Goal: Task Accomplishment & Management: Complete application form

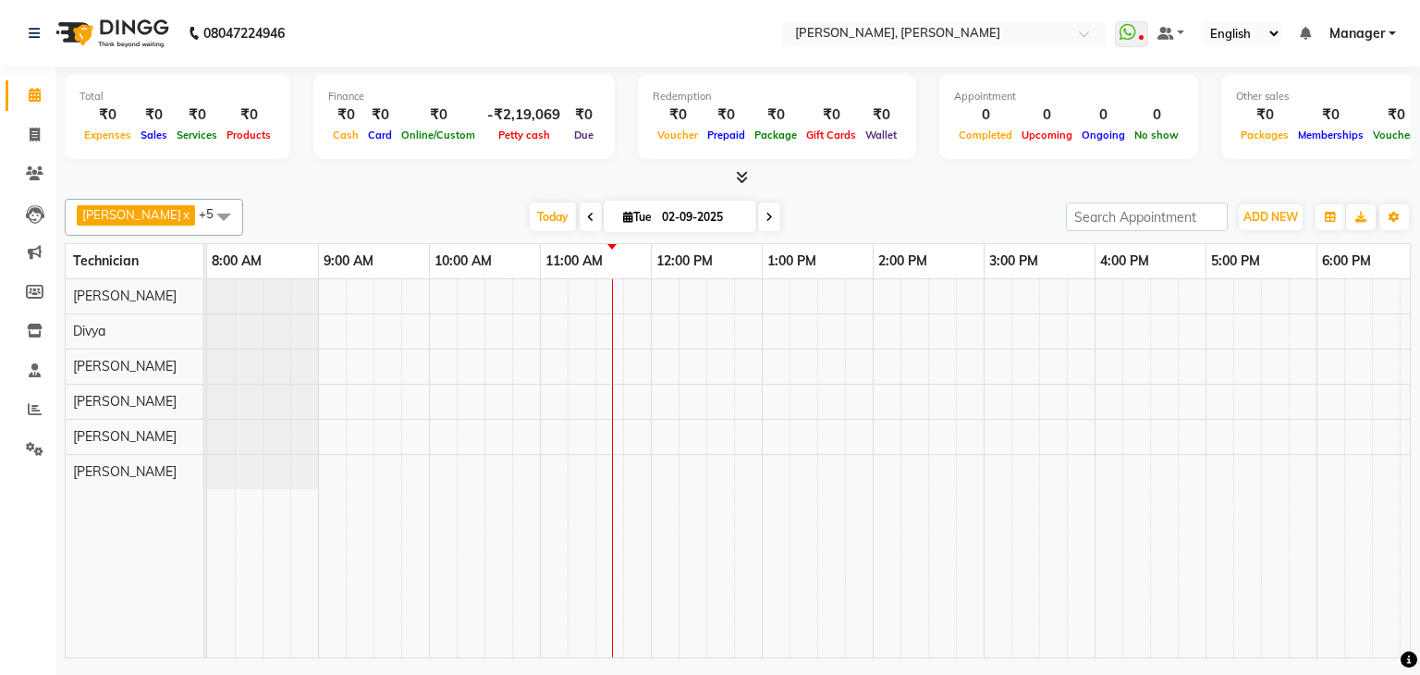
click at [580, 218] on span at bounding box center [591, 216] width 22 height 29
type input "[DATE]"
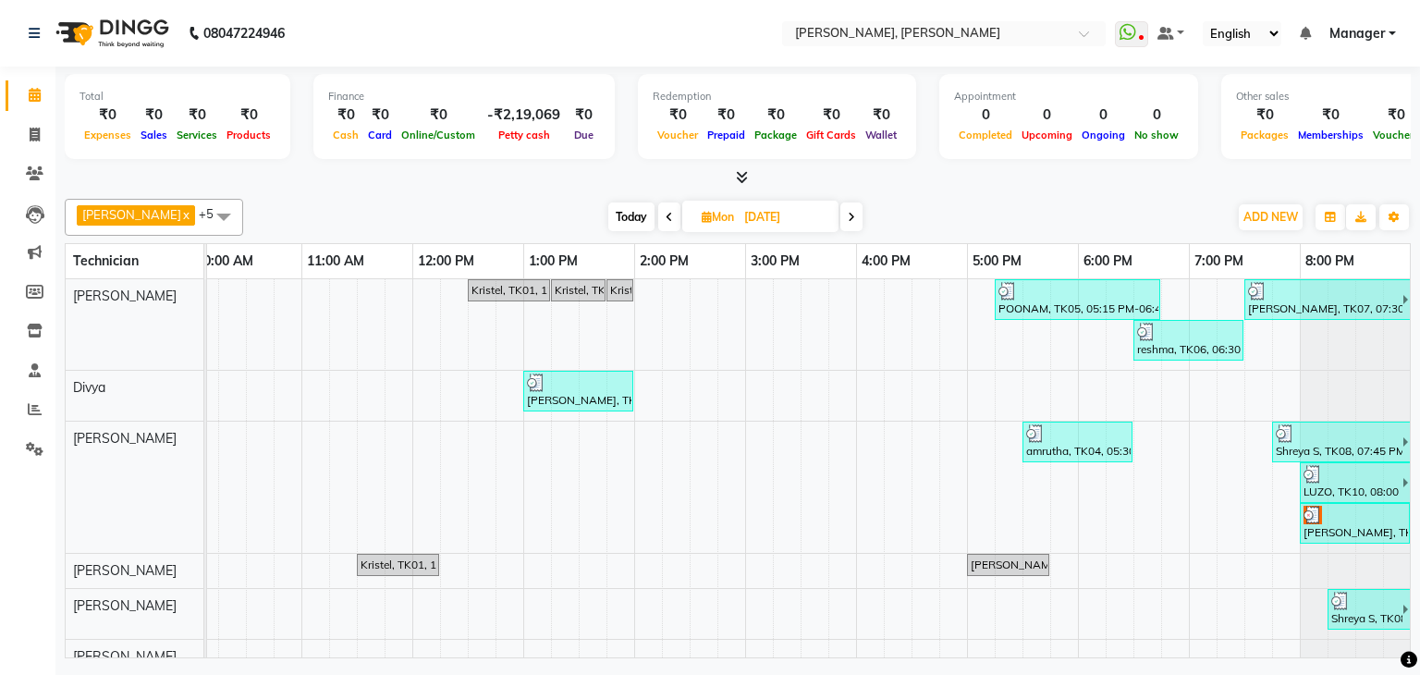
scroll to position [0, 252]
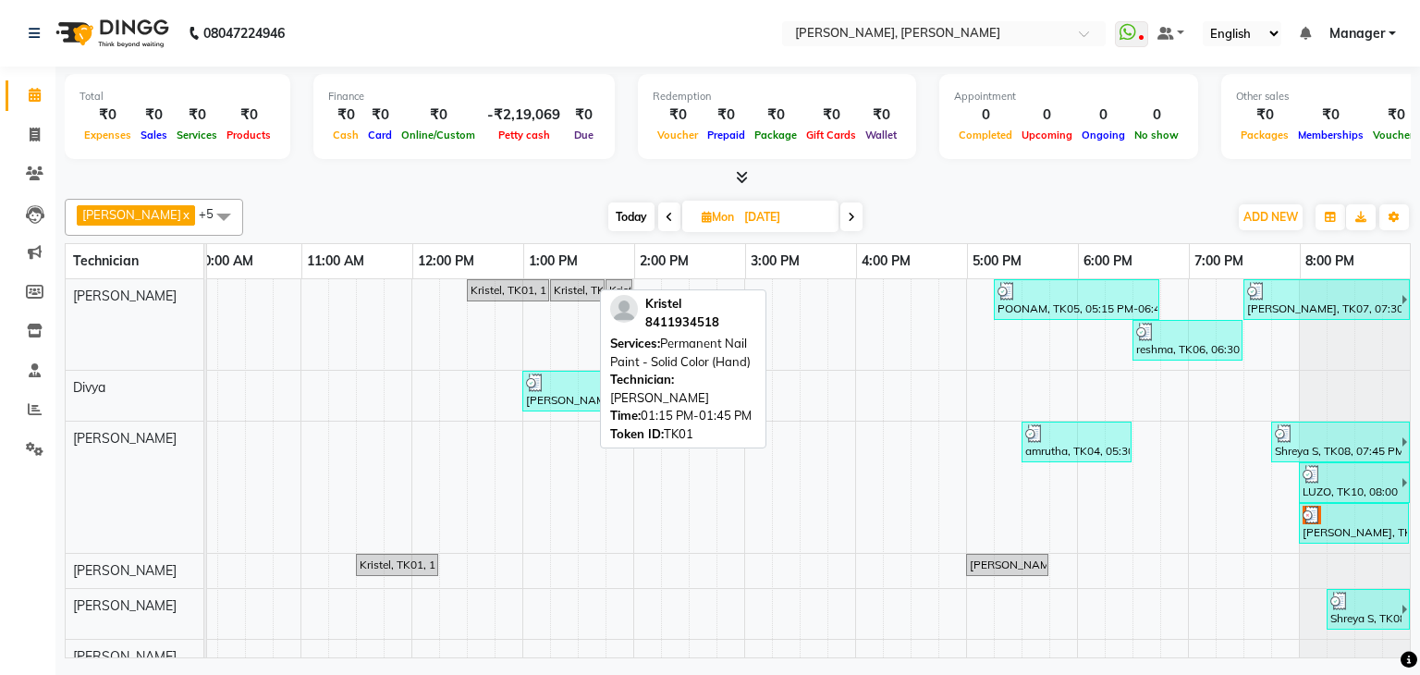
click at [552, 296] on div "Kristel, TK01, 01:15 PM-01:45 PM, Permanent Nail Paint - Solid Color (Hand)" at bounding box center [577, 290] width 51 height 17
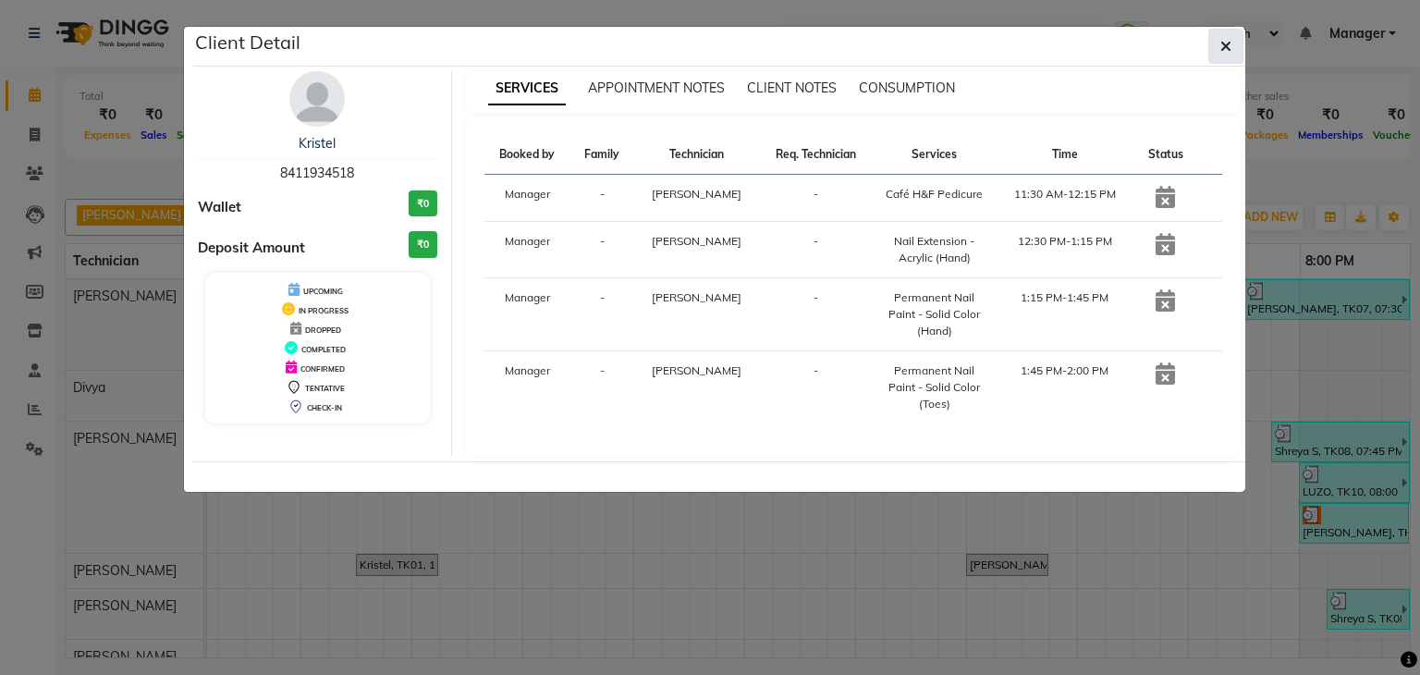
click at [1222, 44] on icon "button" at bounding box center [1225, 46] width 11 height 15
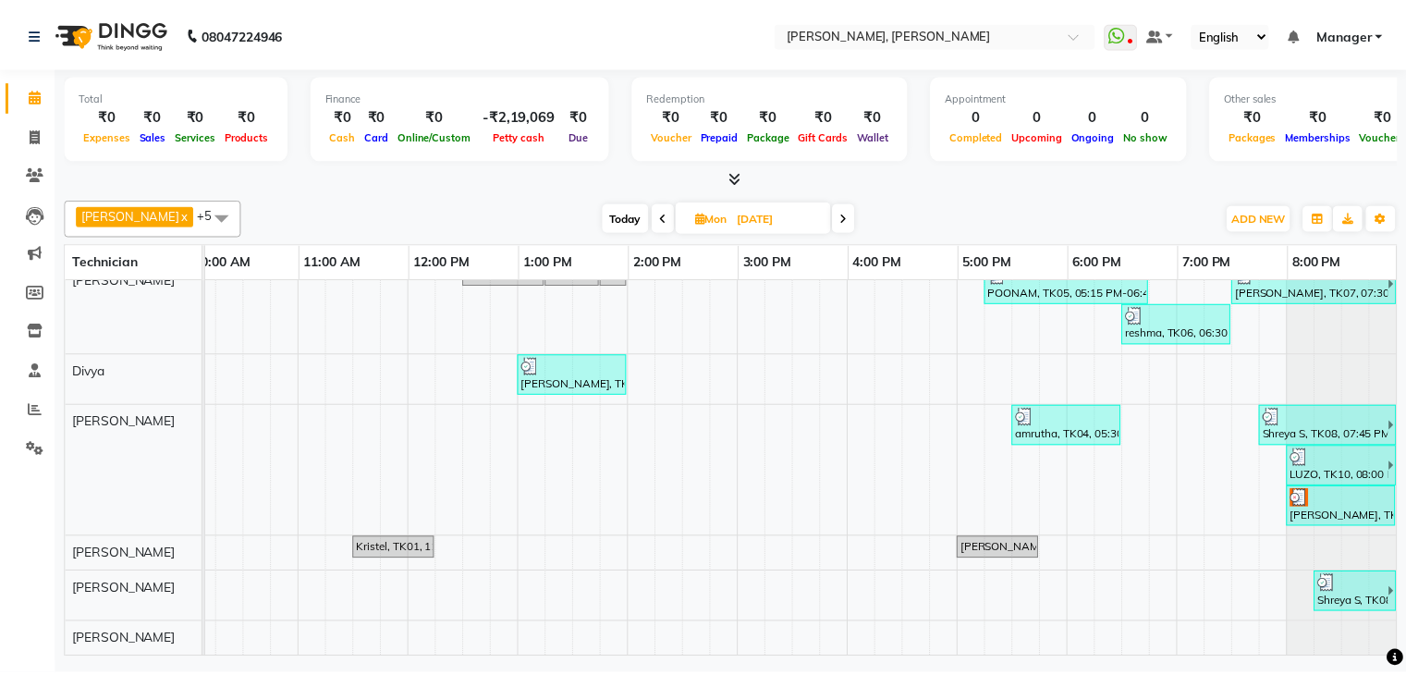
scroll to position [0, 0]
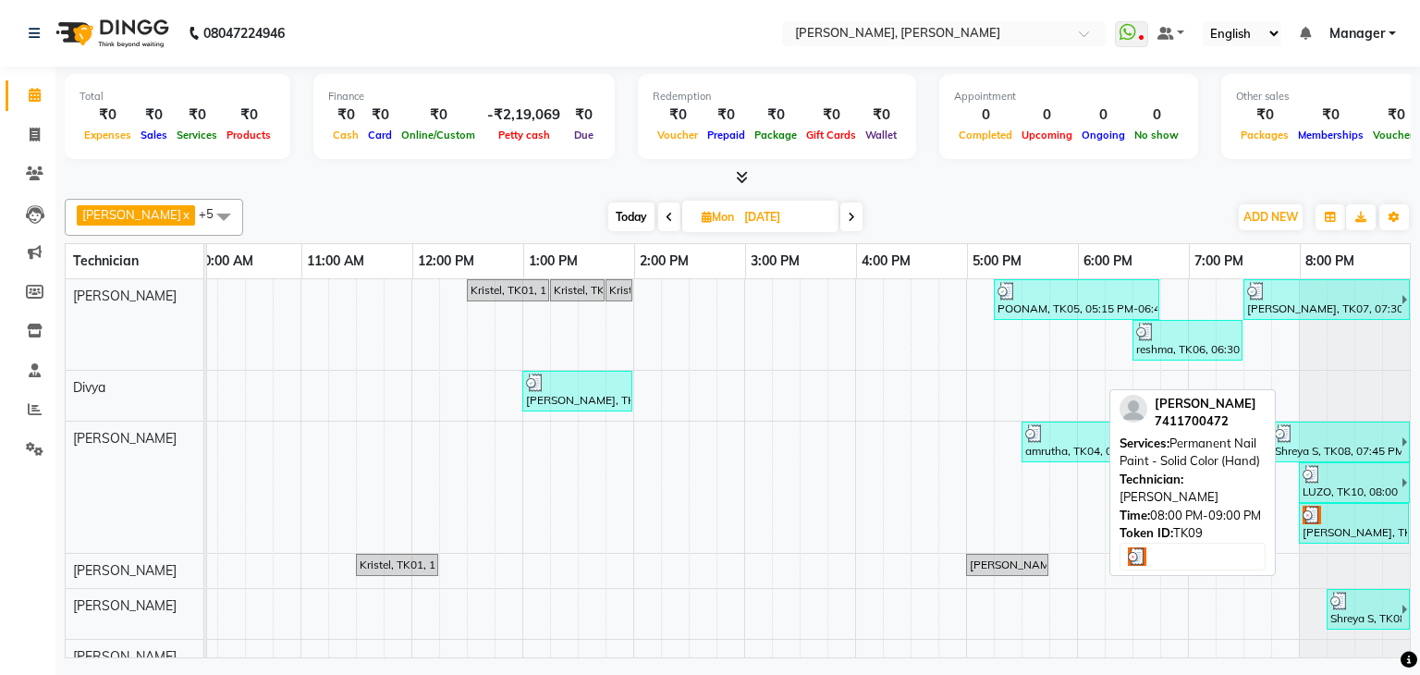
click at [1340, 520] on div at bounding box center [1354, 515] width 103 height 18
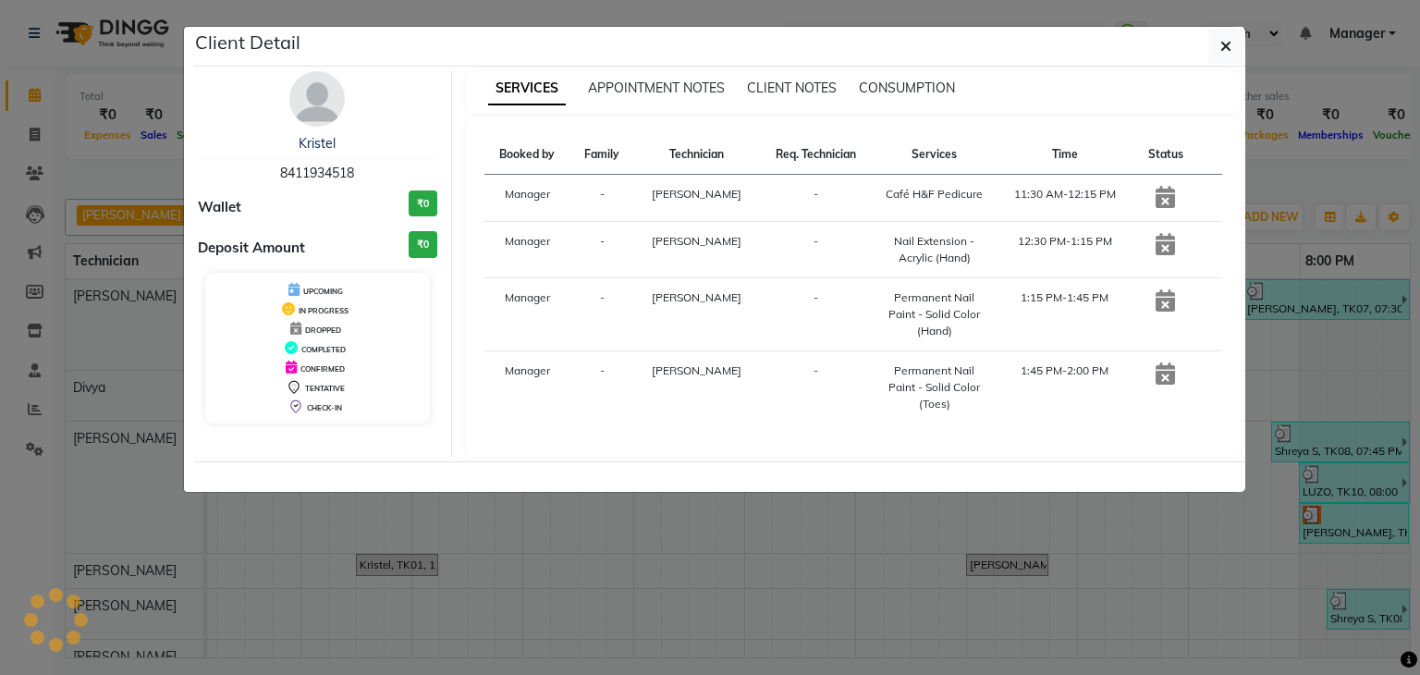
select select "3"
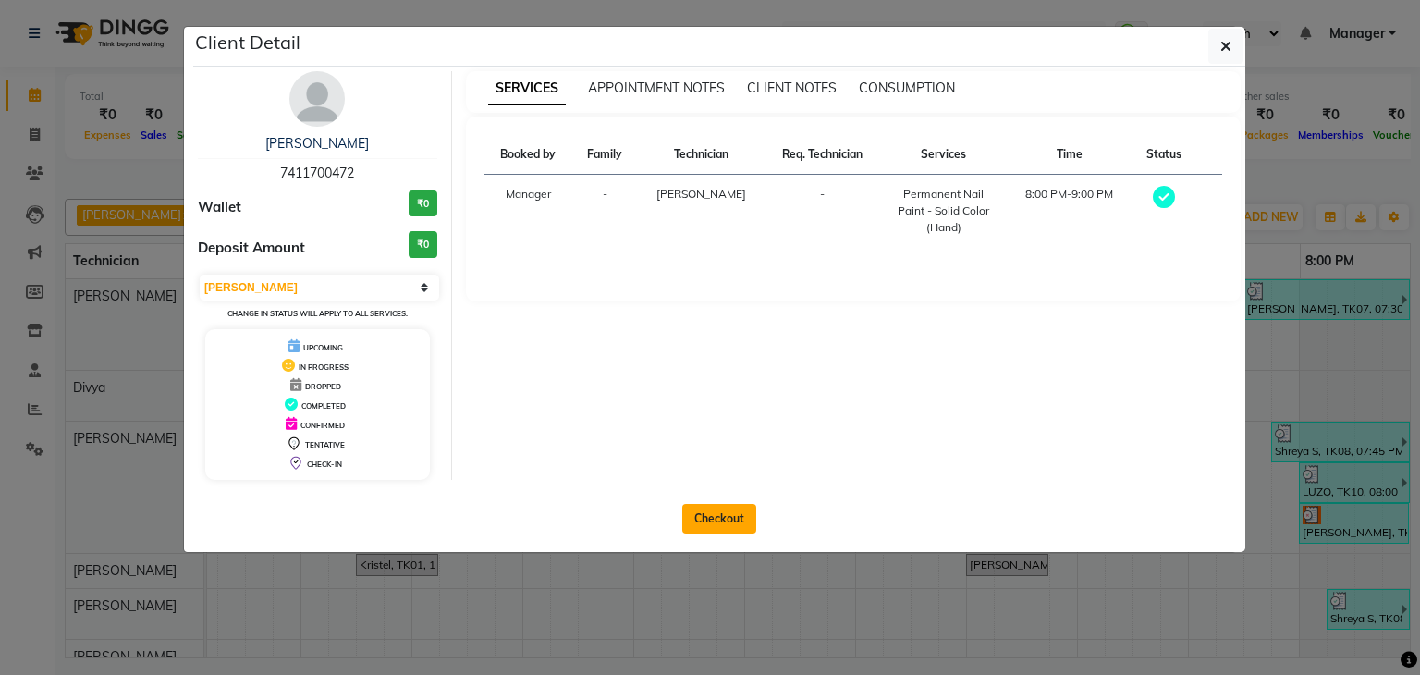
click at [707, 511] on button "Checkout" at bounding box center [719, 519] width 74 height 30
select select "service"
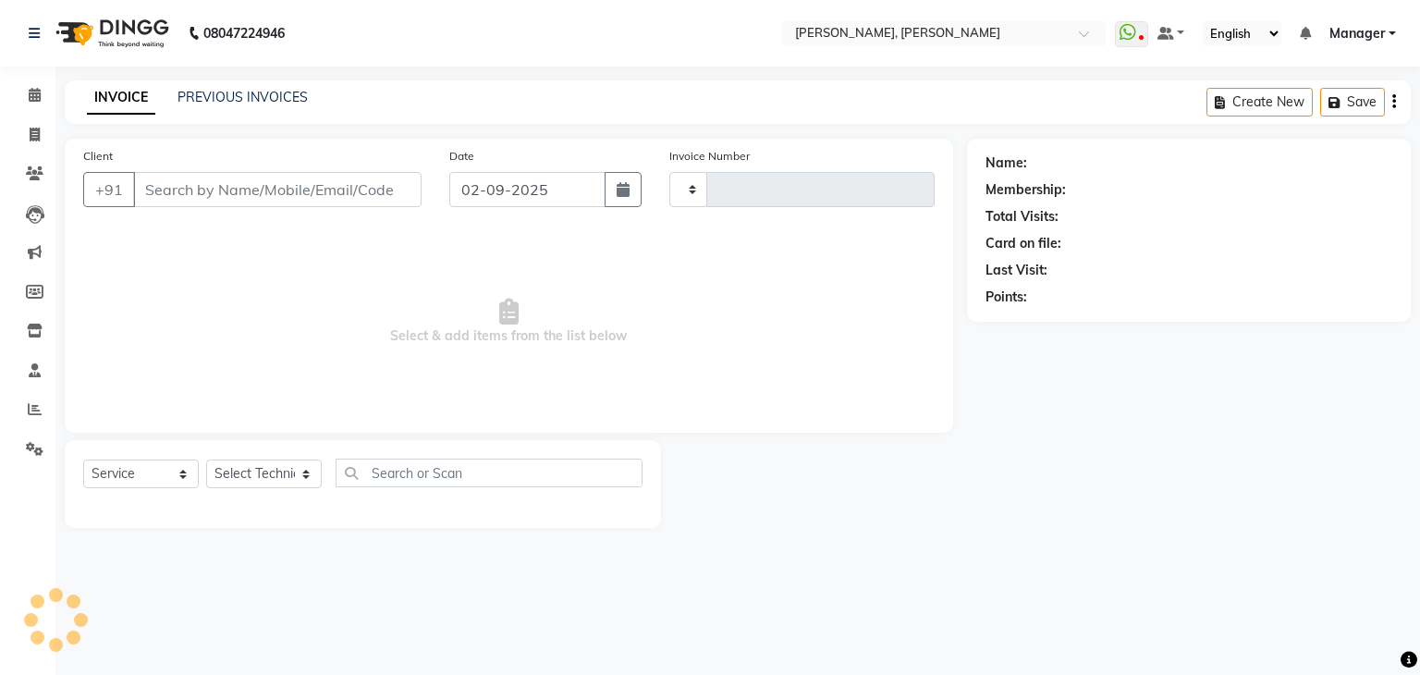
type input "1130"
select select "6455"
type input "74******72"
type input "[DATE]"
select select "81777"
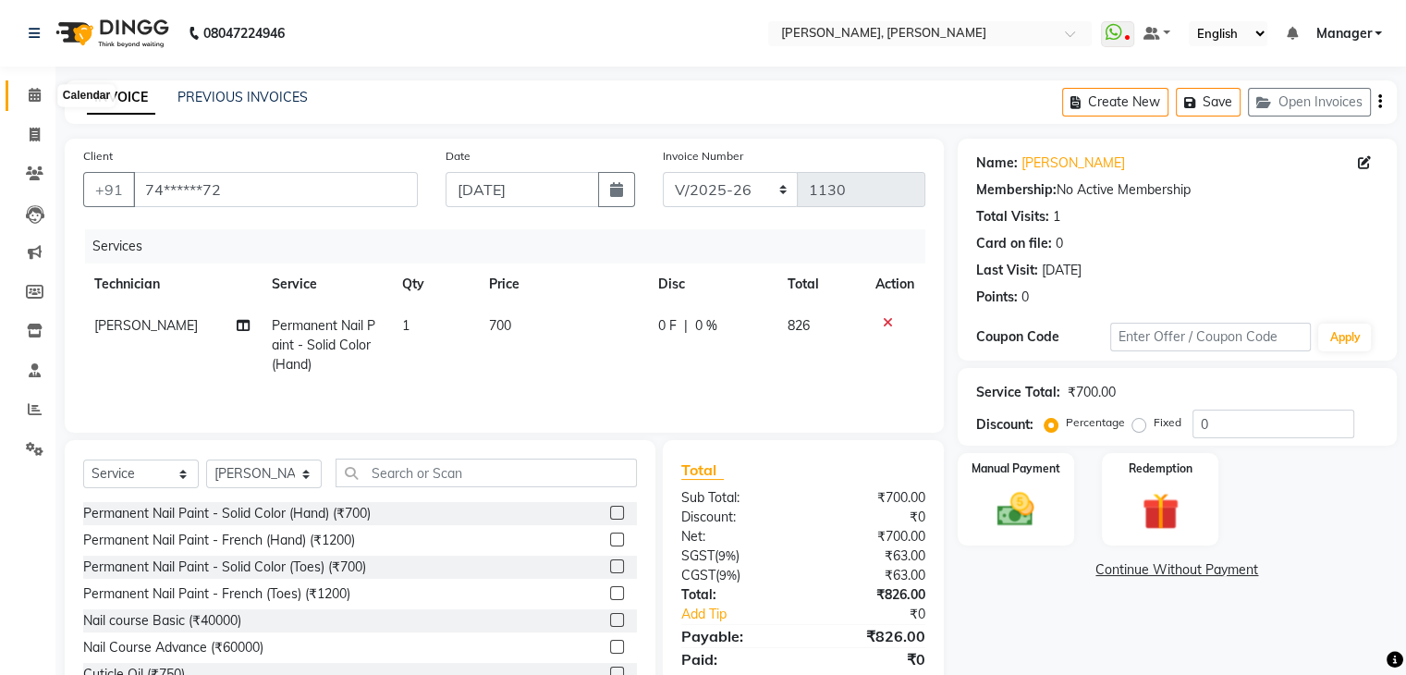
click at [26, 90] on span at bounding box center [34, 95] width 32 height 21
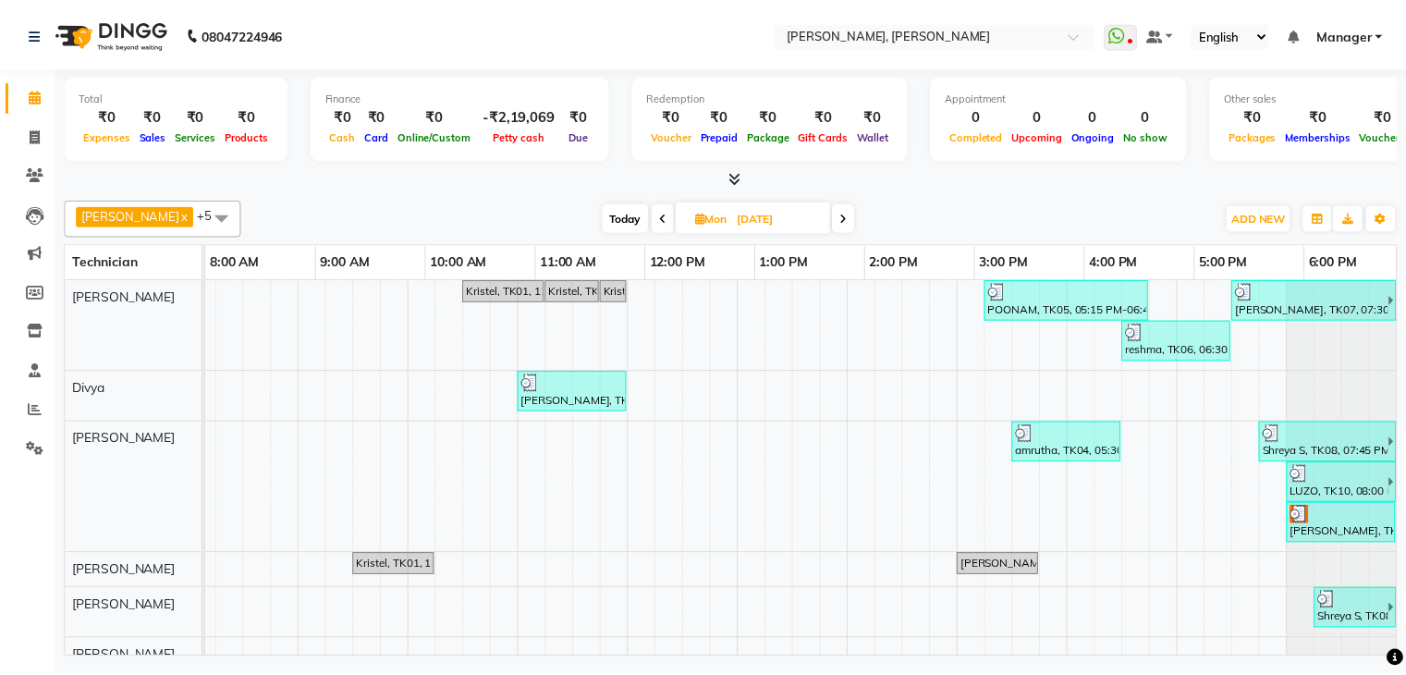
scroll to position [0, 239]
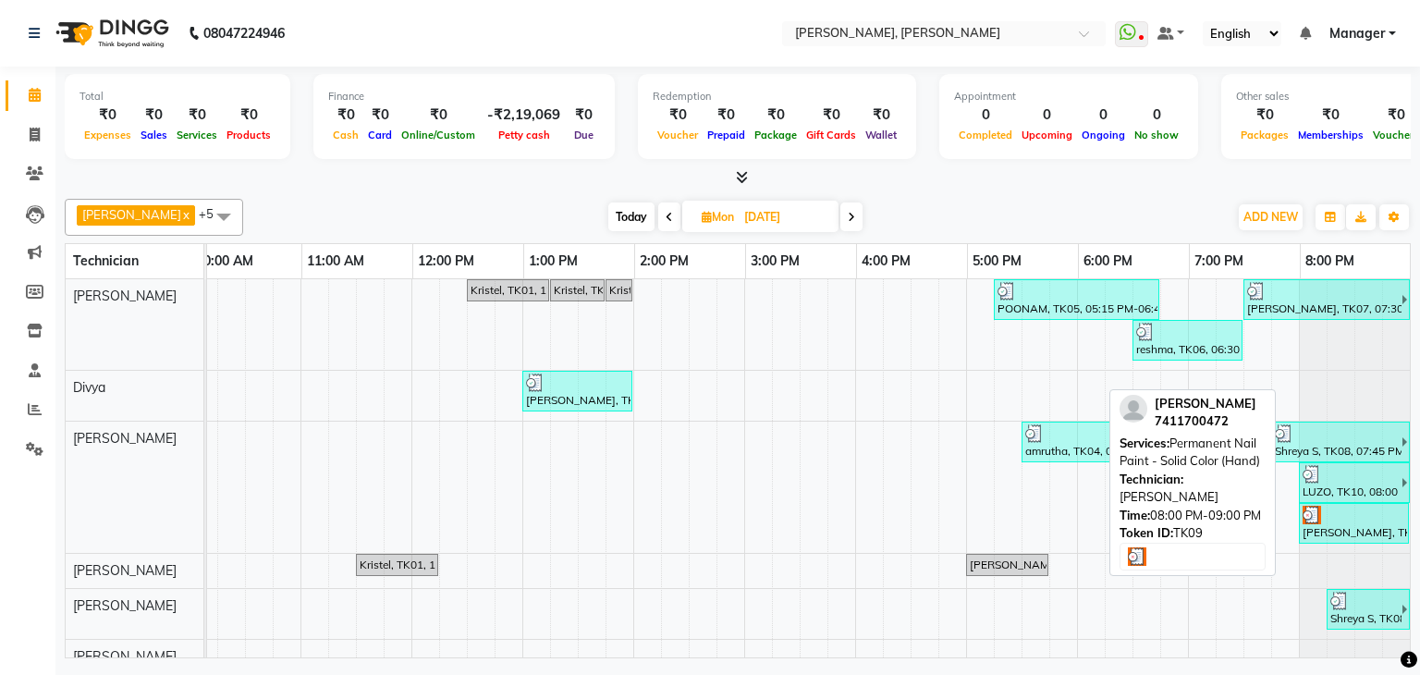
click at [1350, 516] on div at bounding box center [1354, 515] width 103 height 18
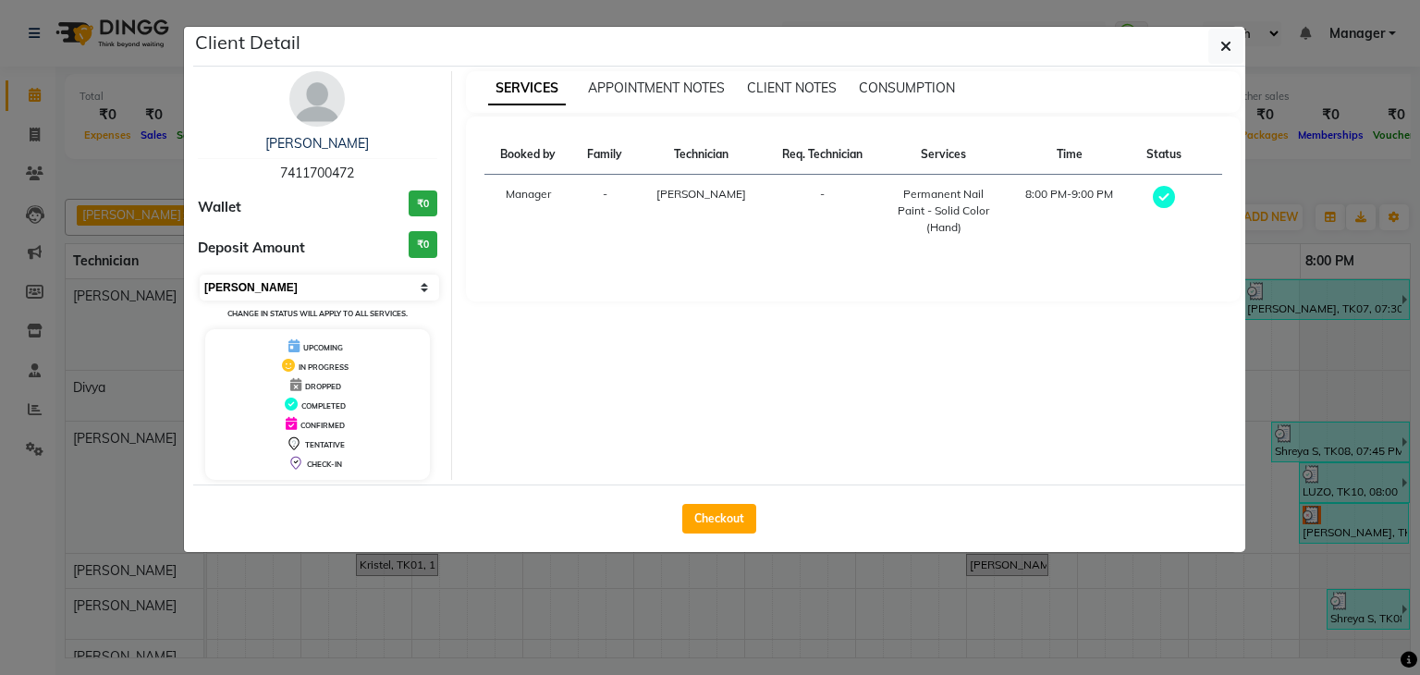
click at [365, 293] on select "Select MARK DONE UPCOMING" at bounding box center [319, 288] width 239 height 26
select select "5"
click at [200, 275] on select "Select MARK DONE UPCOMING" at bounding box center [319, 288] width 239 height 26
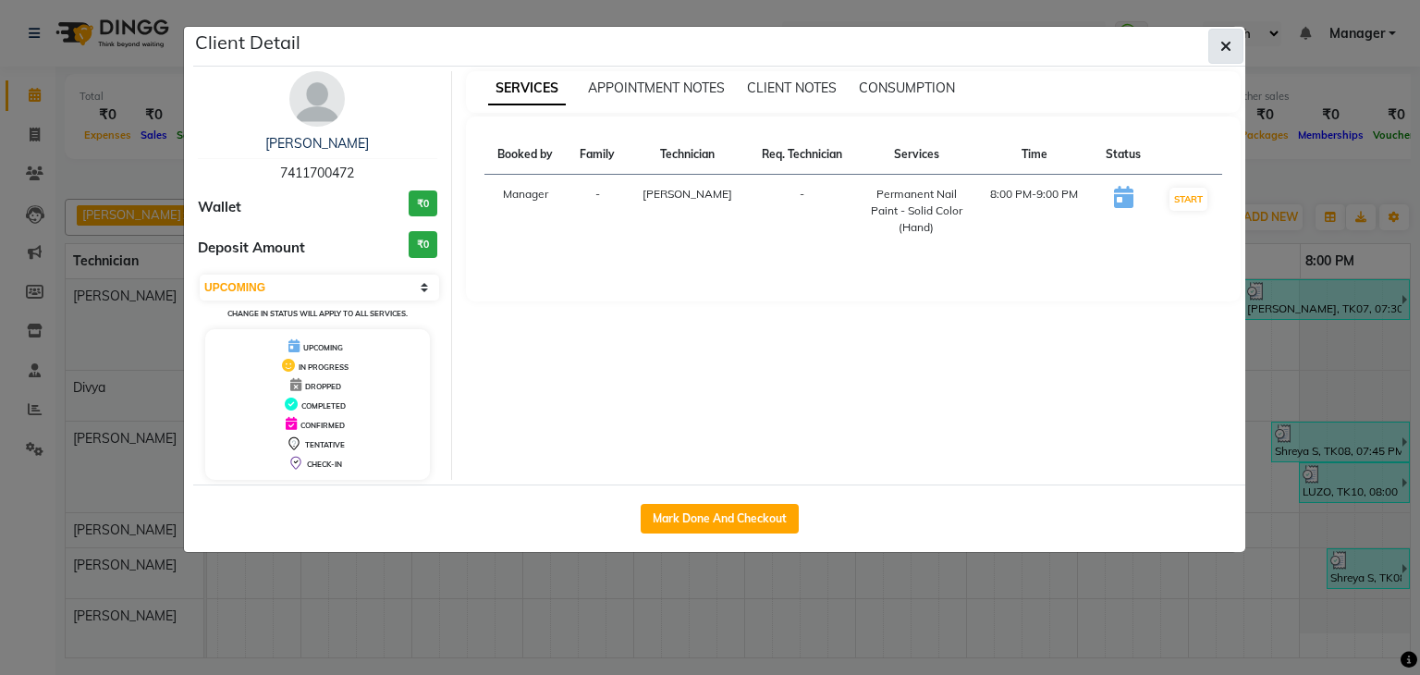
click at [1229, 41] on icon "button" at bounding box center [1225, 46] width 11 height 15
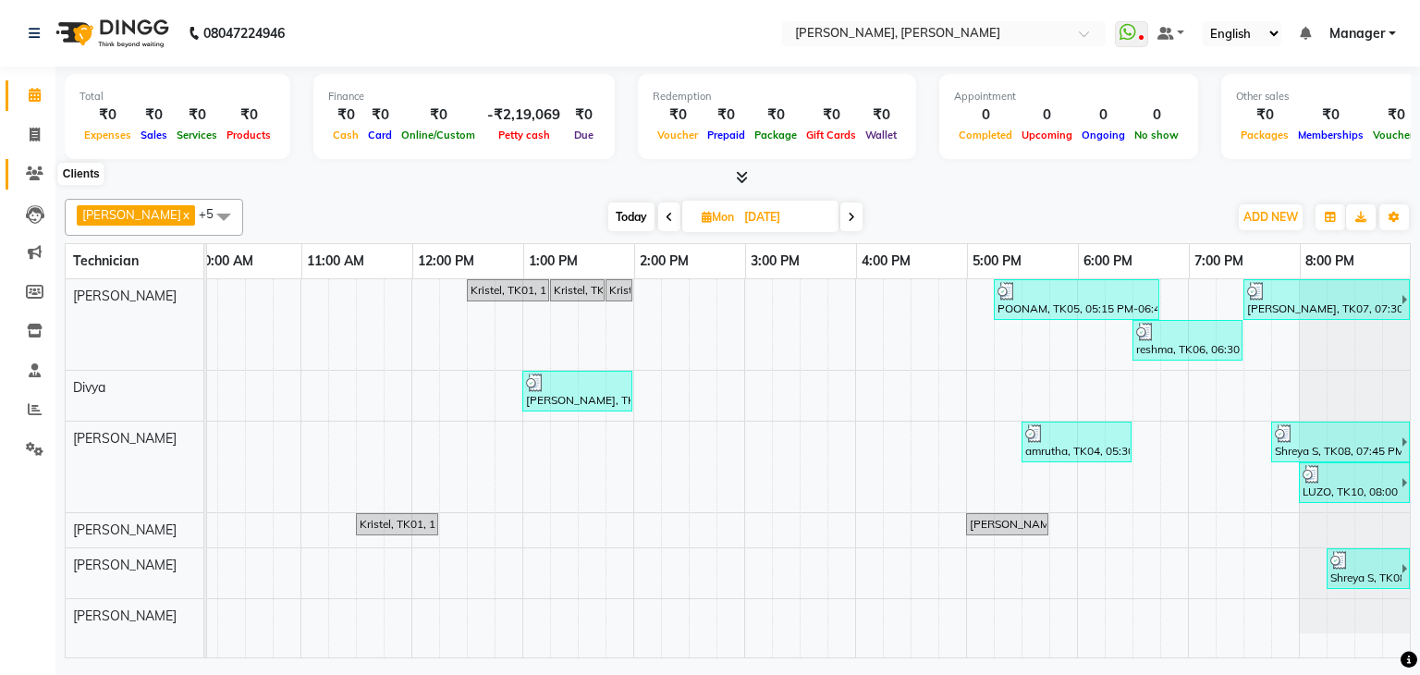
click at [33, 167] on icon at bounding box center [35, 173] width 18 height 14
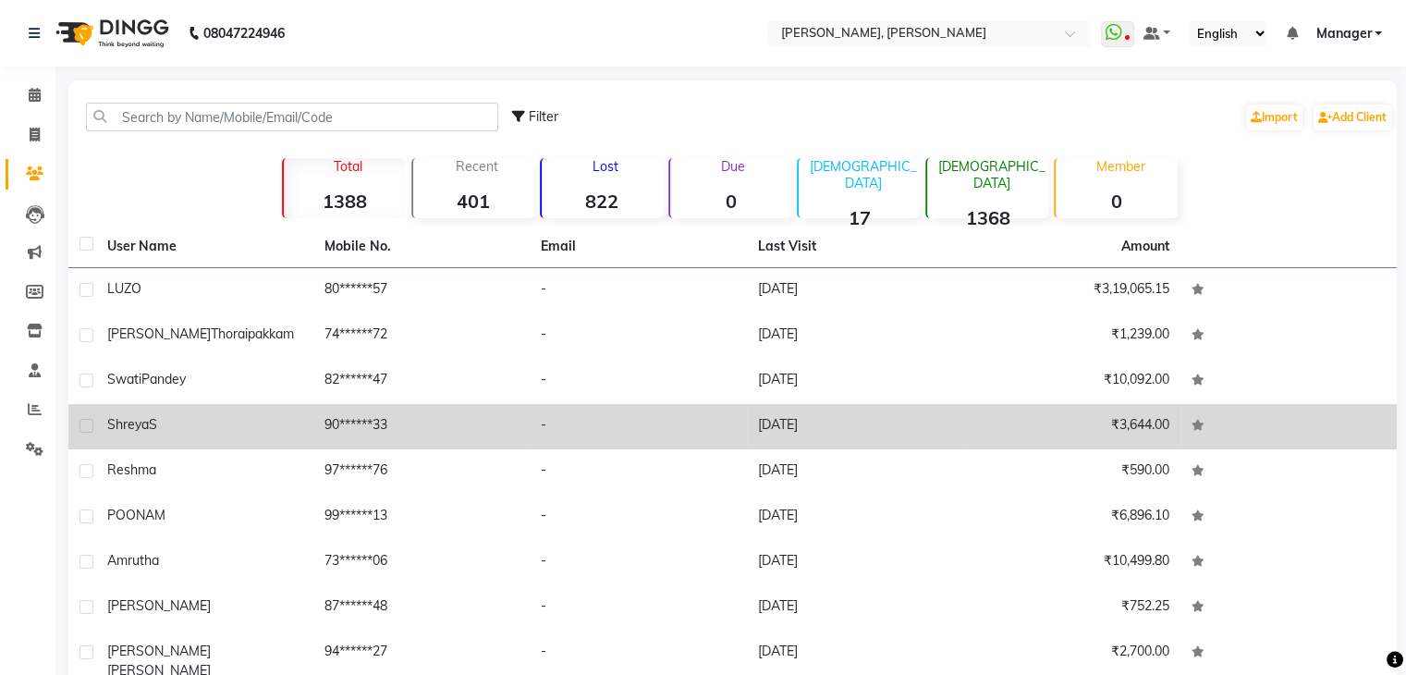
scroll to position [92, 0]
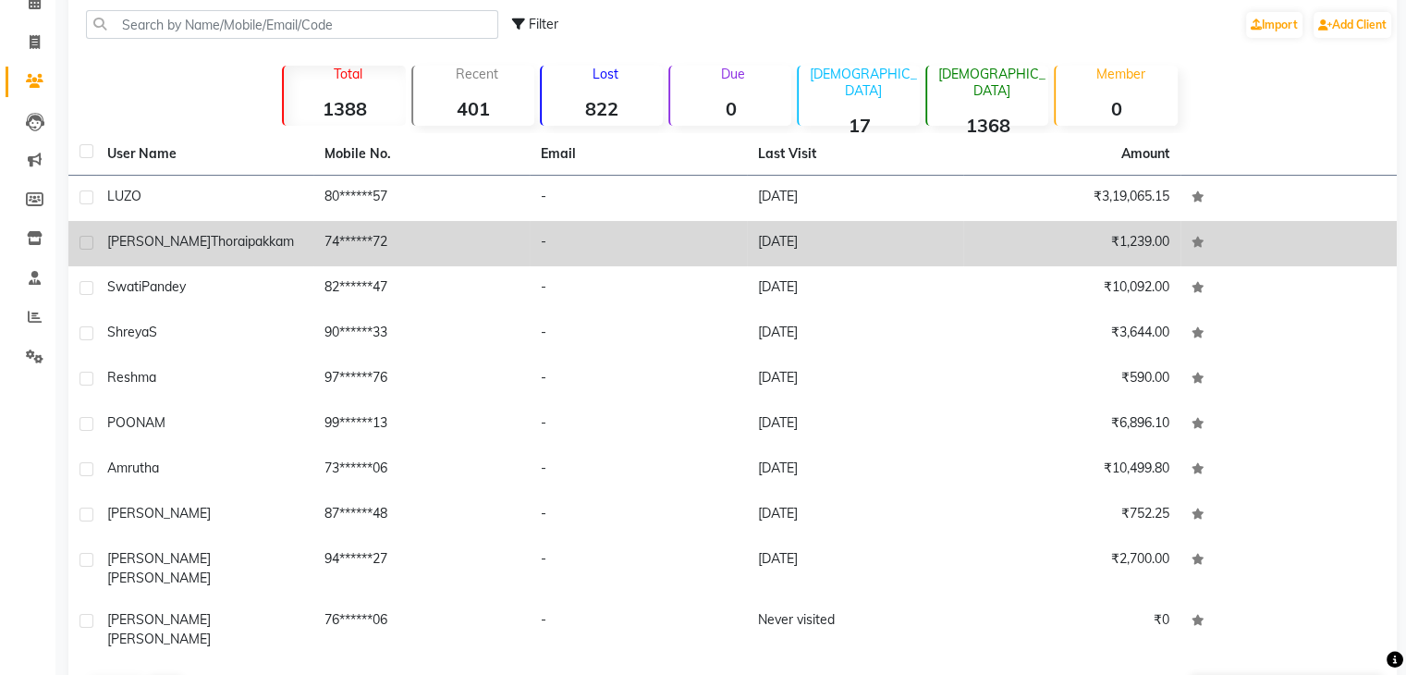
click at [787, 230] on td "[DATE]" at bounding box center [855, 243] width 217 height 45
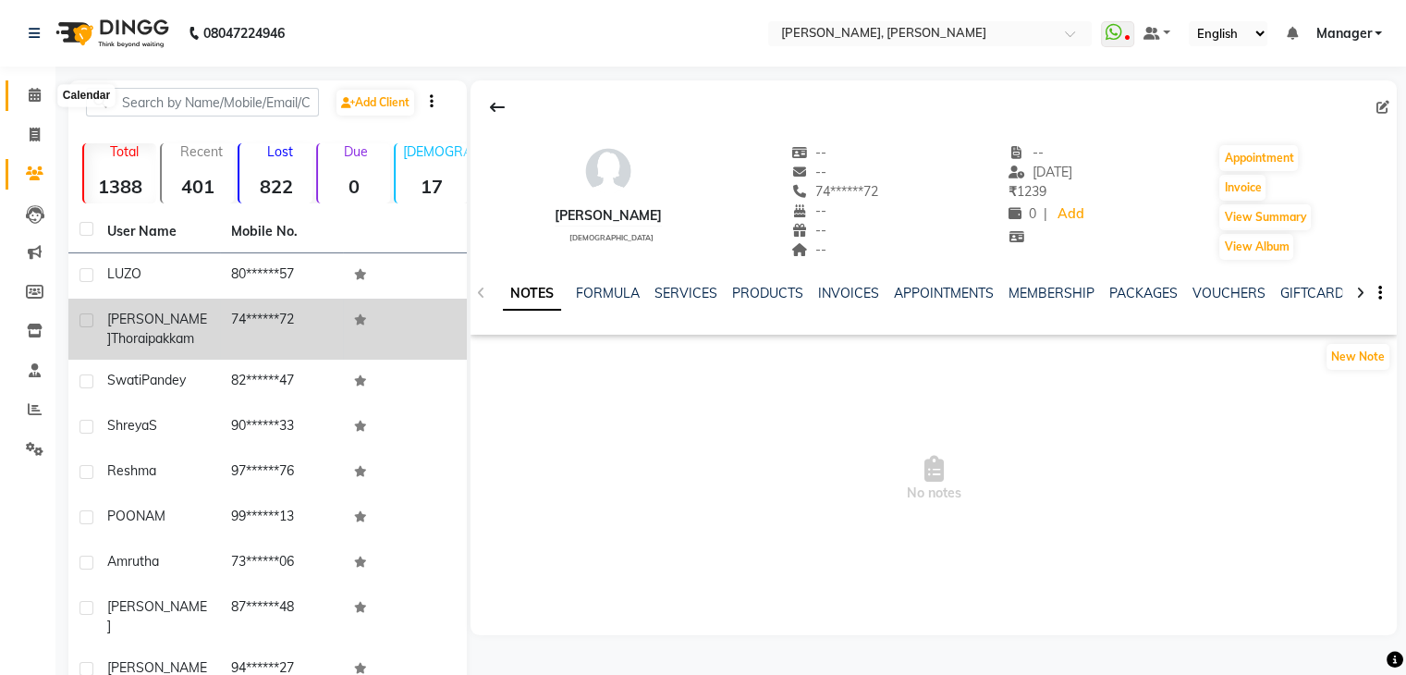
click at [33, 94] on icon at bounding box center [35, 95] width 12 height 14
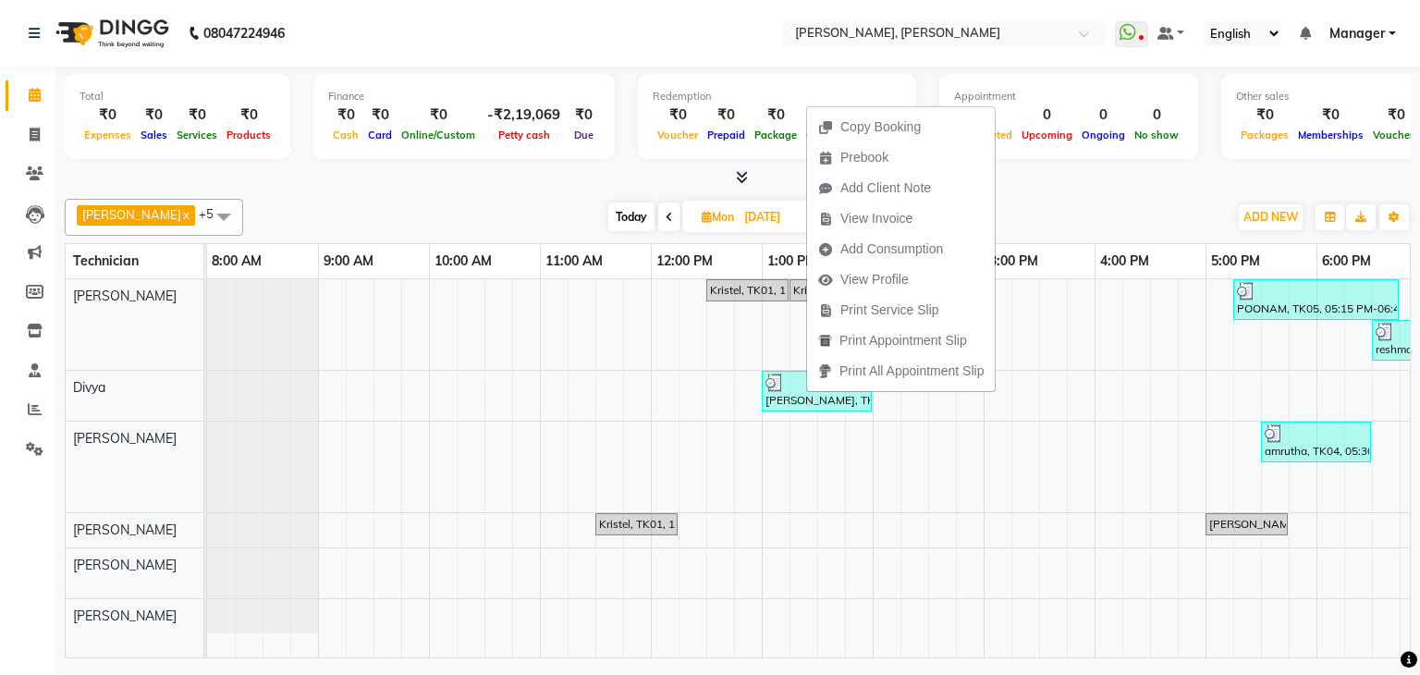
click at [1044, 221] on div "[DATE] [DATE]" at bounding box center [735, 217] width 966 height 28
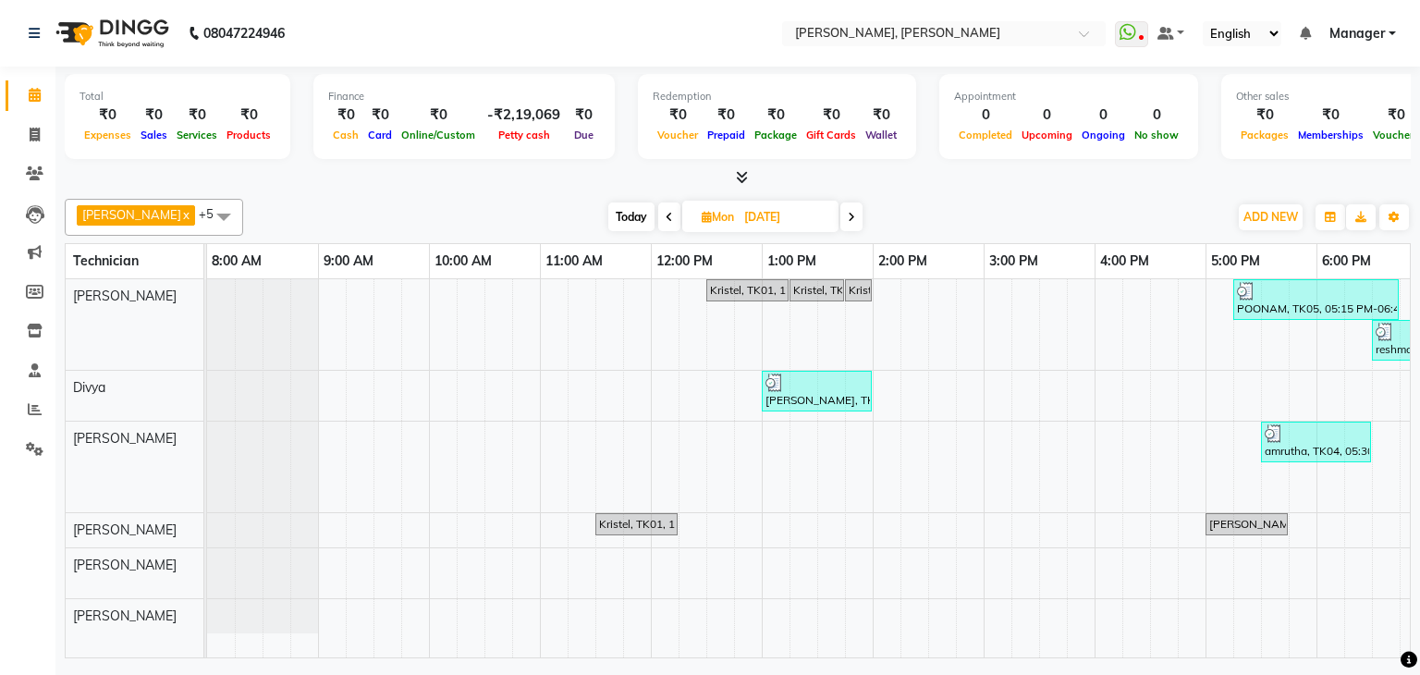
click at [608, 204] on span "Today" at bounding box center [631, 216] width 46 height 29
type input "02-09-2025"
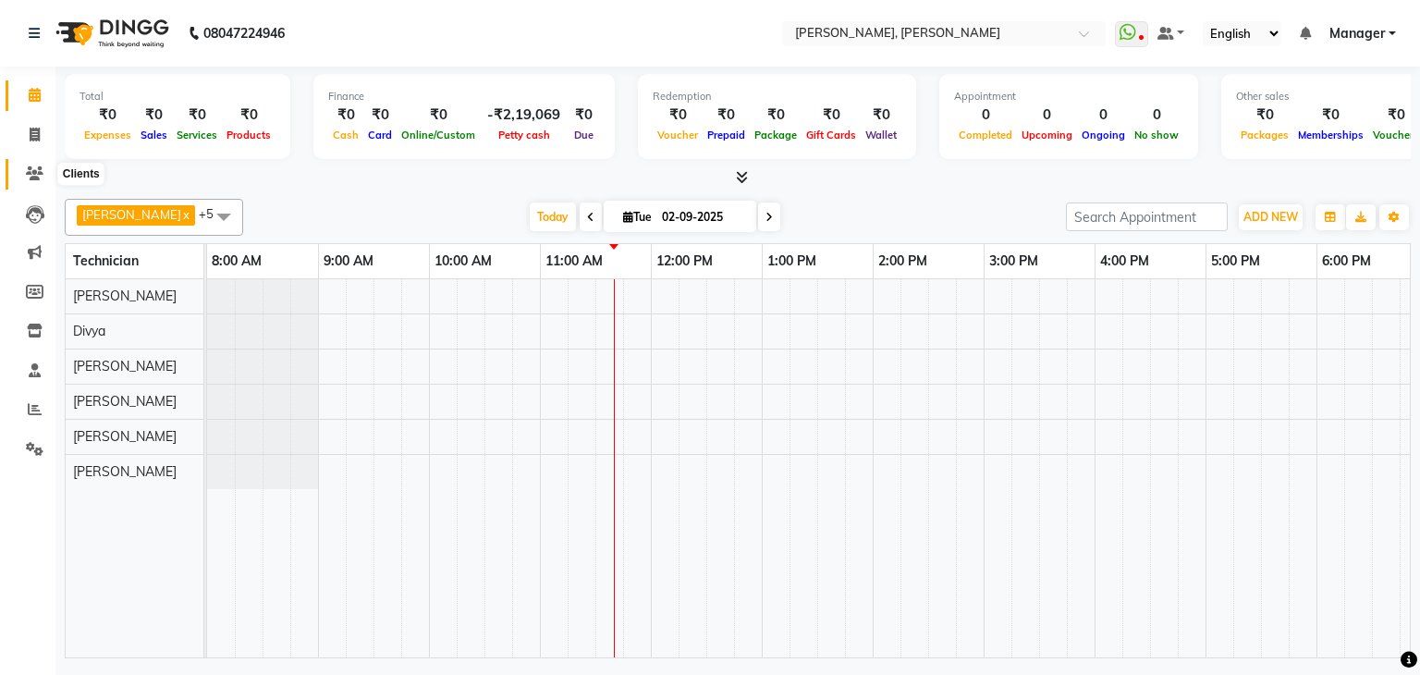
click at [33, 170] on icon at bounding box center [35, 173] width 18 height 14
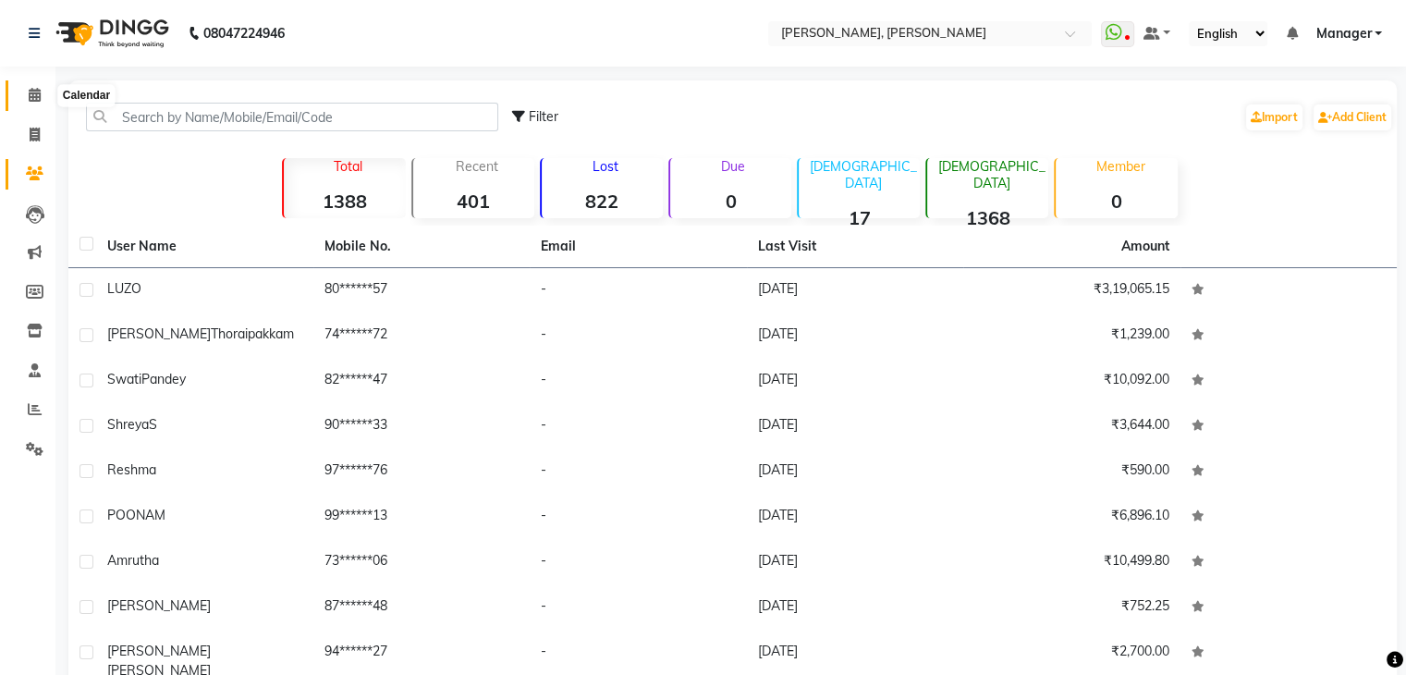
click at [33, 97] on icon at bounding box center [35, 95] width 12 height 14
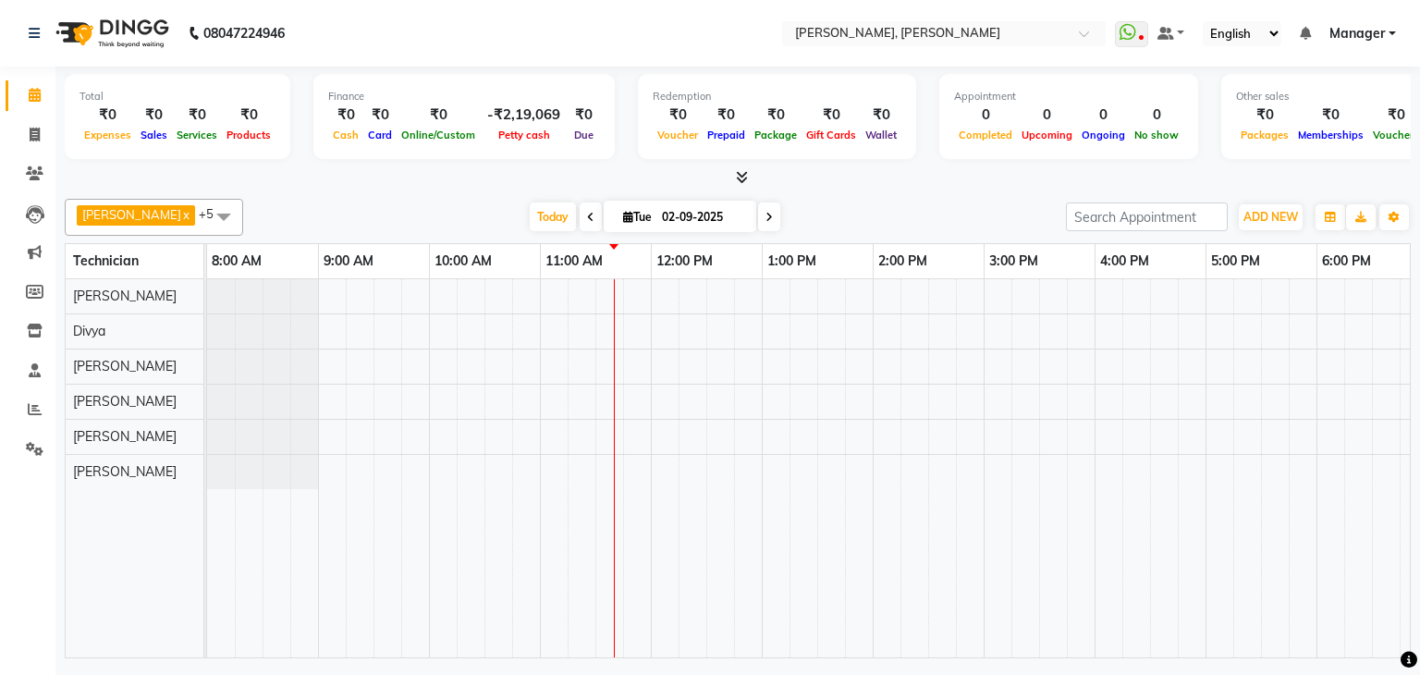
click at [587, 212] on icon at bounding box center [590, 217] width 7 height 11
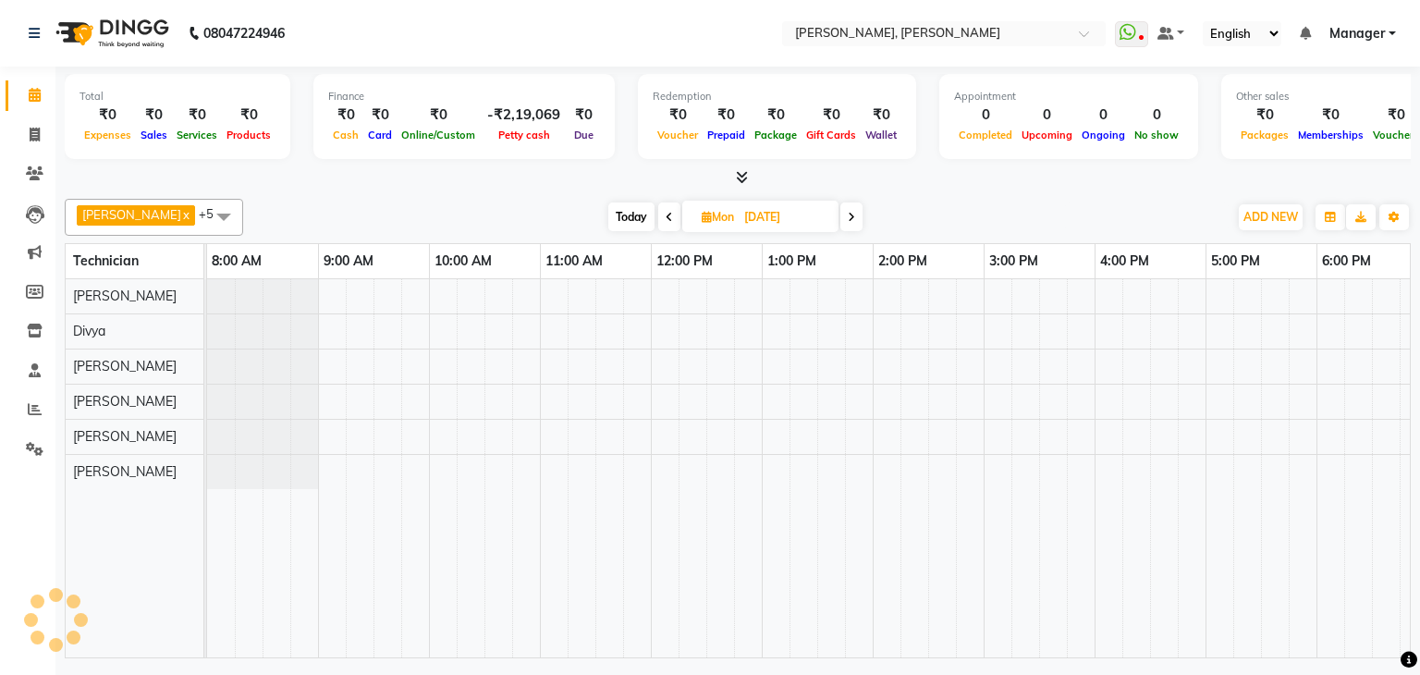
scroll to position [0, 239]
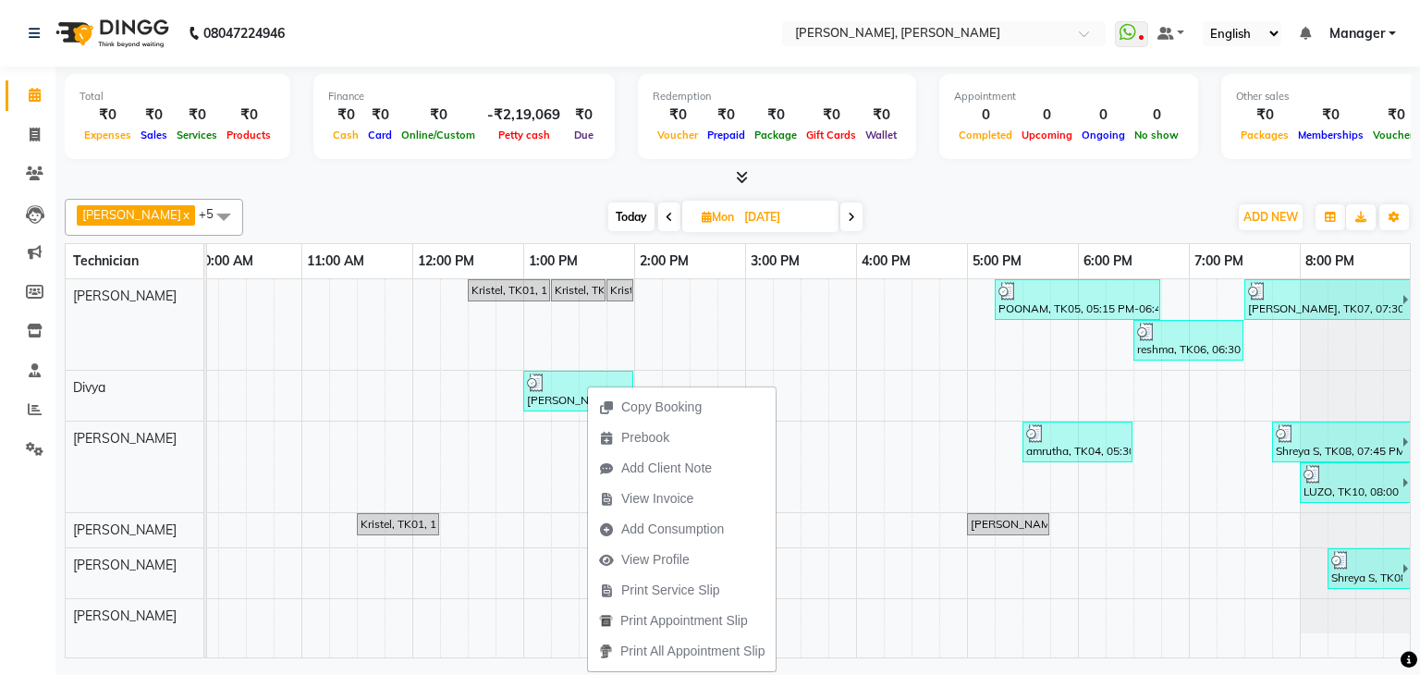
click at [998, 176] on div at bounding box center [738, 177] width 1346 height 19
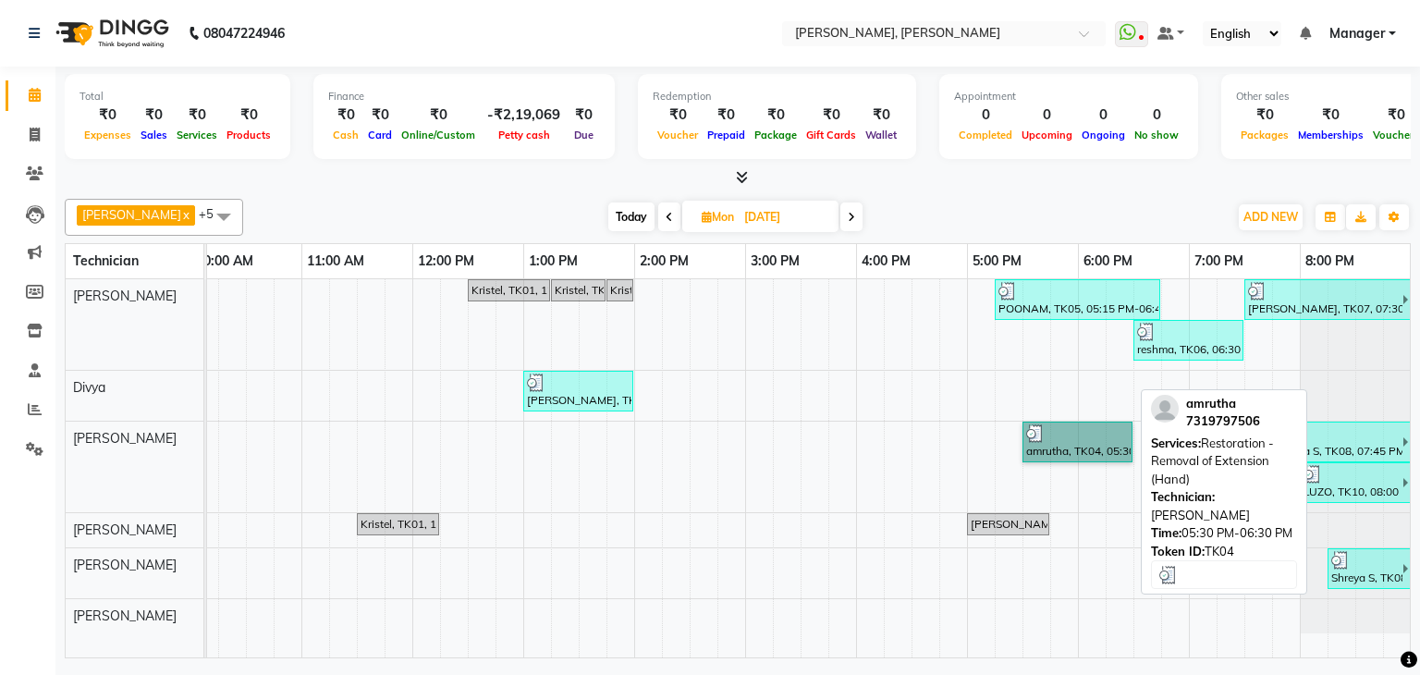
drag, startPoint x: 1056, startPoint y: 426, endPoint x: 1047, endPoint y: 437, distance: 14.4
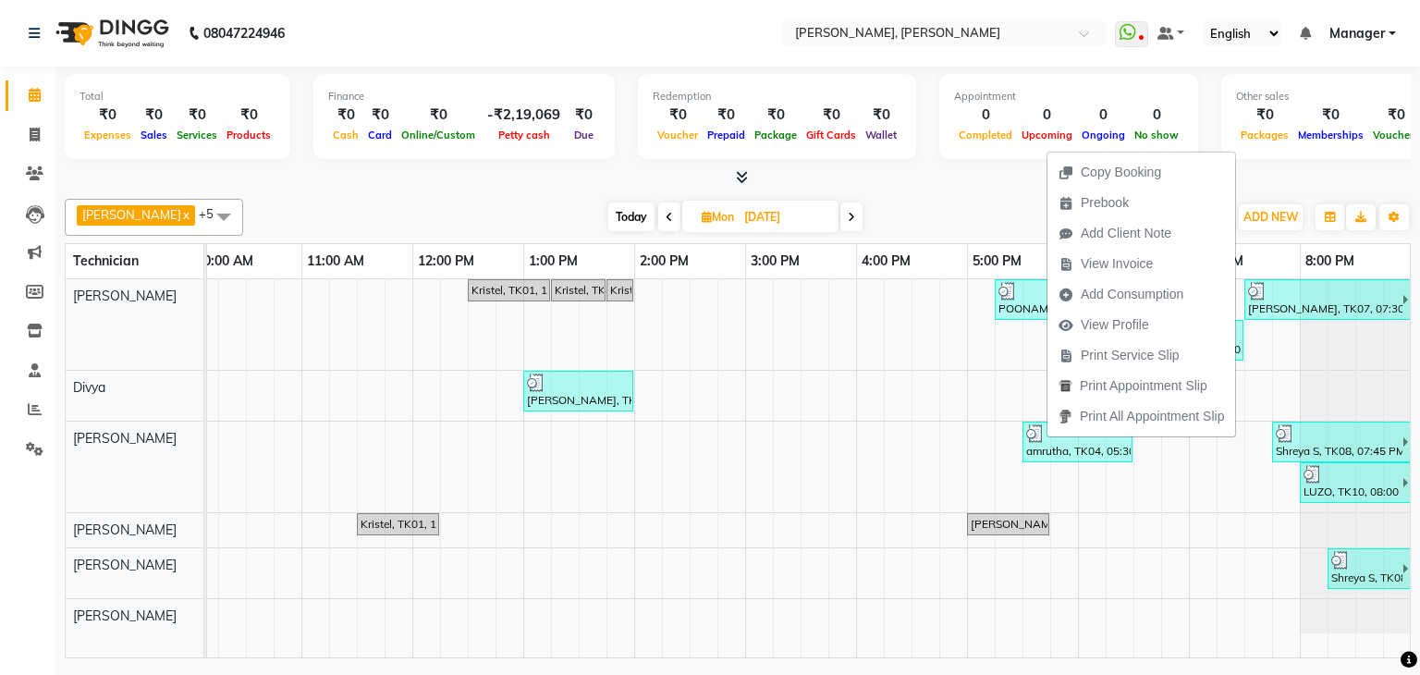
drag, startPoint x: 894, startPoint y: 178, endPoint x: 1012, endPoint y: 212, distance: 123.2
click at [901, 178] on div at bounding box center [738, 177] width 1346 height 19
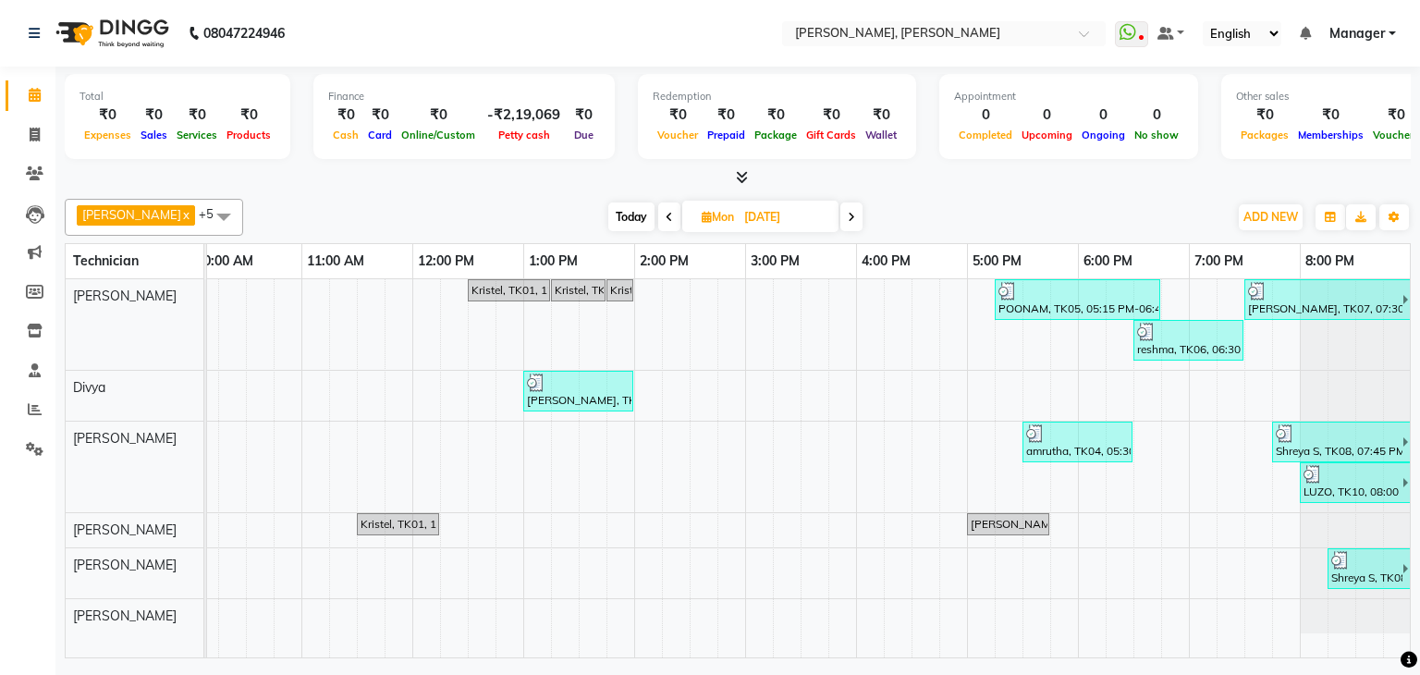
click at [840, 227] on span at bounding box center [851, 216] width 22 height 29
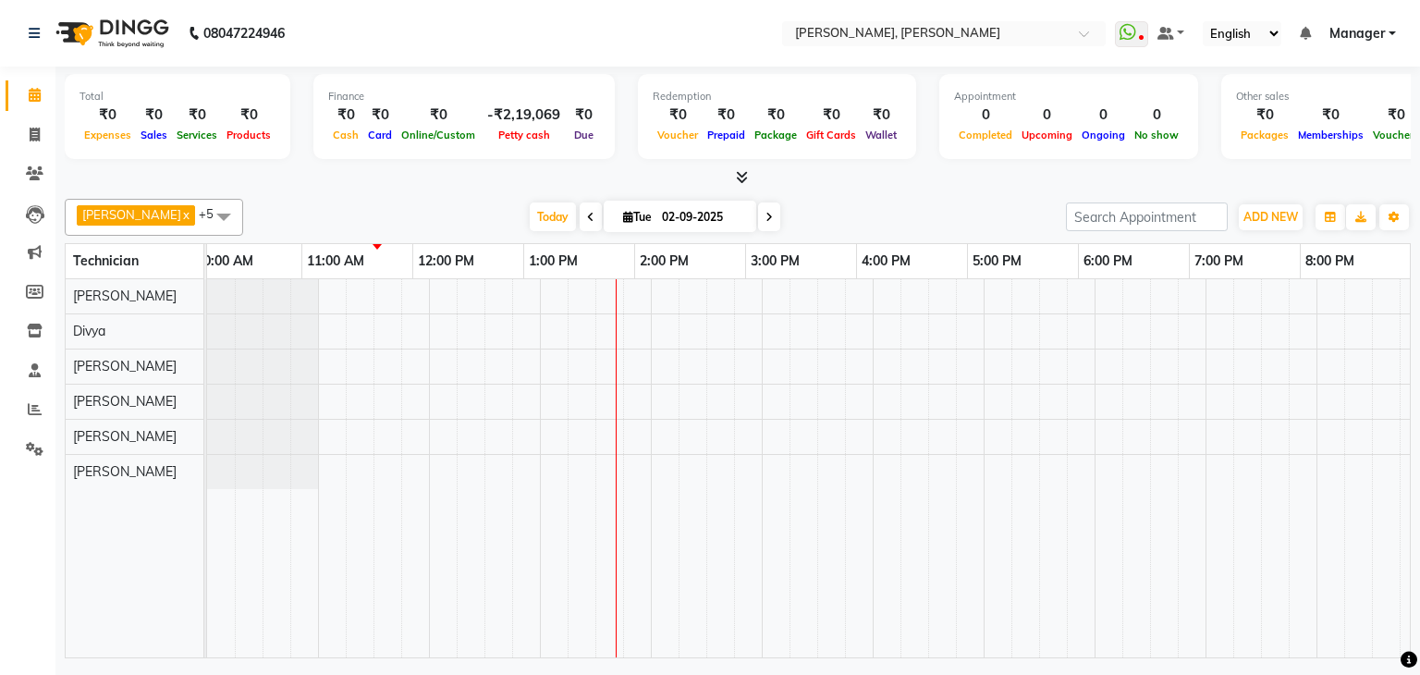
scroll to position [0, 0]
click at [766, 215] on icon at bounding box center [769, 217] width 7 height 11
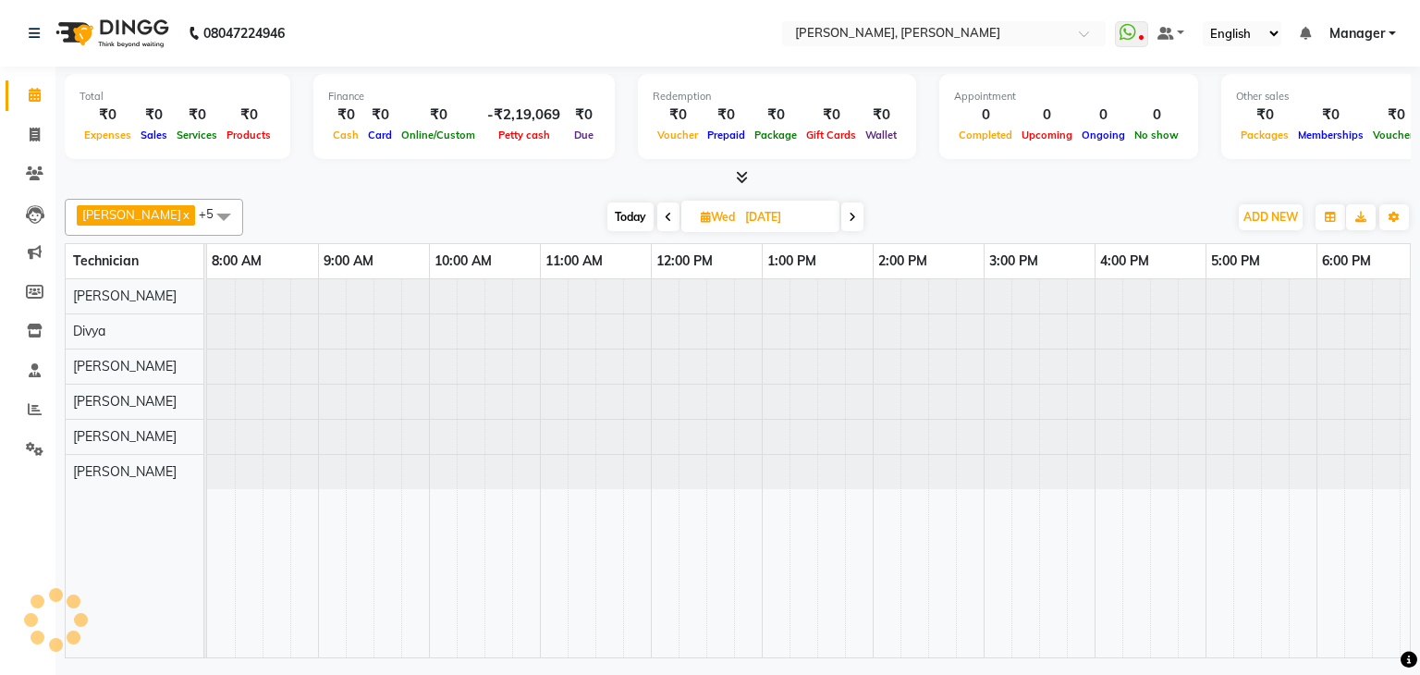
scroll to position [0, 239]
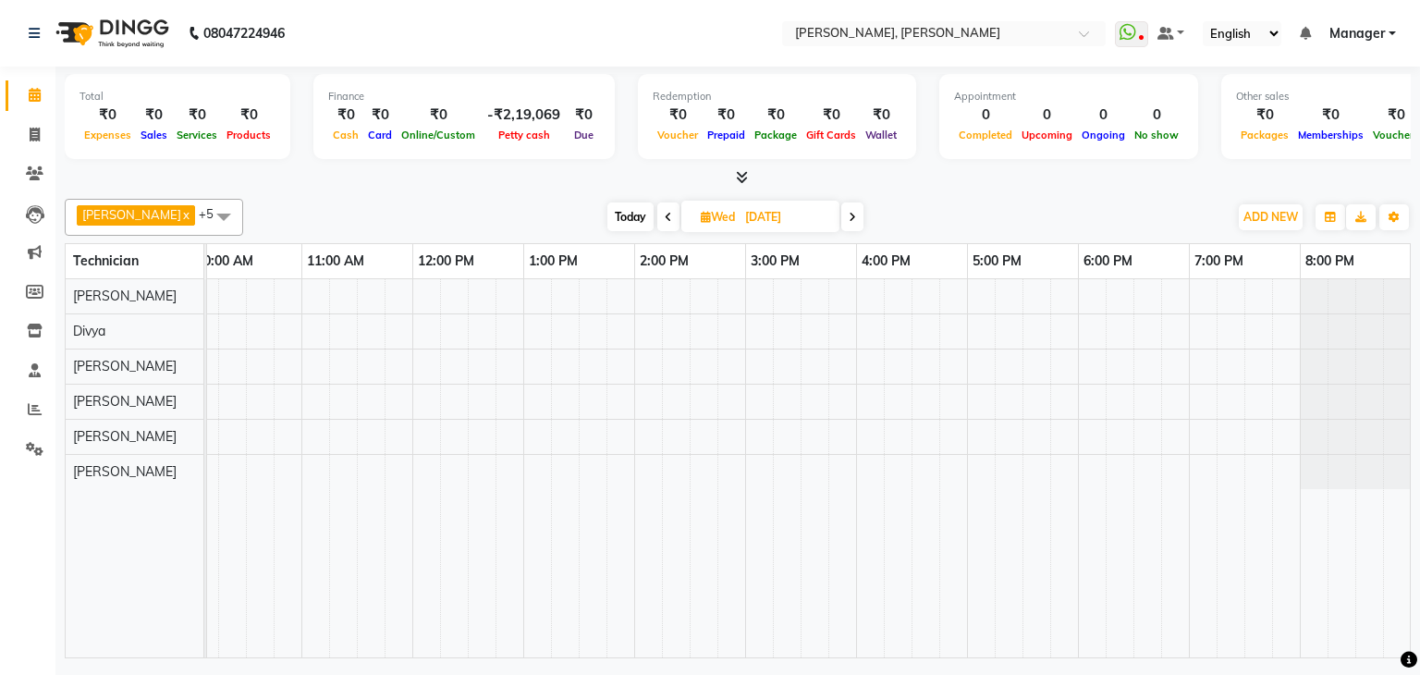
click at [665, 214] on icon at bounding box center [668, 217] width 7 height 11
type input "02-09-2025"
click at [530, 213] on span "Today" at bounding box center [553, 216] width 46 height 29
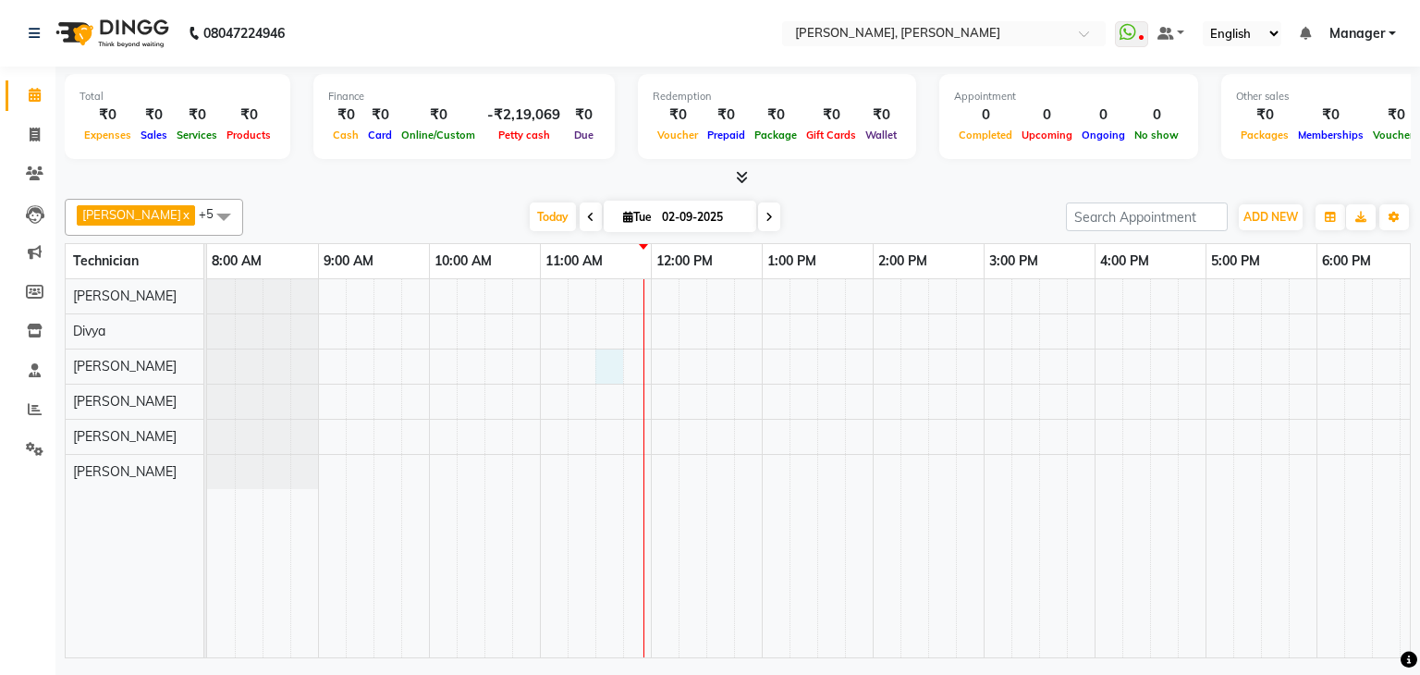
click at [613, 364] on div at bounding box center [928, 468] width 1442 height 378
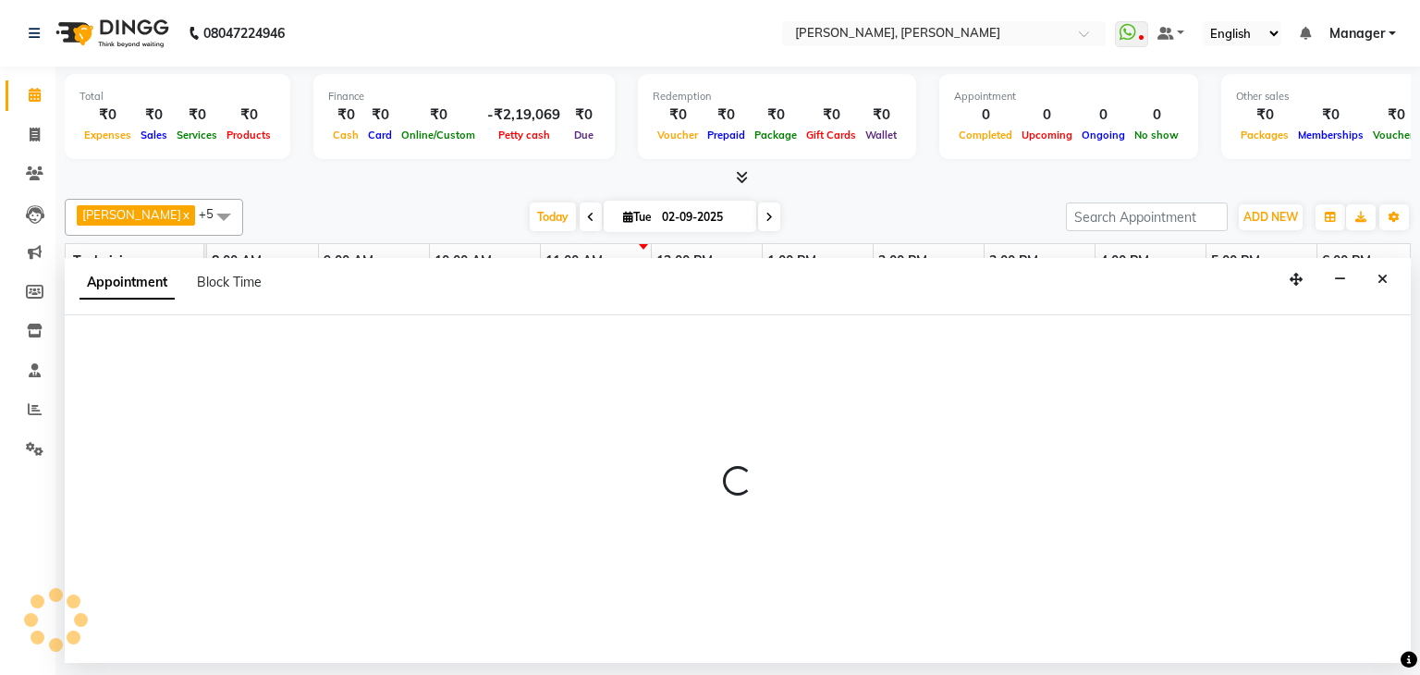
select select "81777"
select select "690"
select select "tentative"
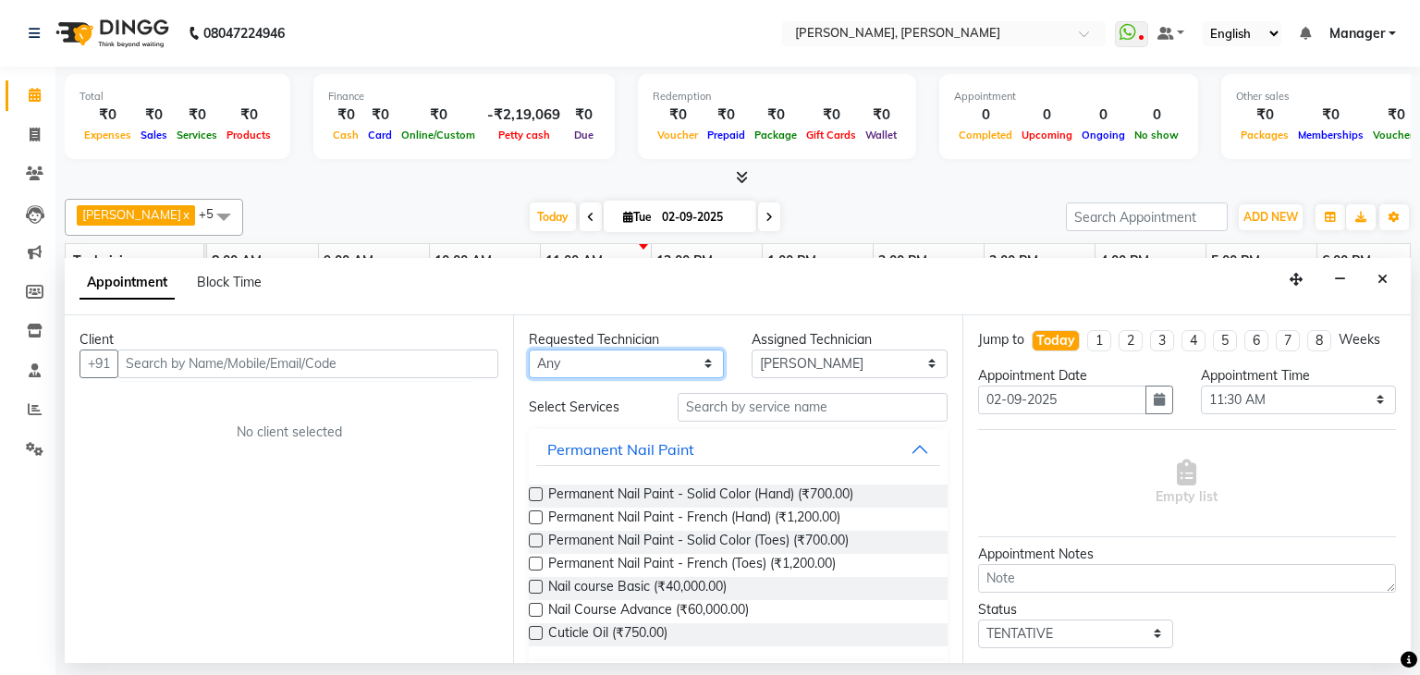
click at [613, 364] on select "Any [PERSON_NAME] [PERSON_NAME] [PERSON_NAME] Kunal Nikhil [PERSON_NAME] [PERSO…" at bounding box center [626, 363] width 195 height 29
click at [910, 192] on div "[PERSON_NAME] x Divya x [PERSON_NAME] x [PERSON_NAME] x [PERSON_NAME] x +5 Sele…" at bounding box center [738, 424] width 1346 height 467
click at [1397, 285] on div "Appointment Block Time" at bounding box center [738, 286] width 1346 height 57
click at [1379, 284] on icon "Close" at bounding box center [1383, 279] width 10 height 13
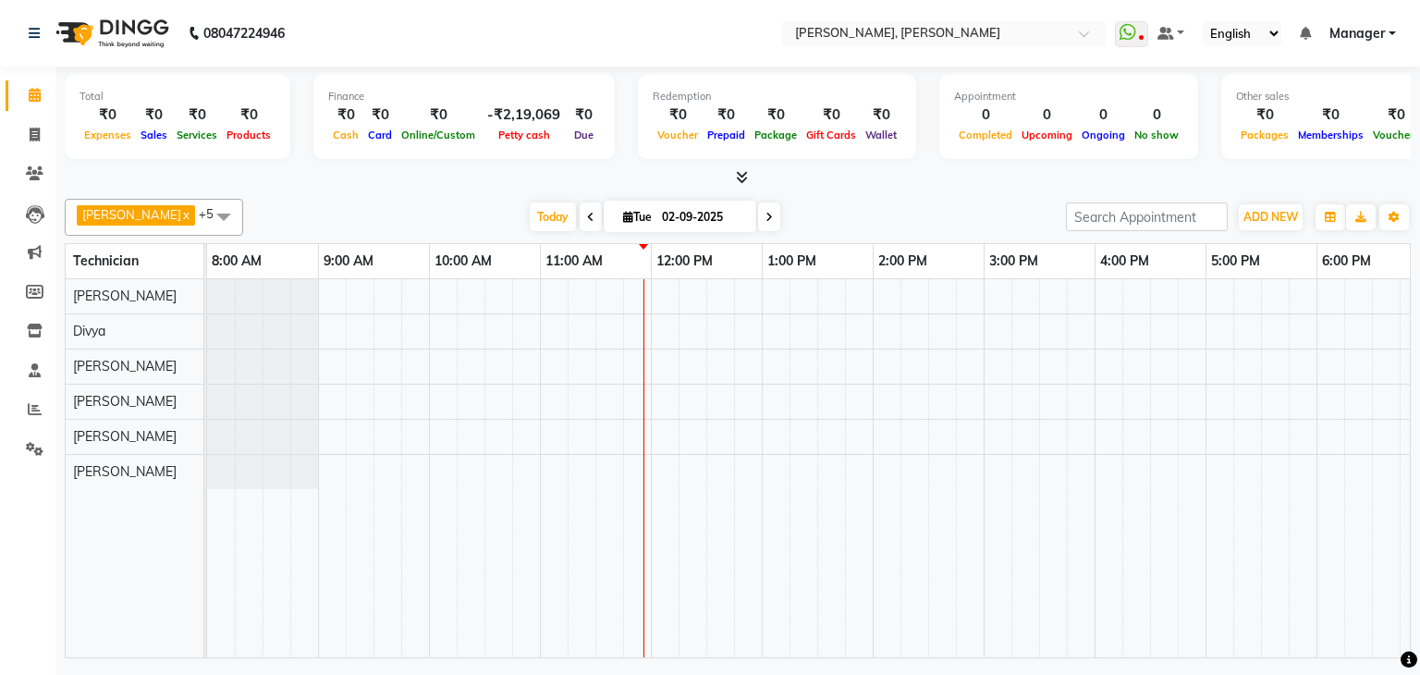
click at [587, 215] on icon at bounding box center [590, 217] width 7 height 11
type input "[DATE]"
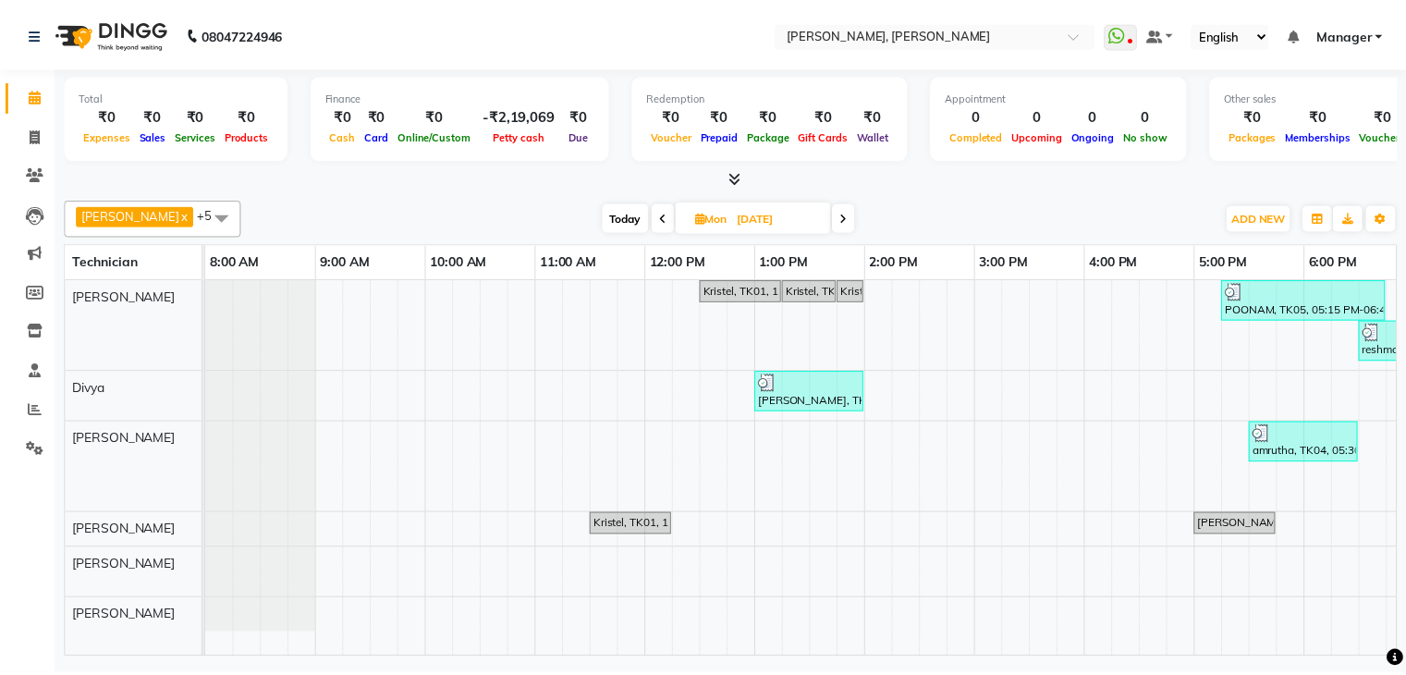
scroll to position [0, 239]
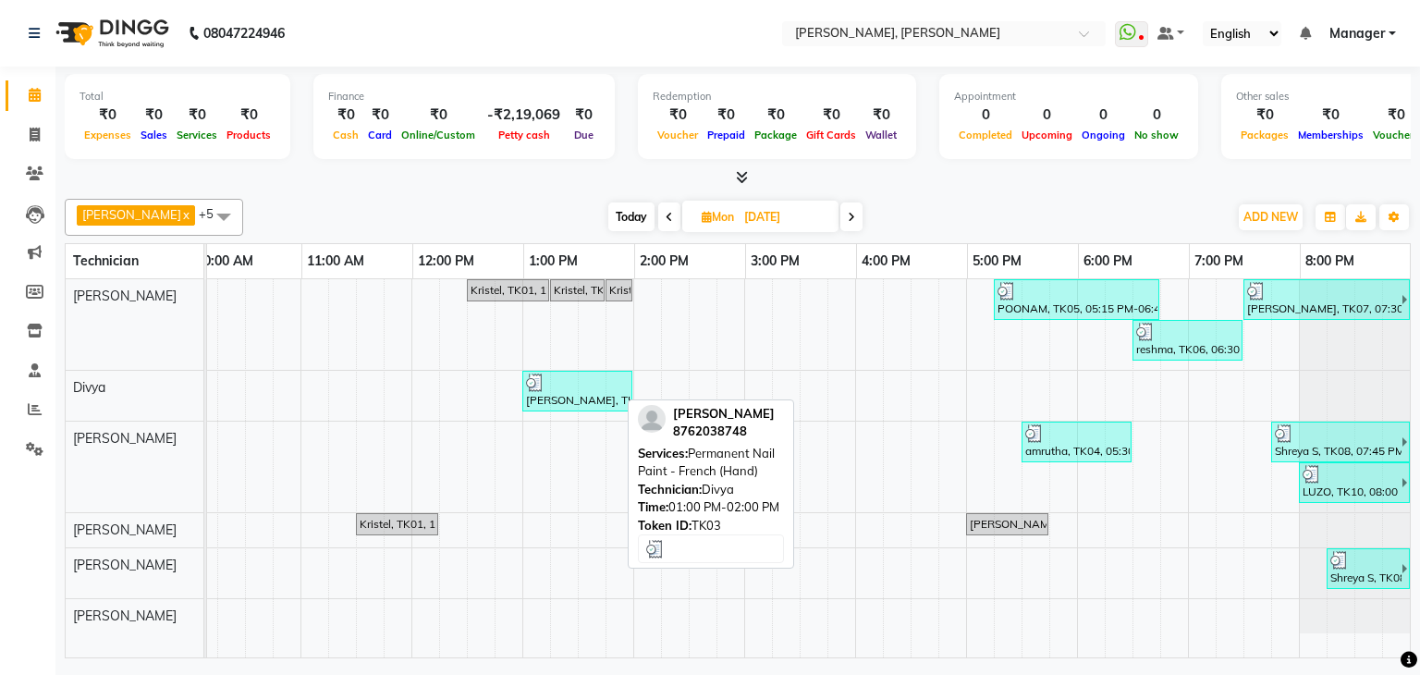
click at [562, 384] on div at bounding box center [577, 383] width 103 height 18
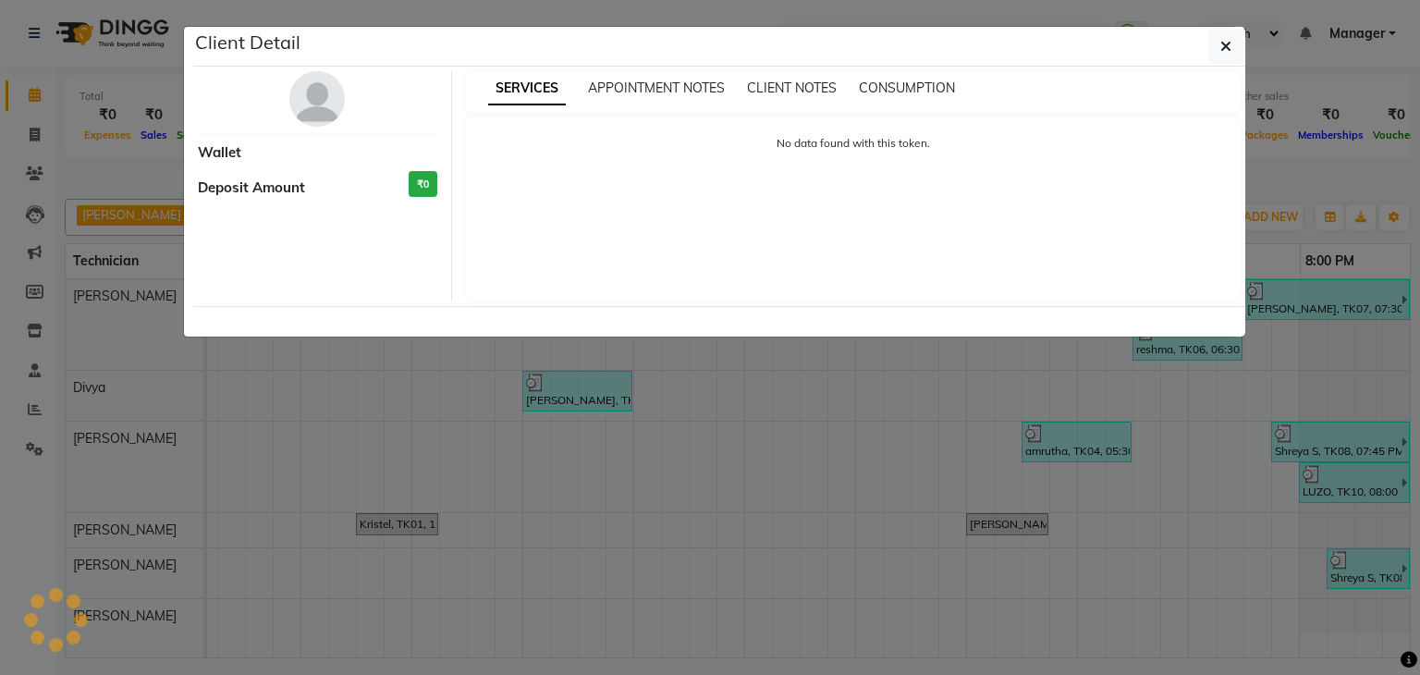
select select "3"
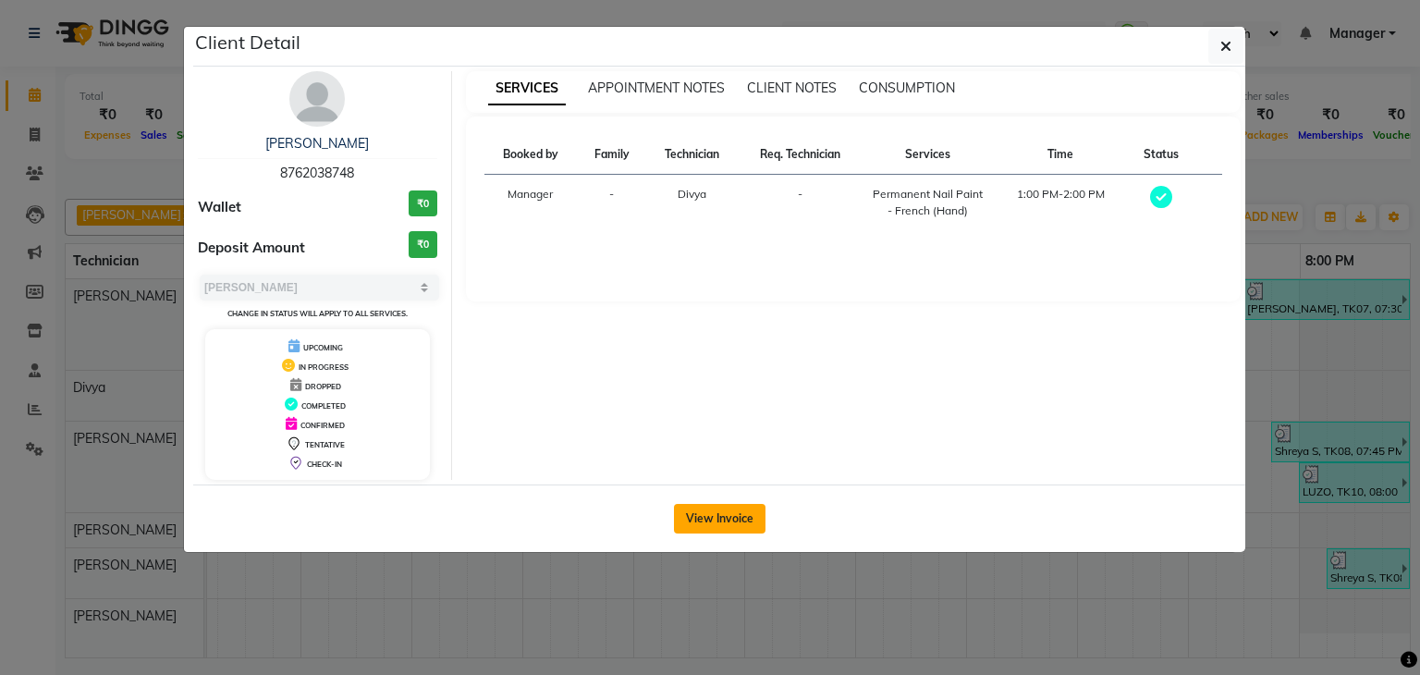
click at [709, 521] on button "View Invoice" at bounding box center [720, 519] width 92 height 30
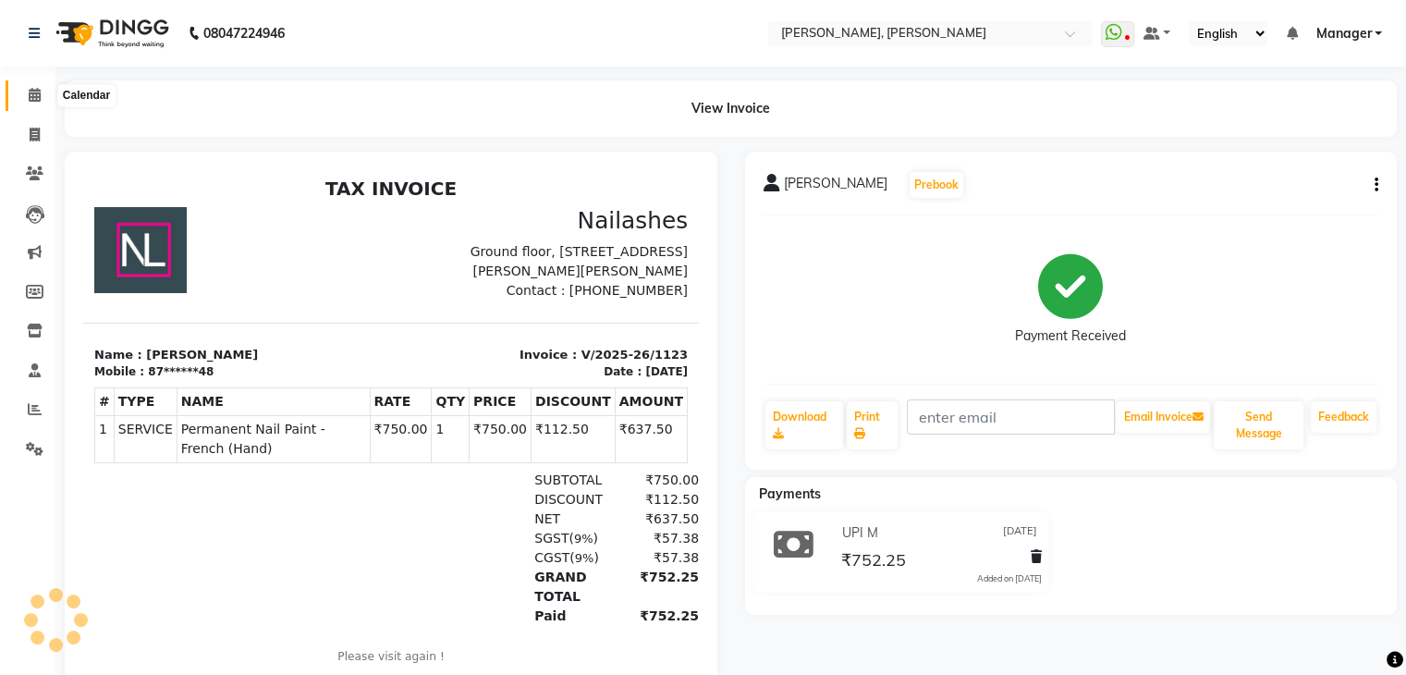
click at [39, 96] on icon at bounding box center [35, 95] width 12 height 14
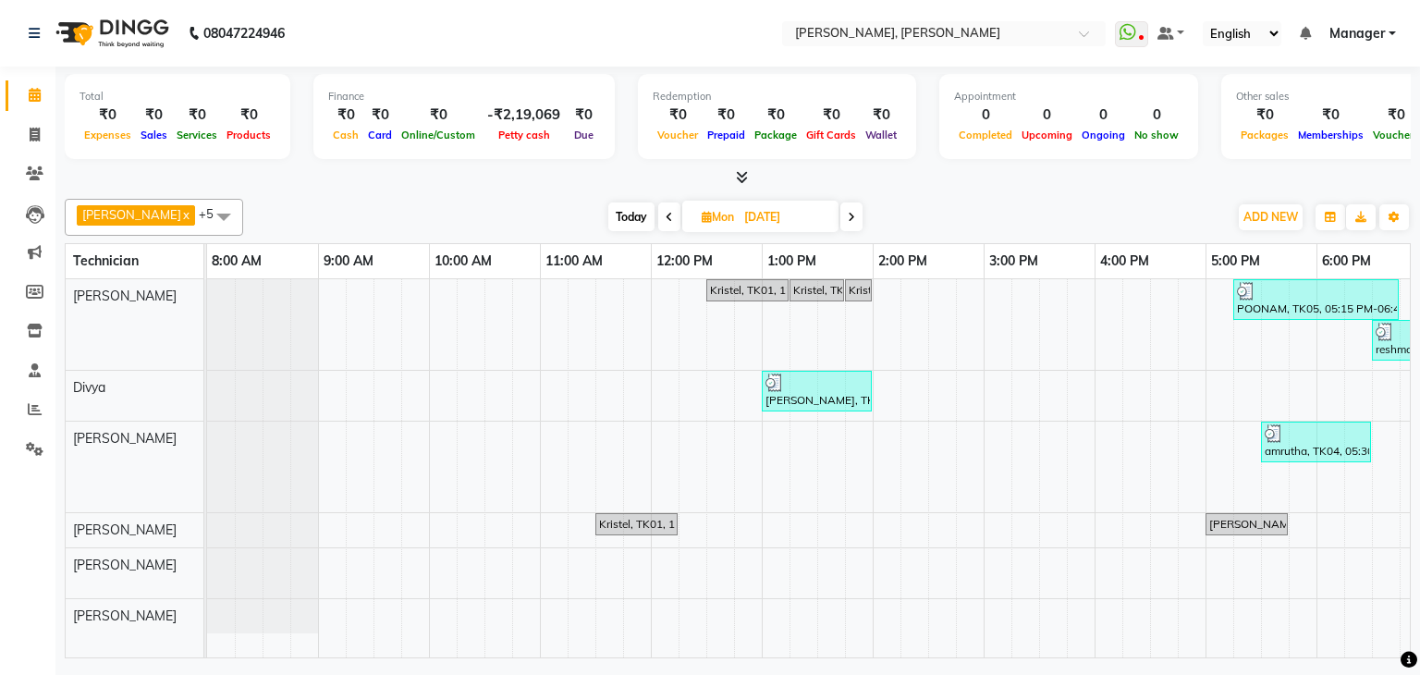
scroll to position [0, 239]
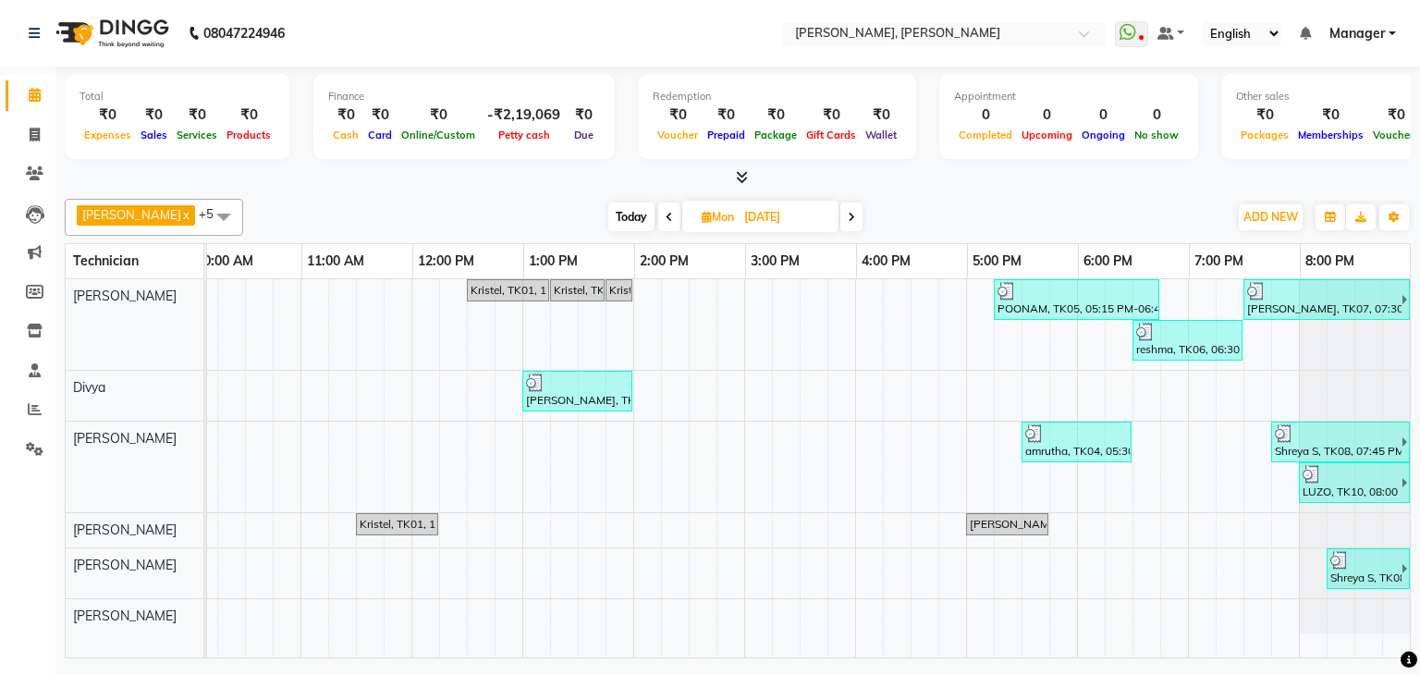
click at [608, 221] on span "Today" at bounding box center [631, 216] width 46 height 29
type input "02-09-2025"
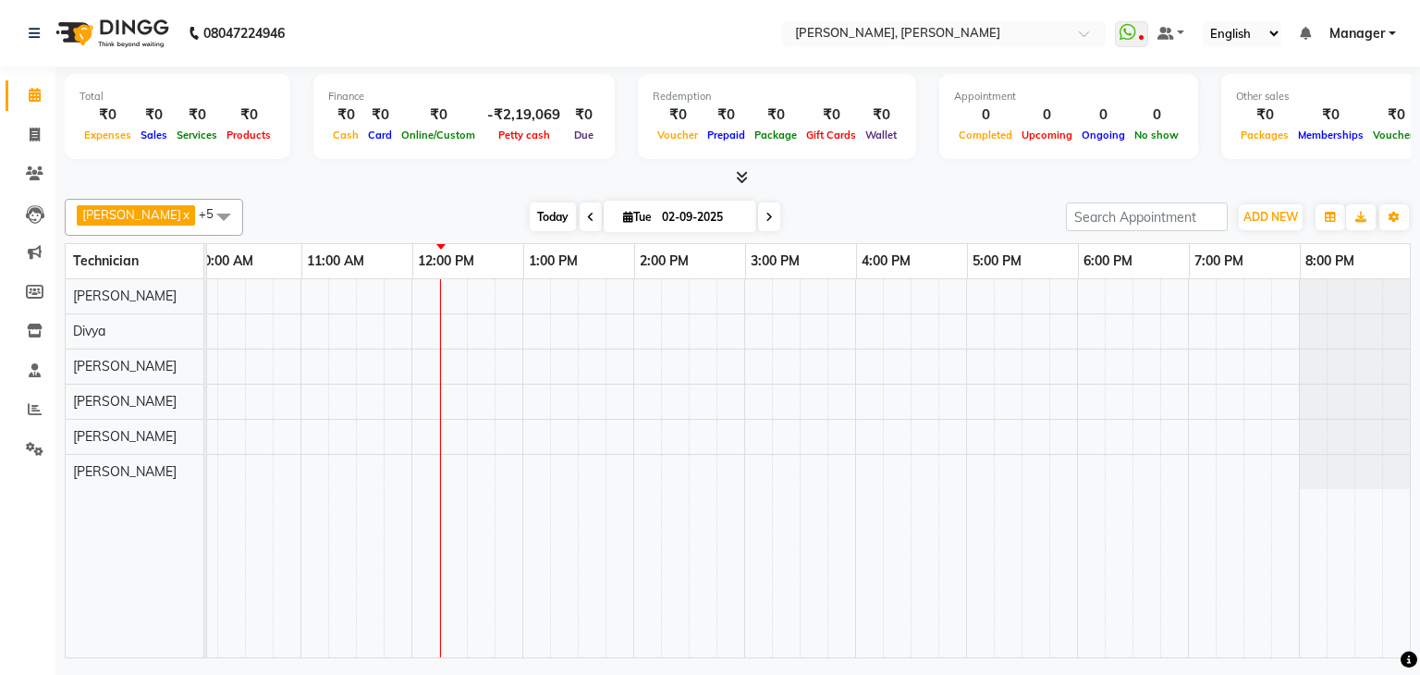
click at [530, 215] on span "Today" at bounding box center [553, 216] width 46 height 29
click at [745, 175] on icon at bounding box center [742, 177] width 12 height 14
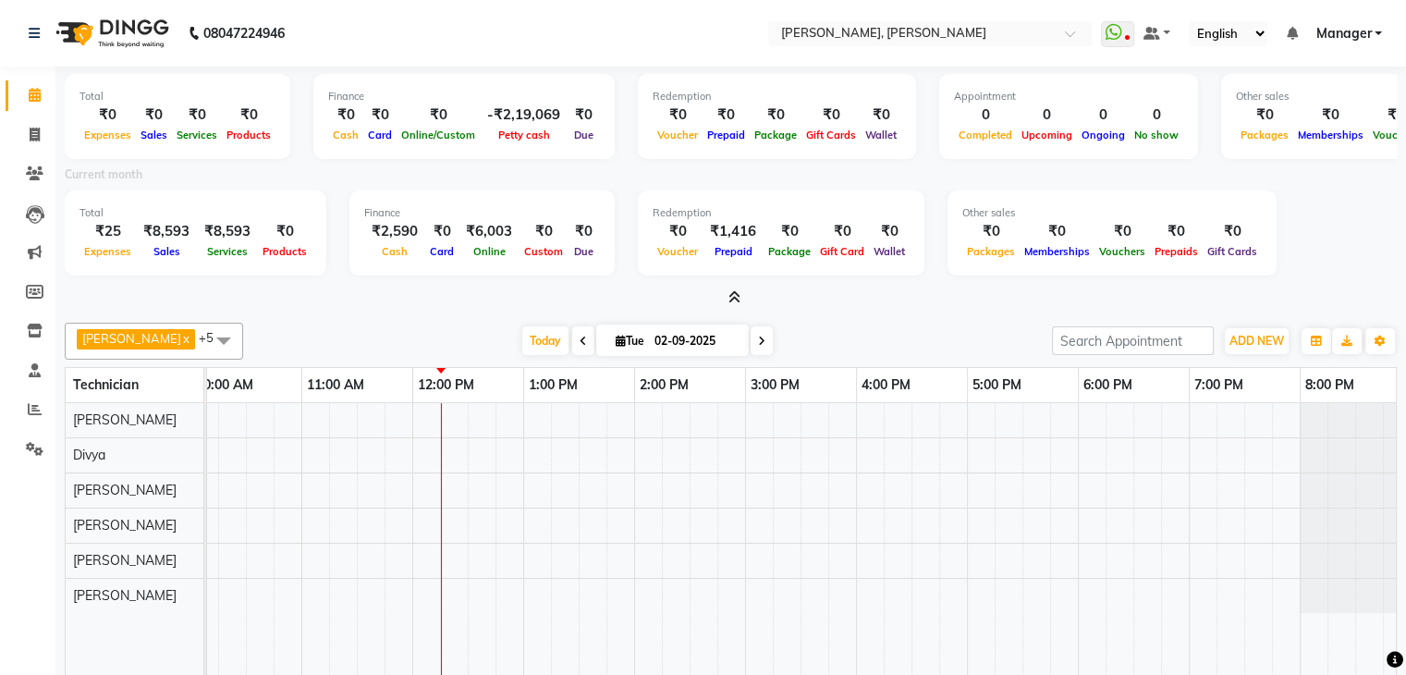
click at [739, 294] on icon at bounding box center [735, 297] width 12 height 14
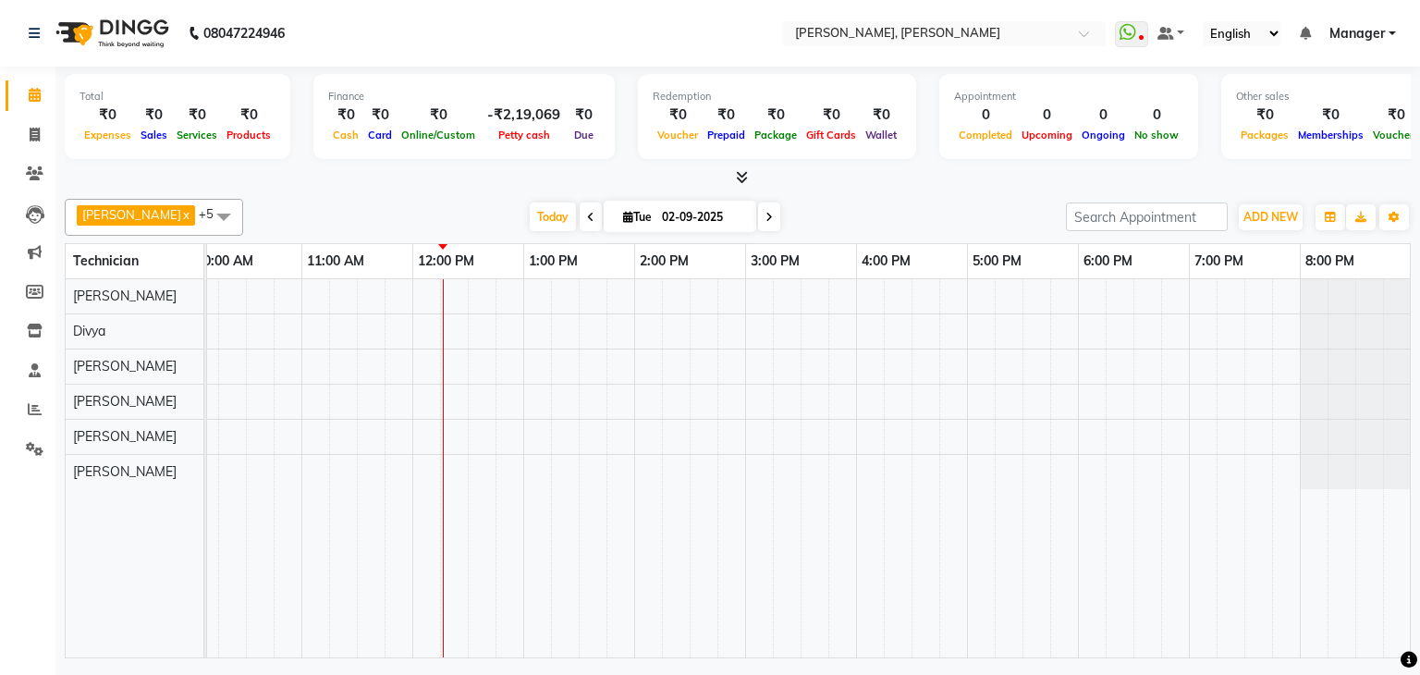
click at [517, 367] on div at bounding box center [690, 468] width 1442 height 378
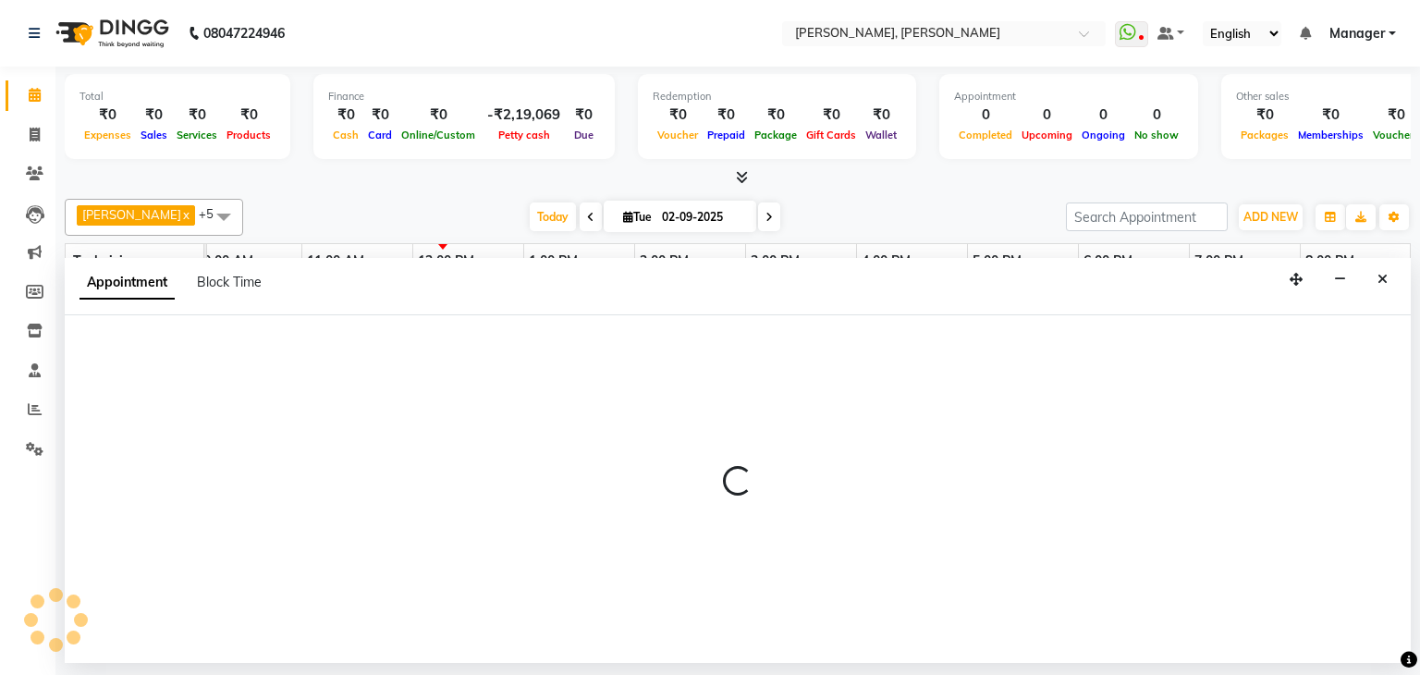
select select "81777"
select select "765"
select select "tentative"
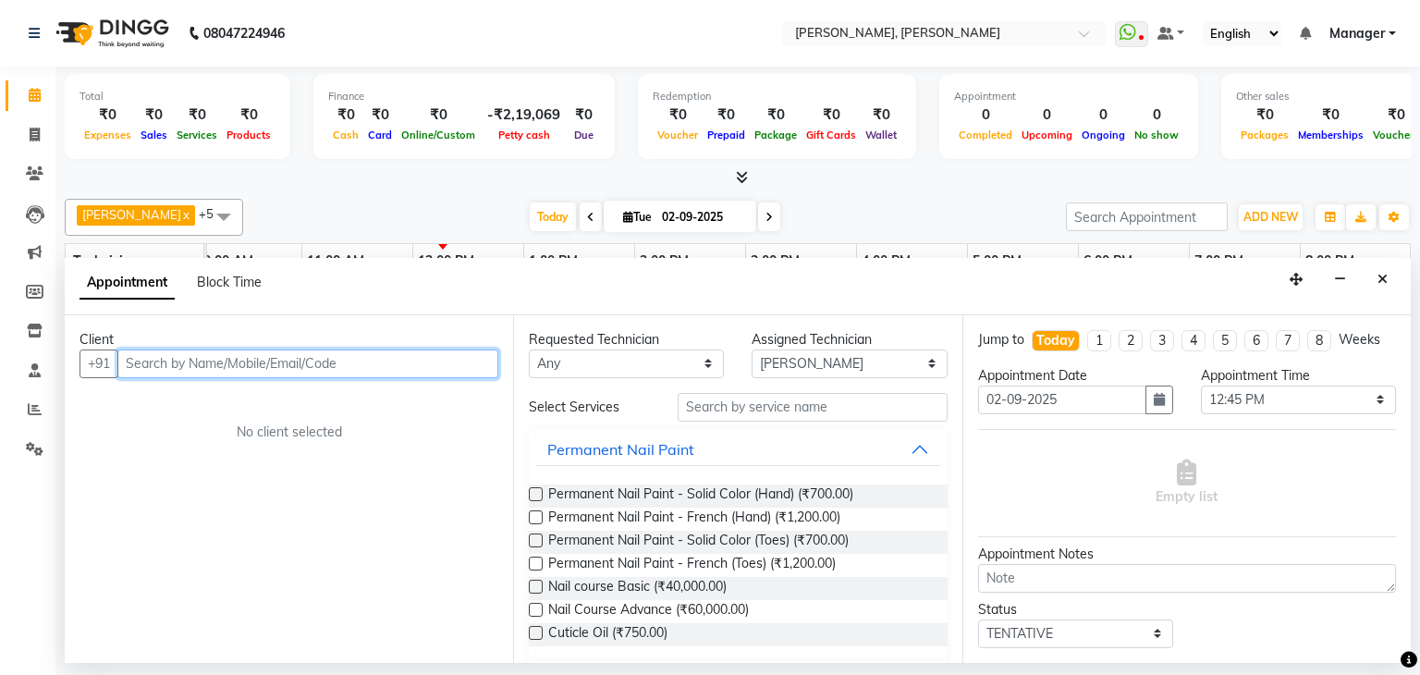
click at [278, 357] on input "text" at bounding box center [307, 363] width 381 height 29
type input "9600055117"
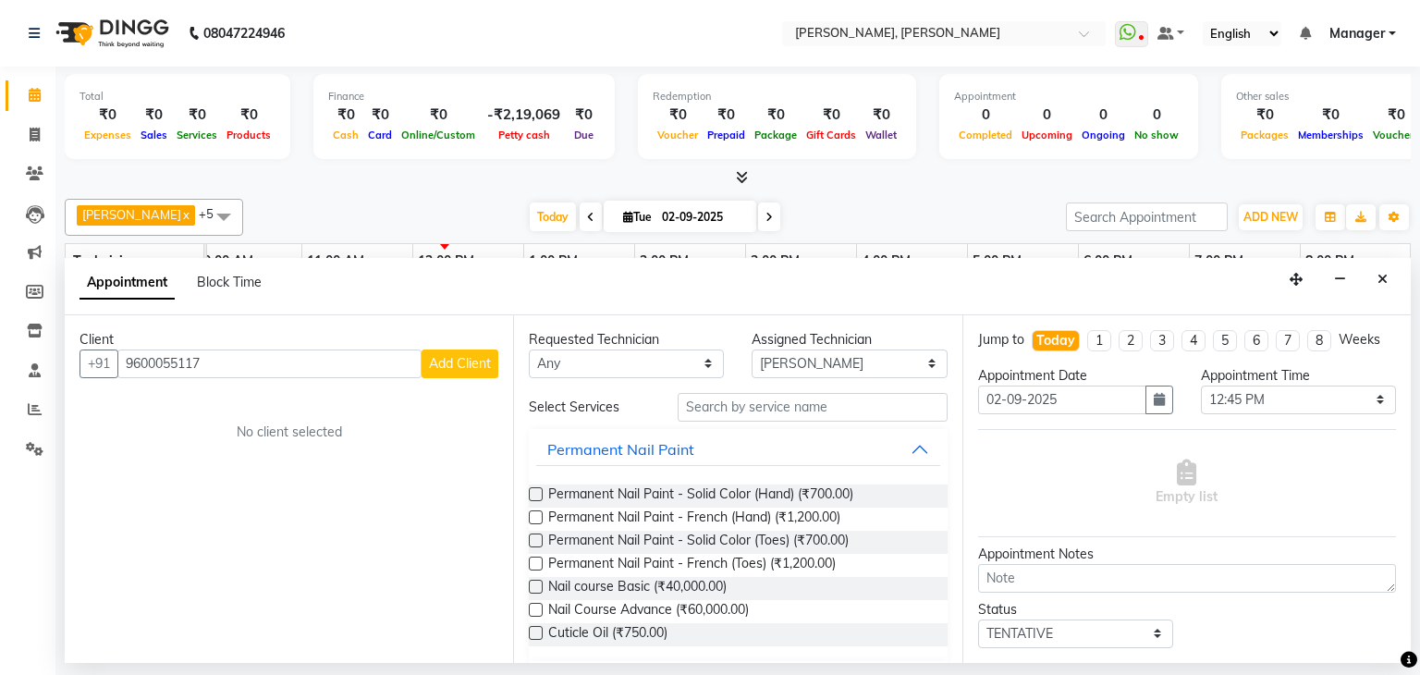
click at [459, 360] on span "Add Client" at bounding box center [460, 363] width 62 height 17
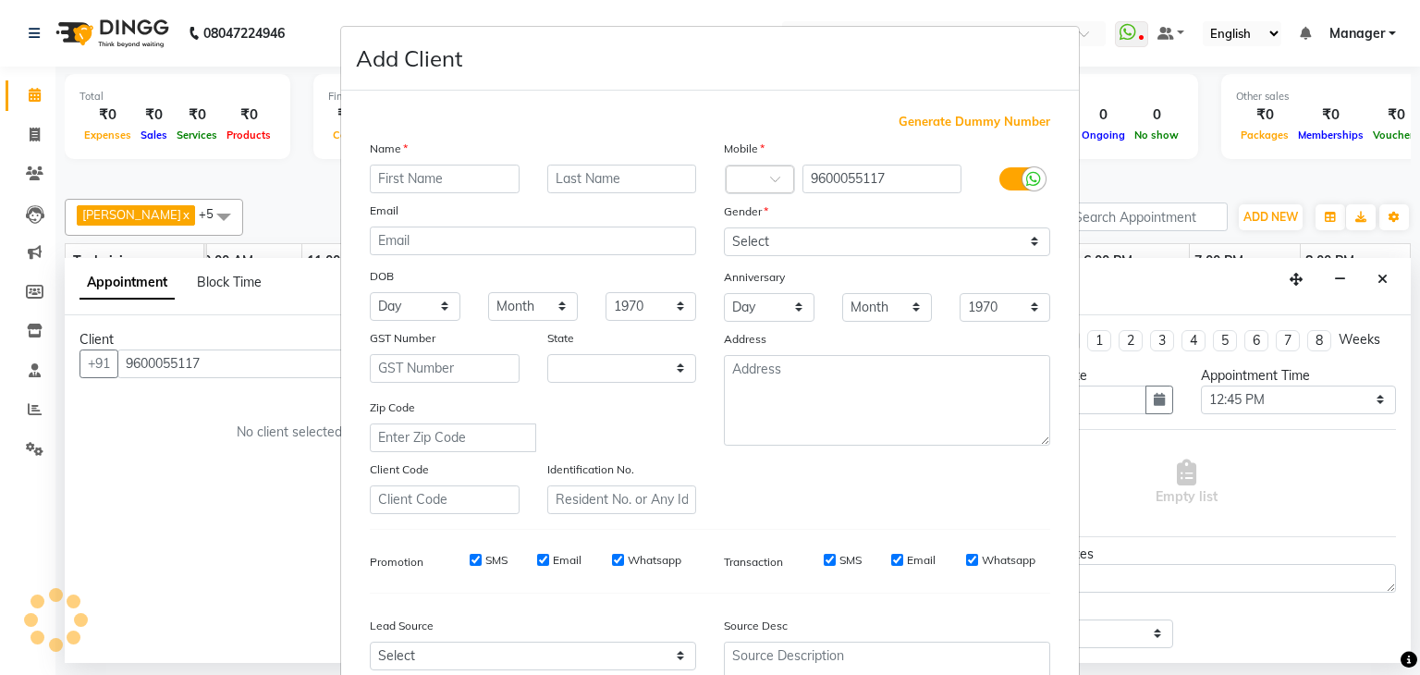
select select "21"
click at [414, 174] on input "text" at bounding box center [445, 179] width 150 height 29
type input "[PERSON_NAME]"
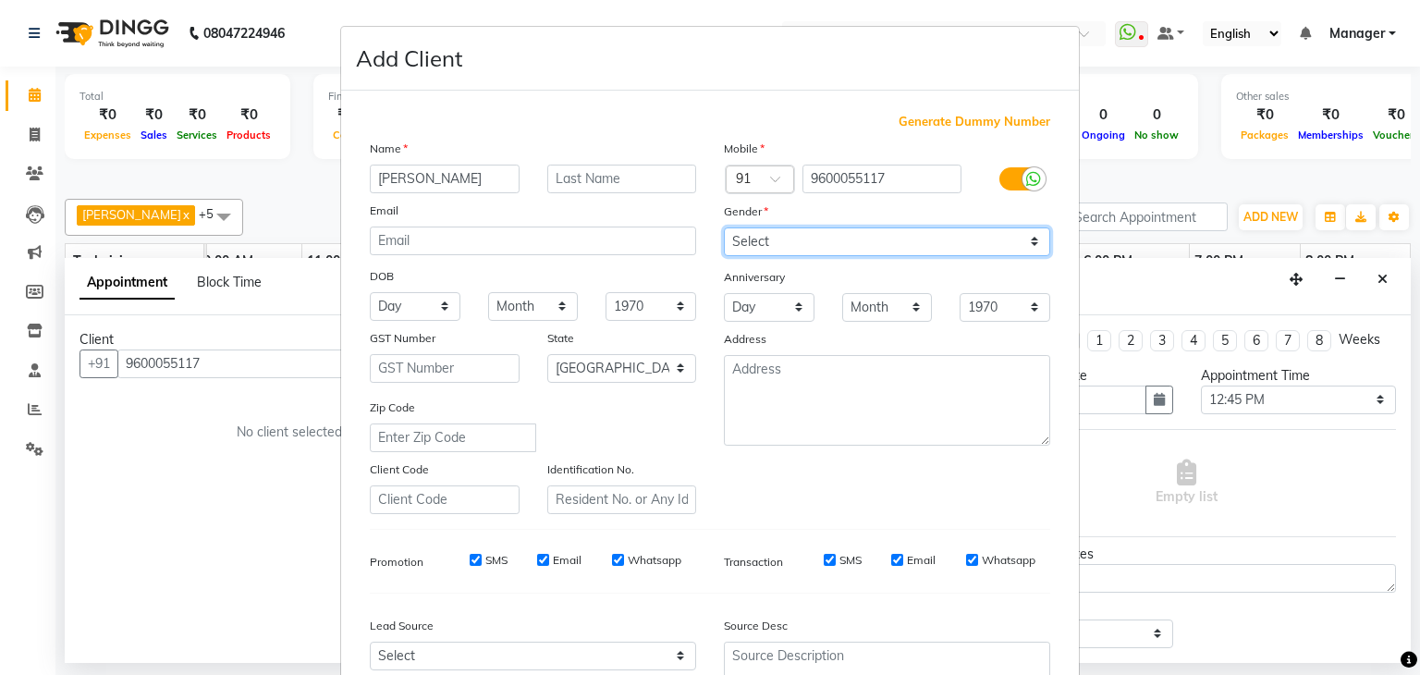
drag, startPoint x: 935, startPoint y: 249, endPoint x: 921, endPoint y: 255, distance: 15.3
click at [935, 249] on select "Select [DEMOGRAPHIC_DATA] [DEMOGRAPHIC_DATA] Other Prefer Not To Say" at bounding box center [887, 241] width 326 height 29
select select "[DEMOGRAPHIC_DATA]"
click at [724, 228] on select "Select [DEMOGRAPHIC_DATA] [DEMOGRAPHIC_DATA] Other Prefer Not To Say" at bounding box center [887, 241] width 326 height 29
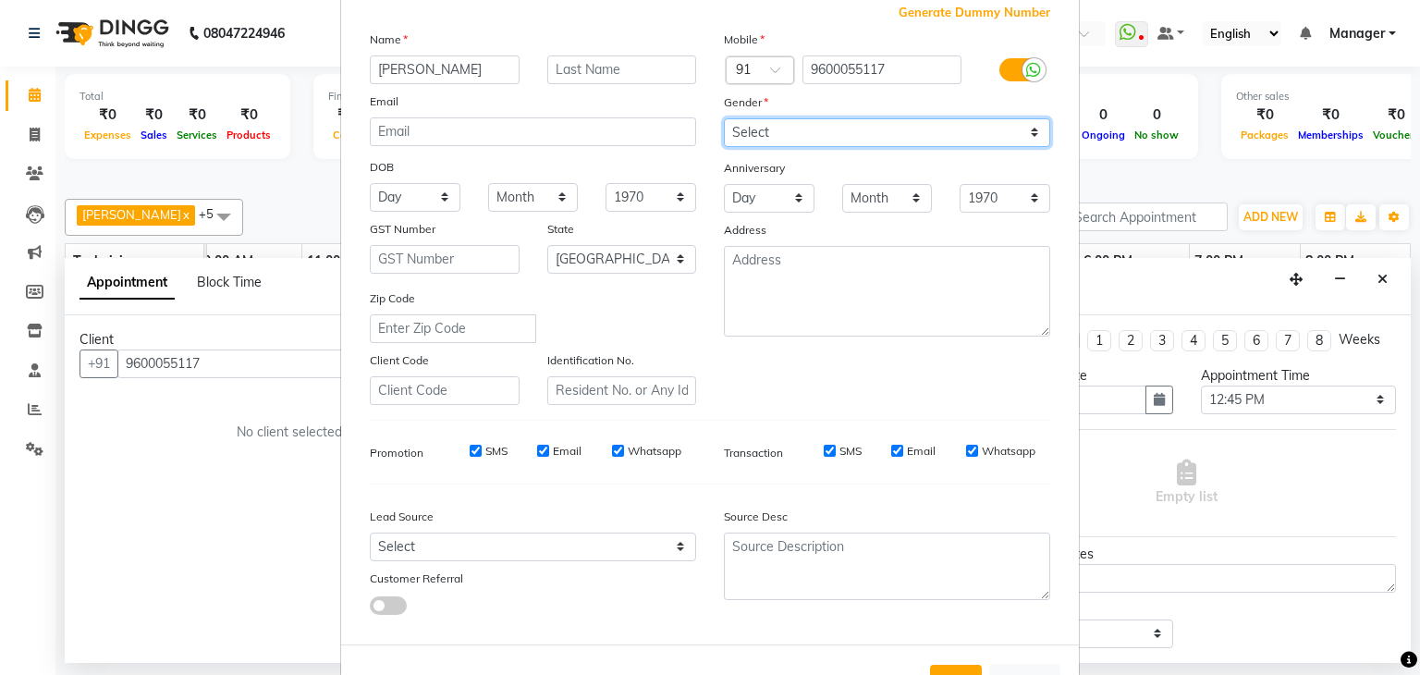
scroll to position [188, 0]
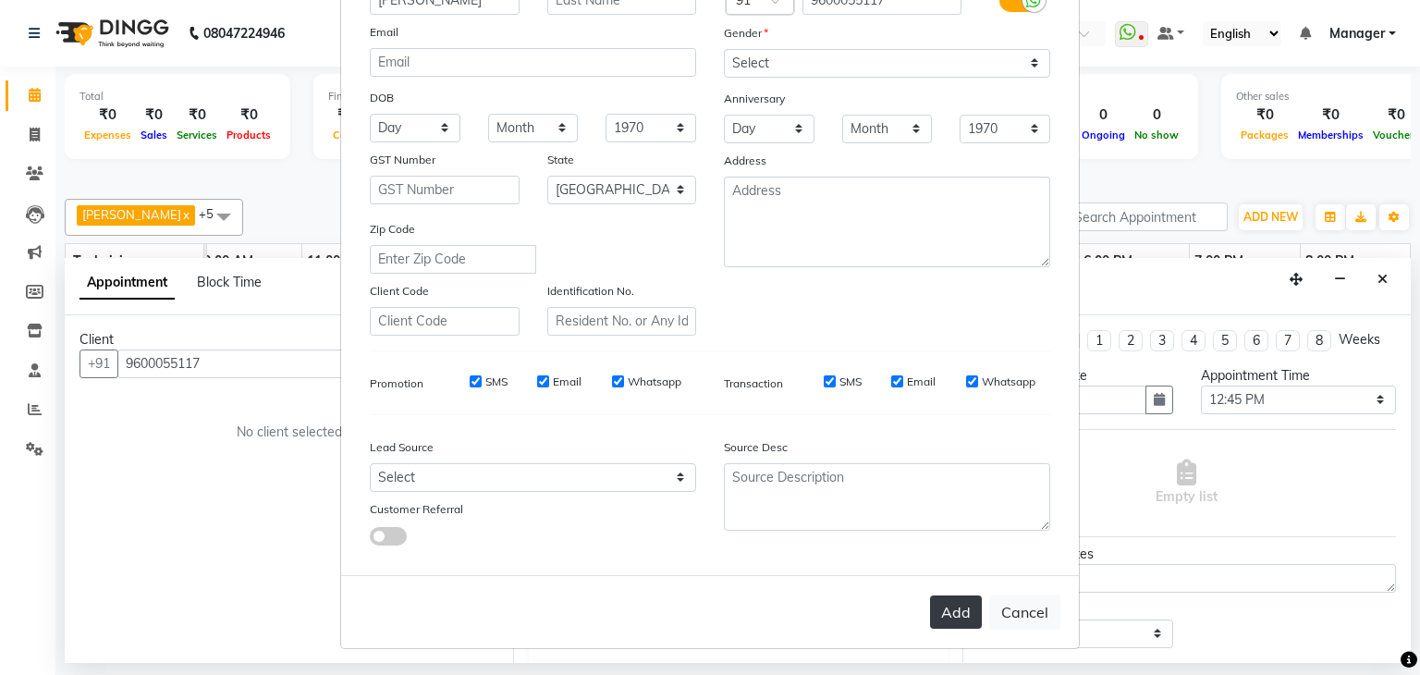
click at [939, 603] on button "Add" at bounding box center [956, 611] width 52 height 33
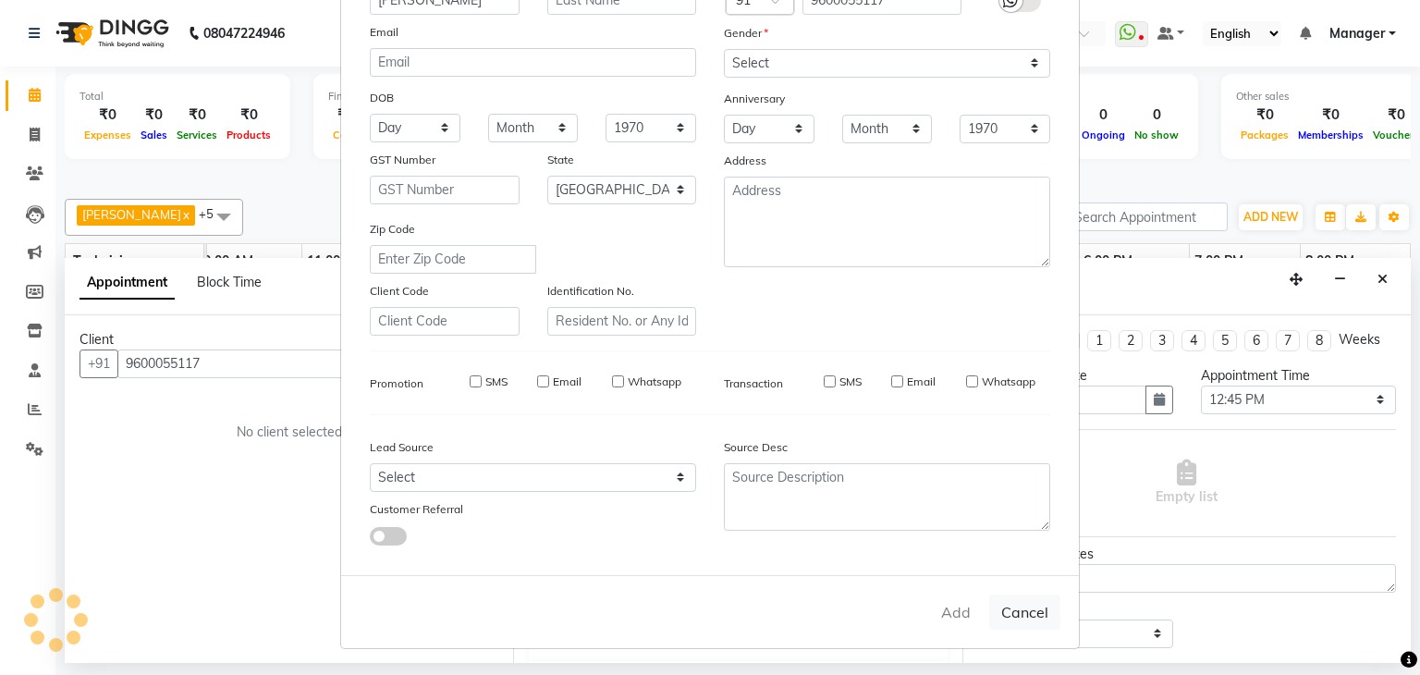
type input "96******17"
select select
select select "null"
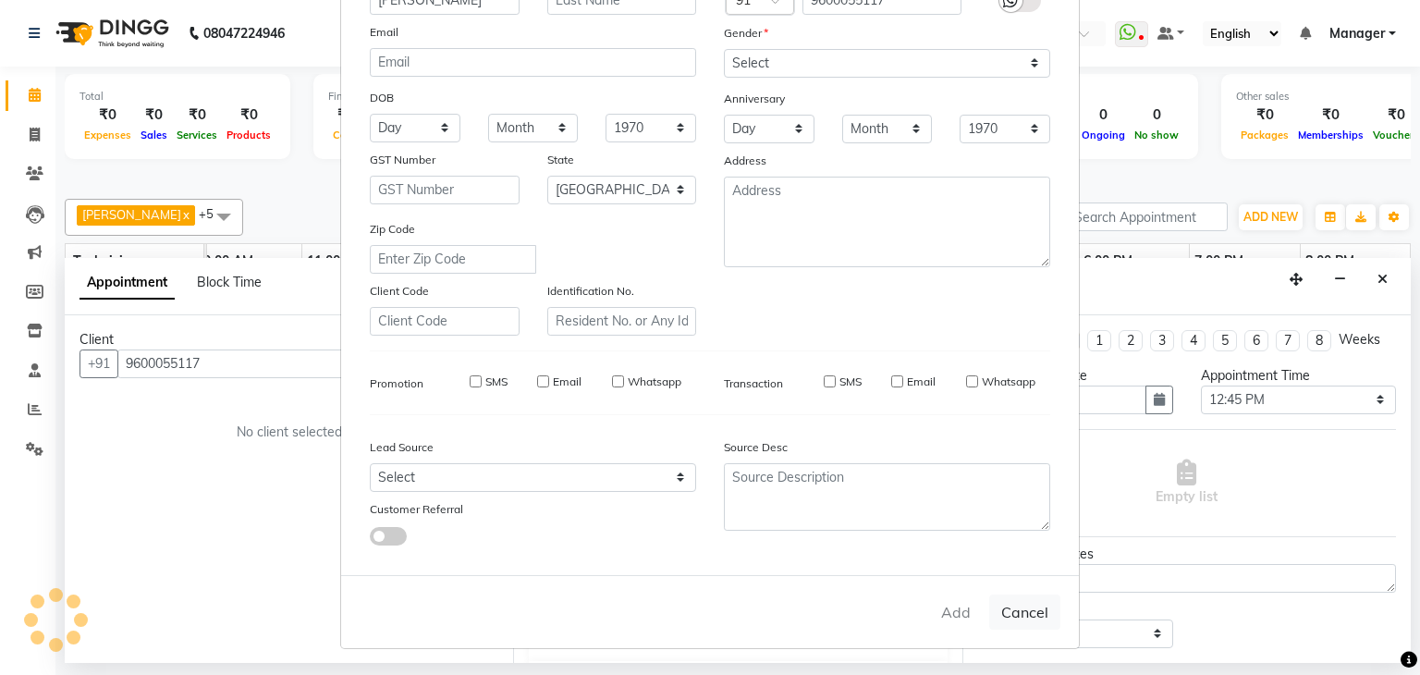
select select
checkbox input "false"
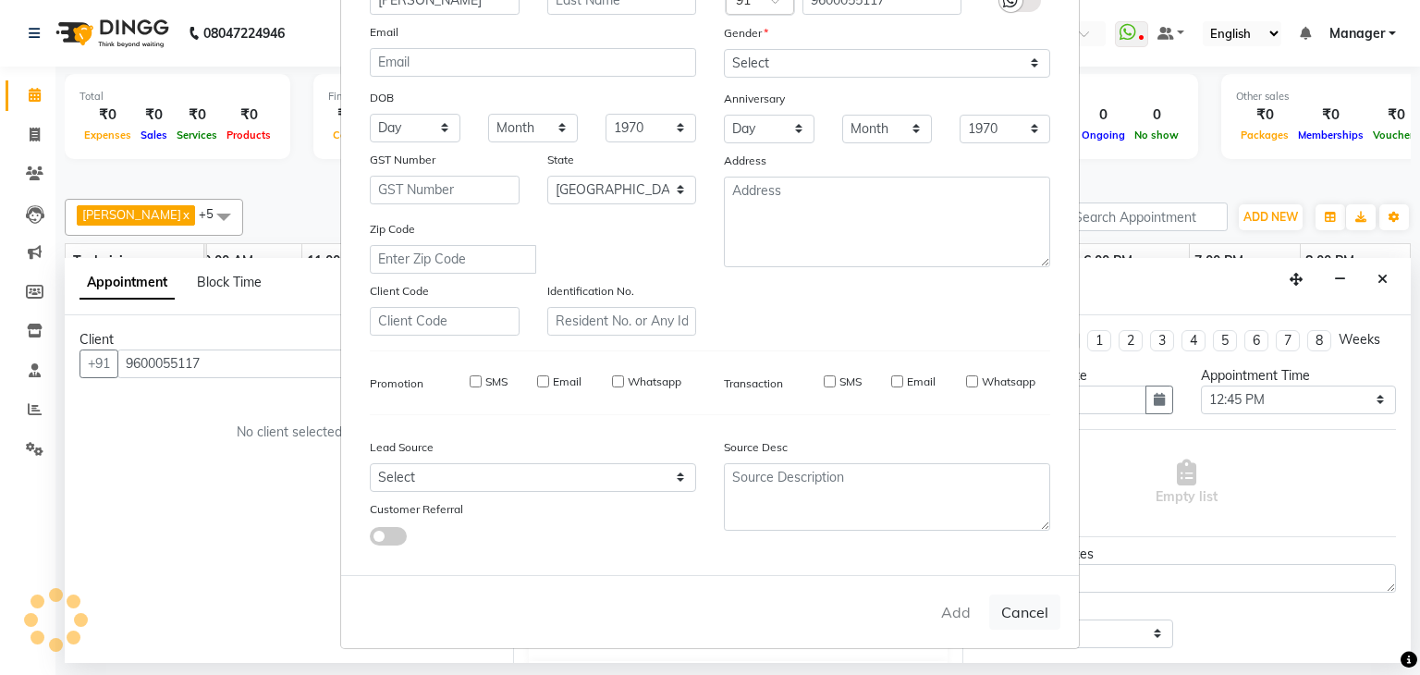
checkbox input "false"
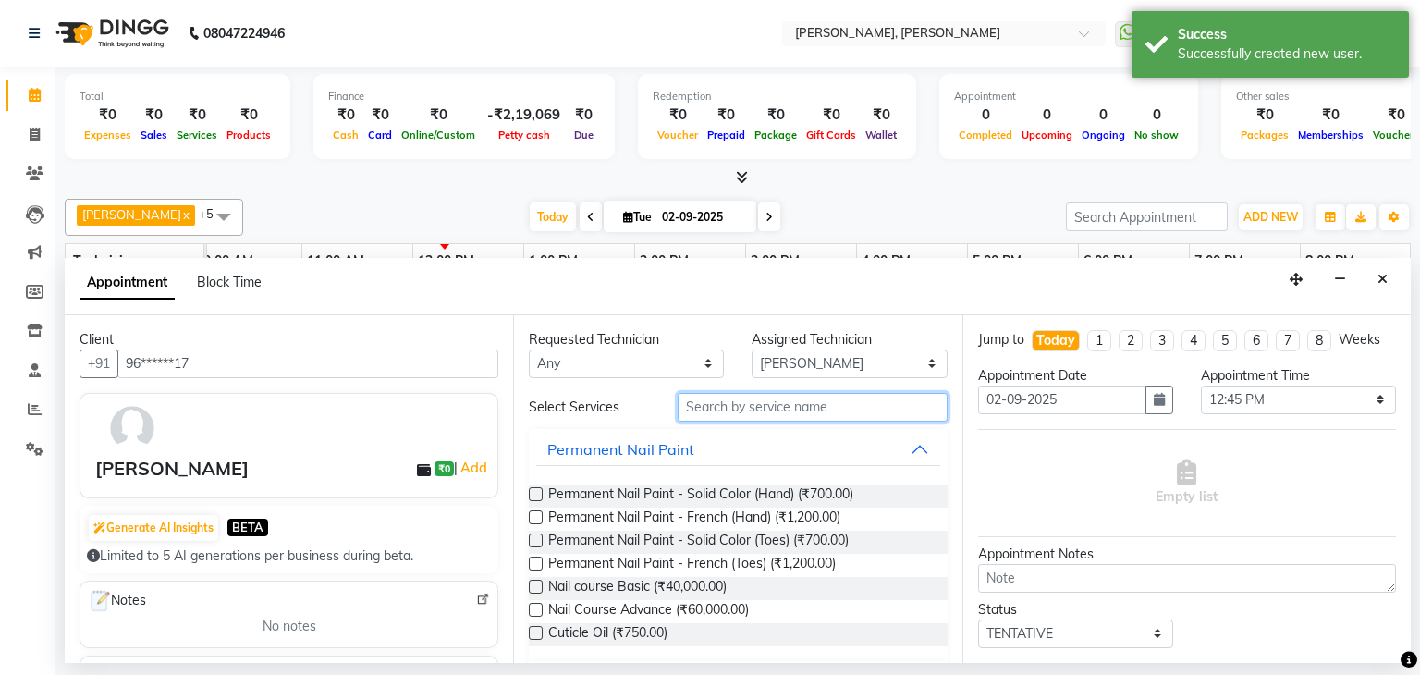
click at [825, 407] on input "text" at bounding box center [813, 407] width 270 height 29
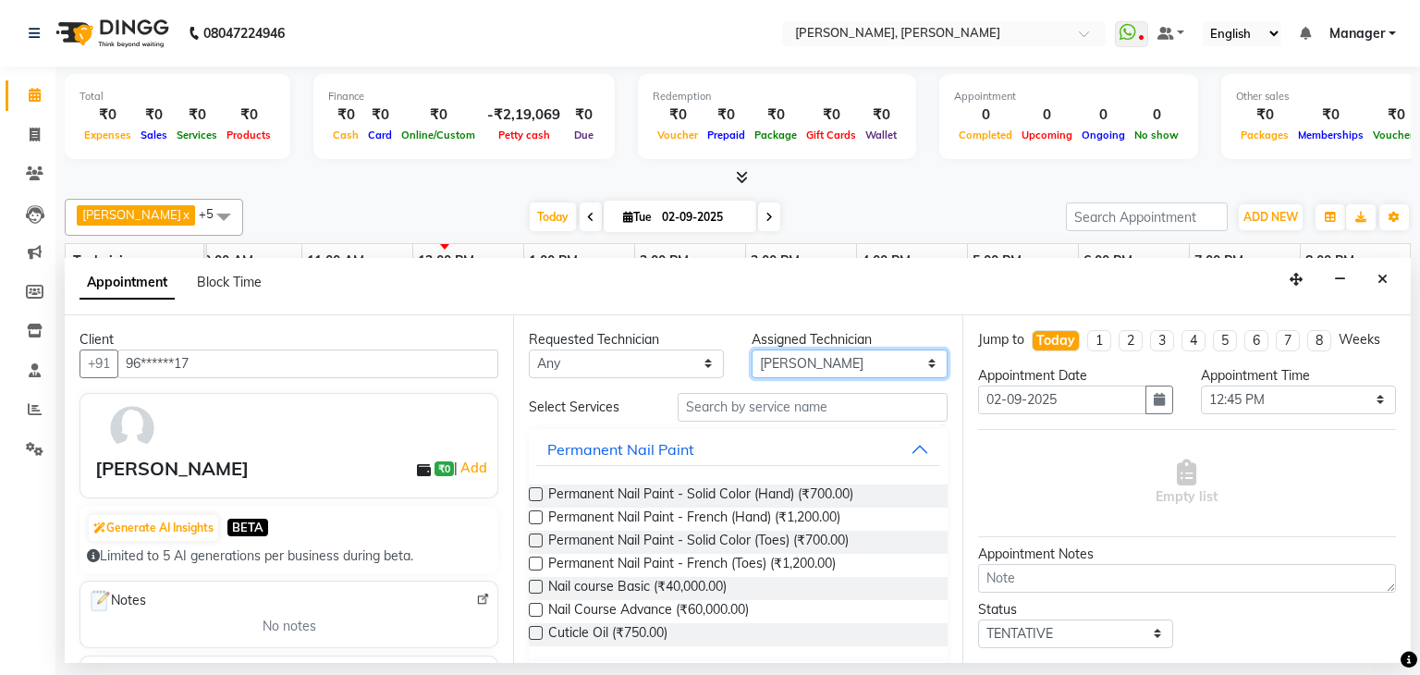
click at [834, 373] on select "Select [PERSON_NAME] [PERSON_NAME] Apshana [PERSON_NAME] Kunal Nikhil [PERSON_N…" at bounding box center [849, 363] width 195 height 29
select select "54412"
click at [752, 349] on select "Select [PERSON_NAME] [PERSON_NAME] Apshana [PERSON_NAME] Kunal Nikhil [PERSON_N…" at bounding box center [849, 363] width 195 height 29
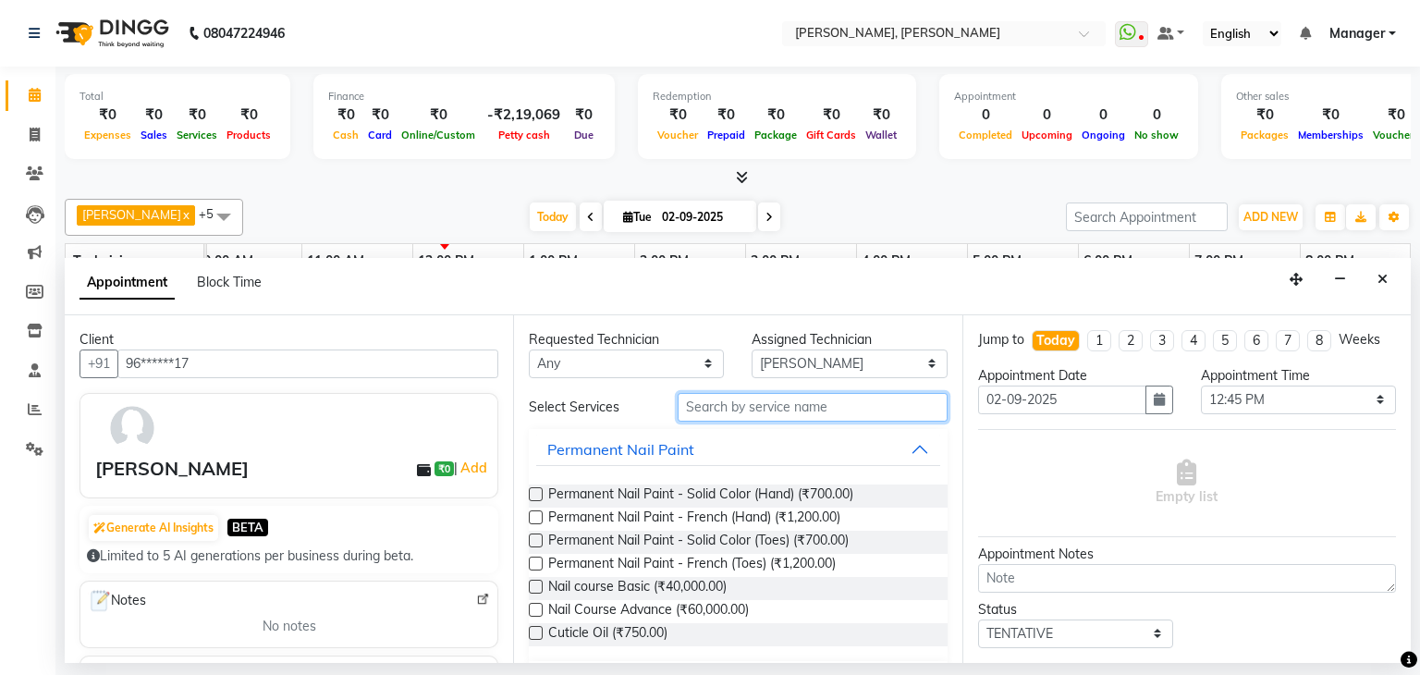
click at [761, 411] on input "text" at bounding box center [813, 407] width 270 height 29
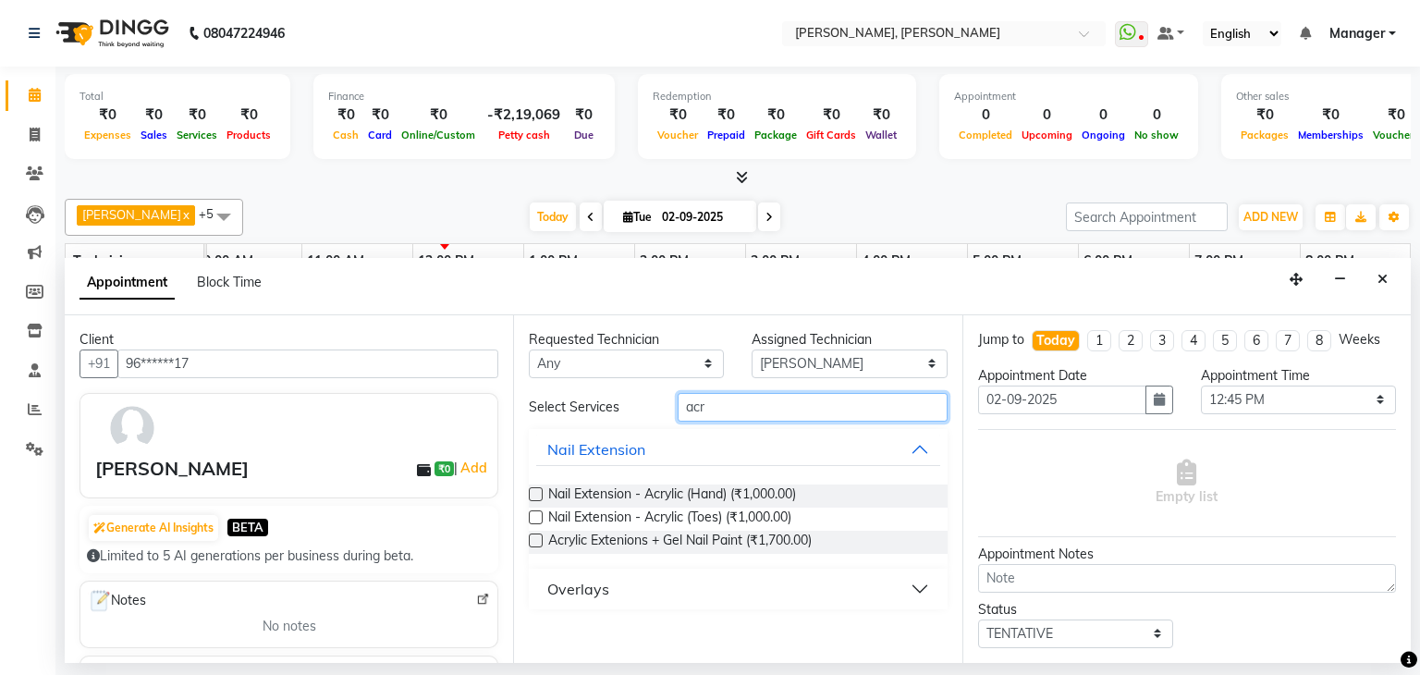
type input "acr"
click at [537, 494] on label at bounding box center [536, 494] width 14 height 14
click at [537, 494] on input "checkbox" at bounding box center [535, 496] width 12 height 12
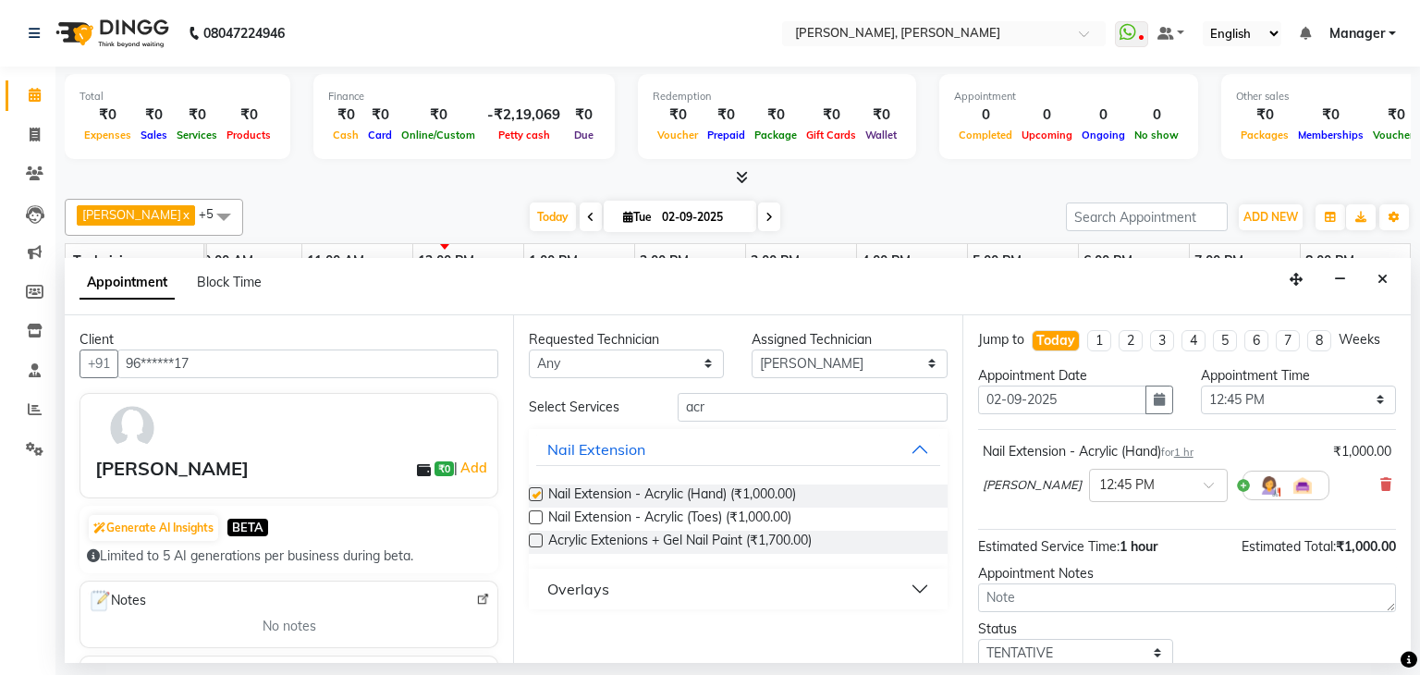
checkbox input "false"
click at [717, 407] on input "acr" at bounding box center [813, 407] width 270 height 29
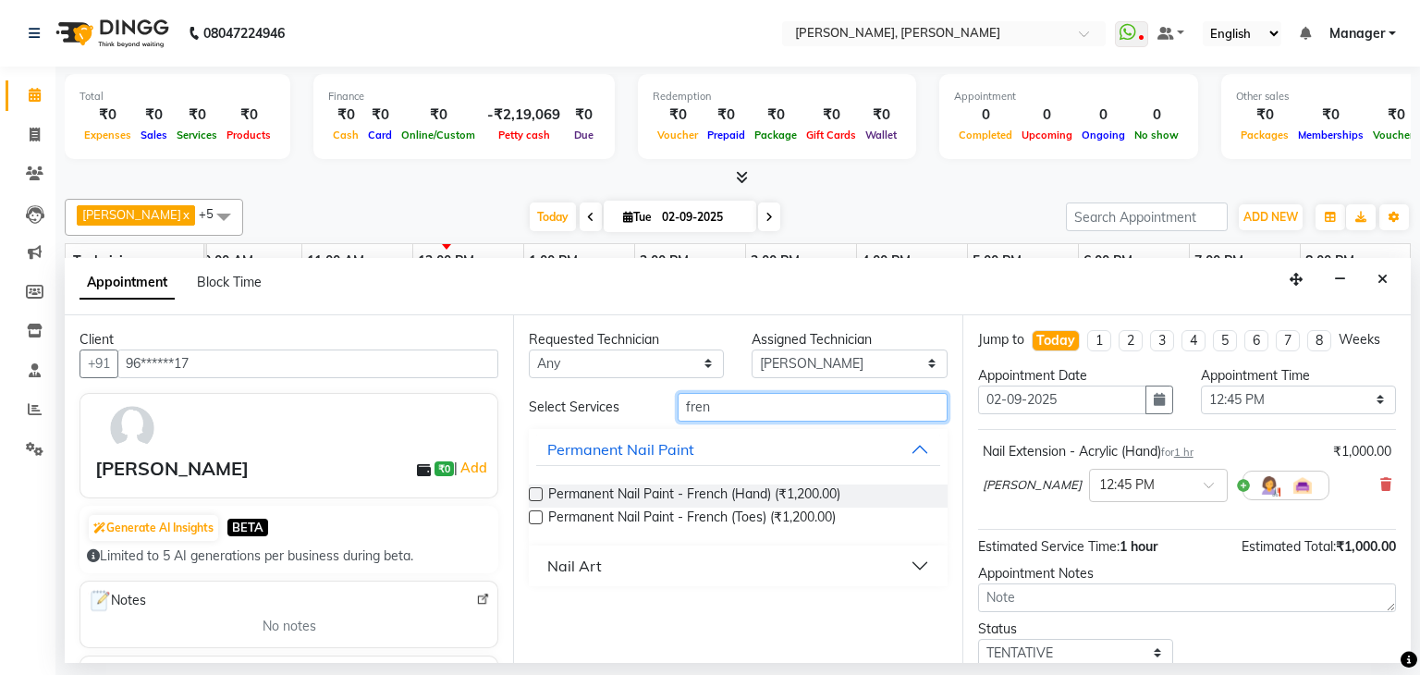
type input "fren"
click at [538, 490] on label at bounding box center [536, 494] width 14 height 14
click at [538, 490] on input "checkbox" at bounding box center [535, 496] width 12 height 12
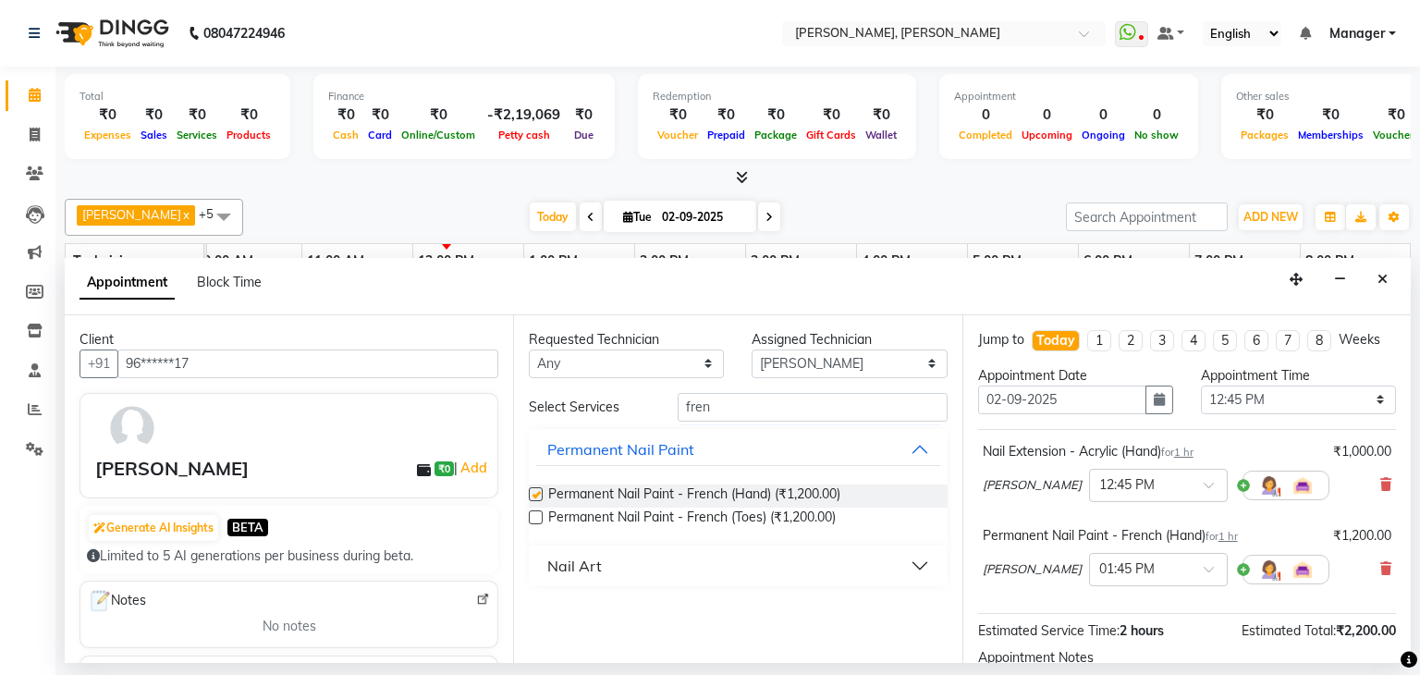
checkbox input "false"
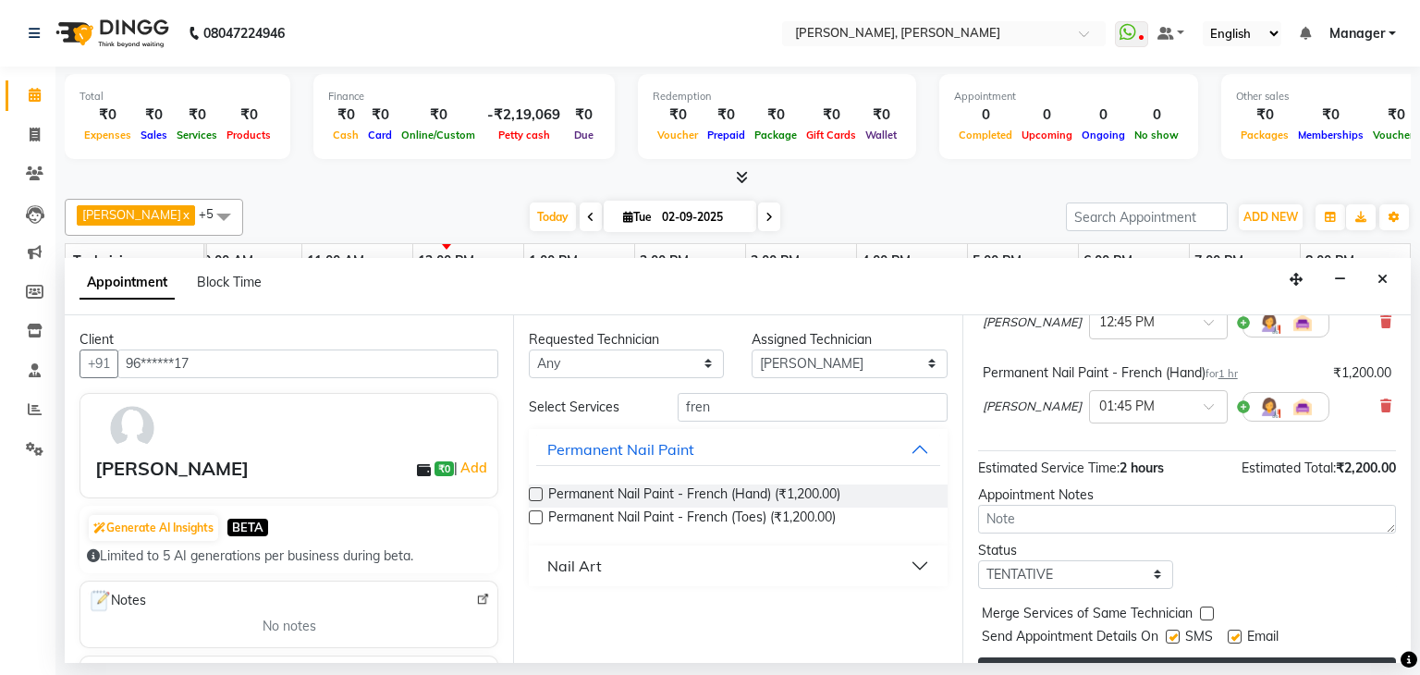
scroll to position [203, 0]
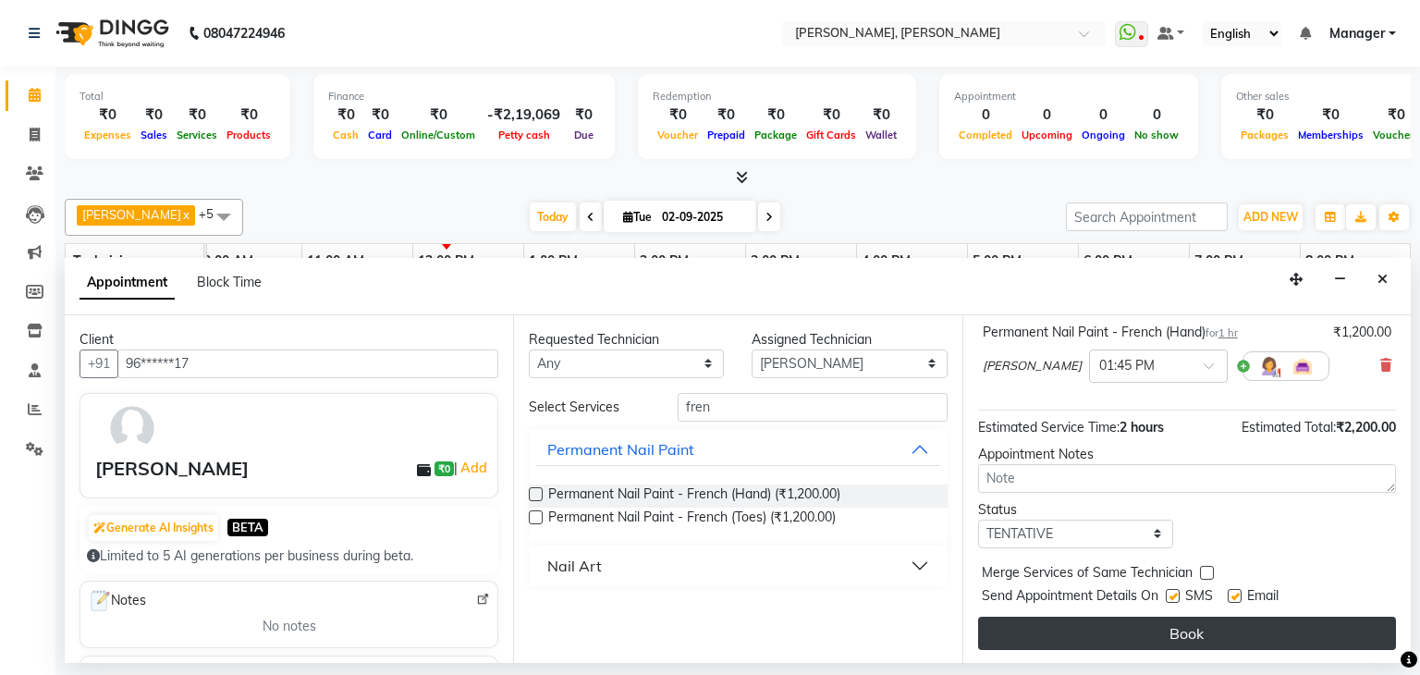
click at [1164, 620] on button "Book" at bounding box center [1187, 633] width 418 height 33
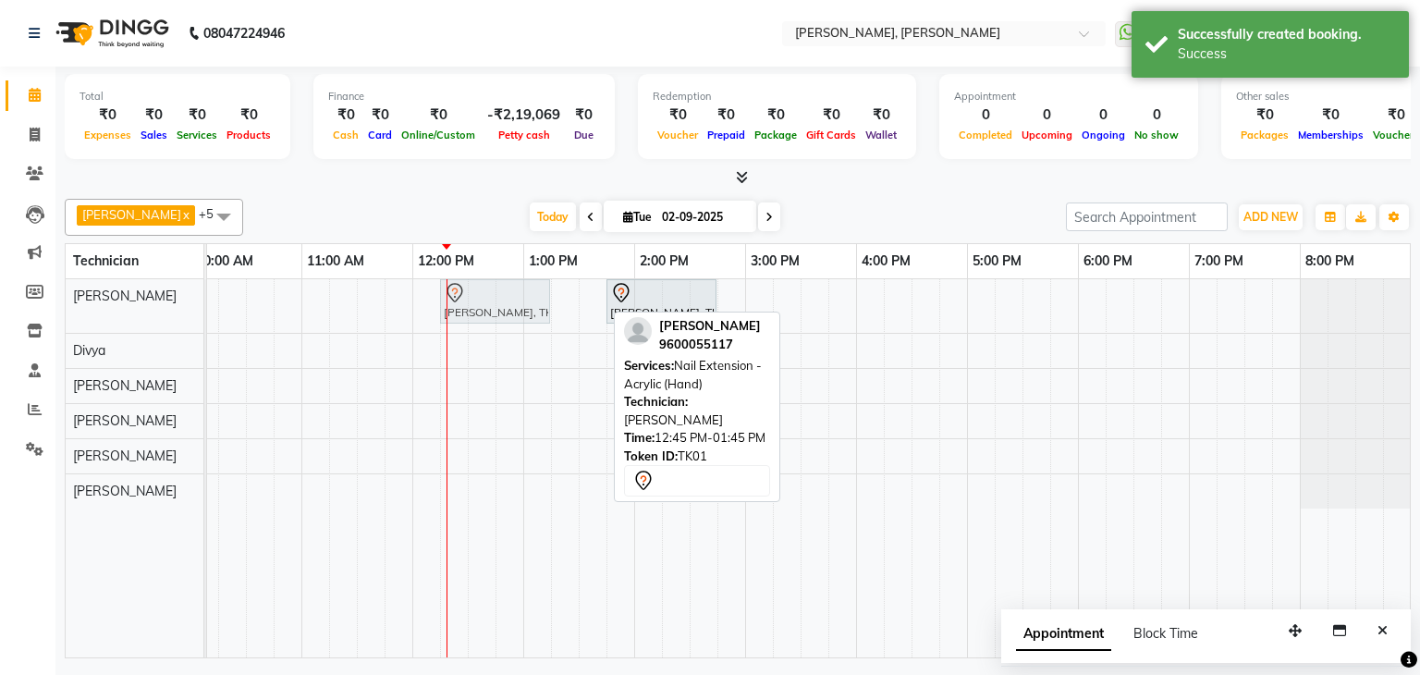
drag, startPoint x: 545, startPoint y: 299, endPoint x: 479, endPoint y: 312, distance: 67.8
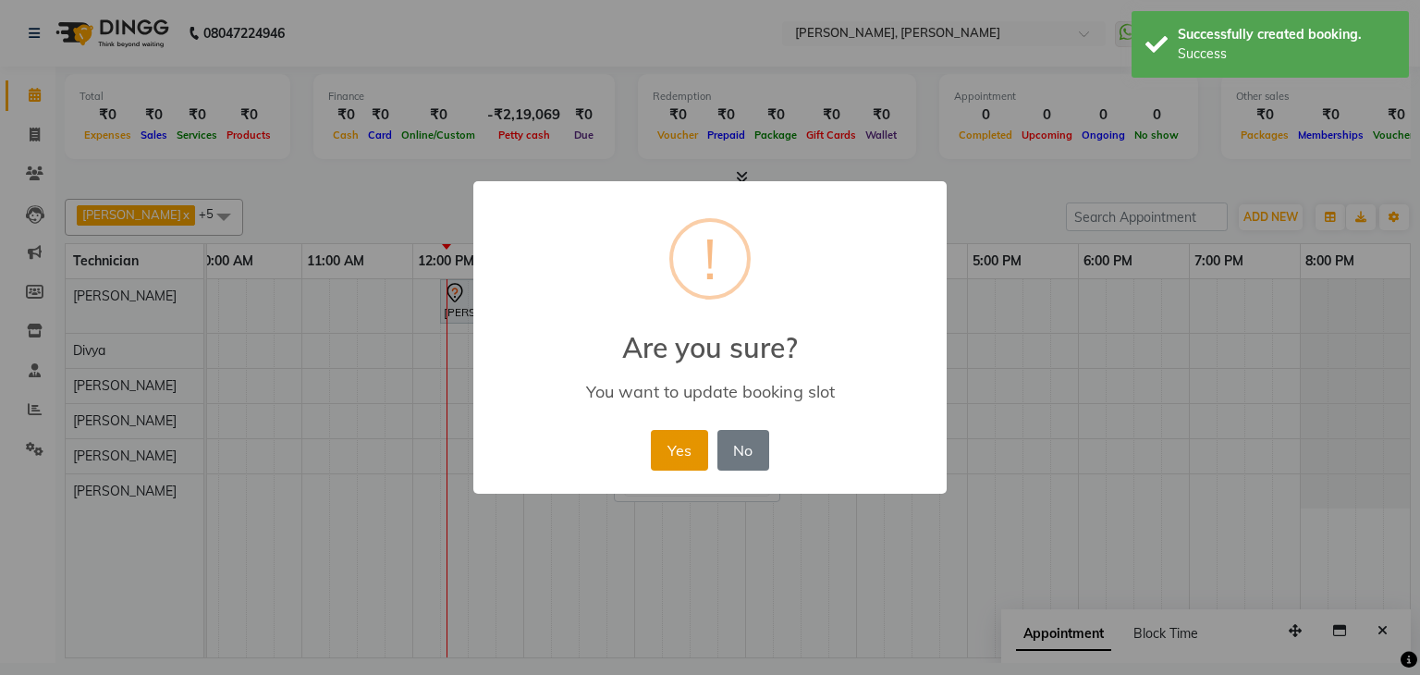
click at [656, 442] on button "Yes" at bounding box center [679, 450] width 56 height 41
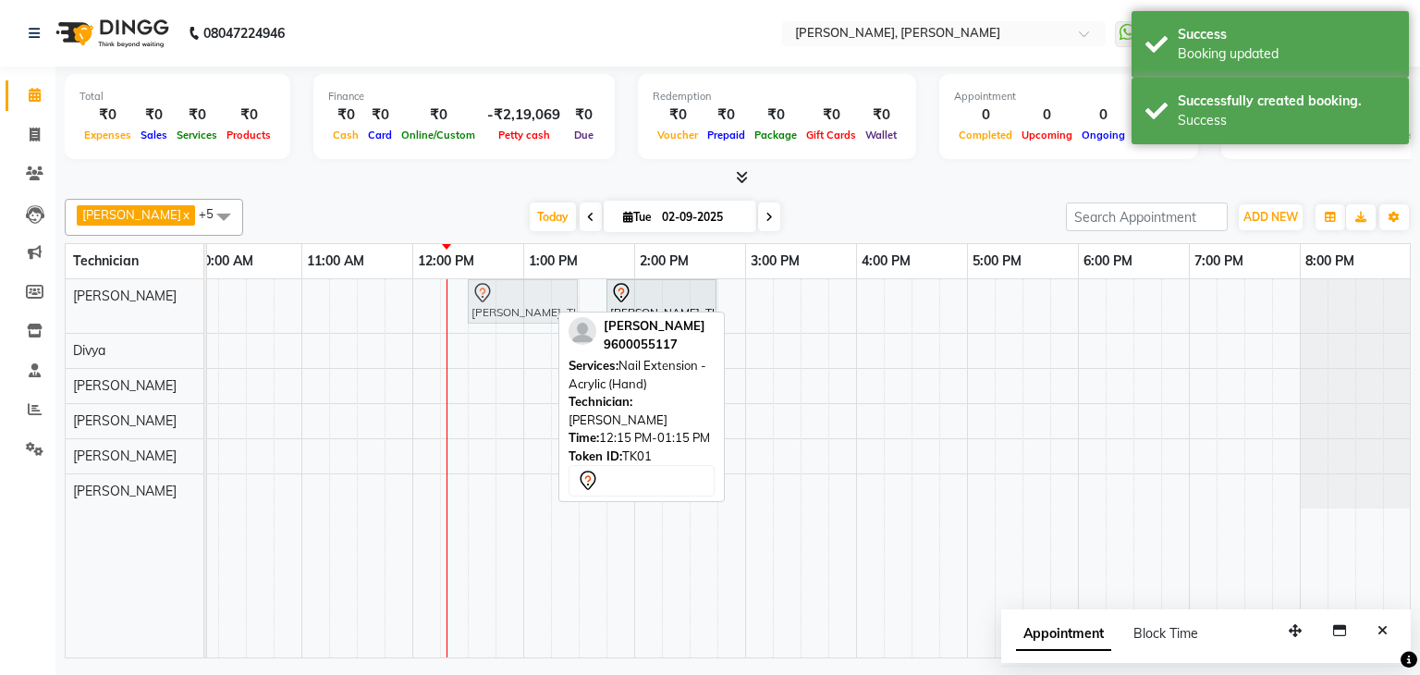
drag, startPoint x: 484, startPoint y: 291, endPoint x: 511, endPoint y: 297, distance: 28.3
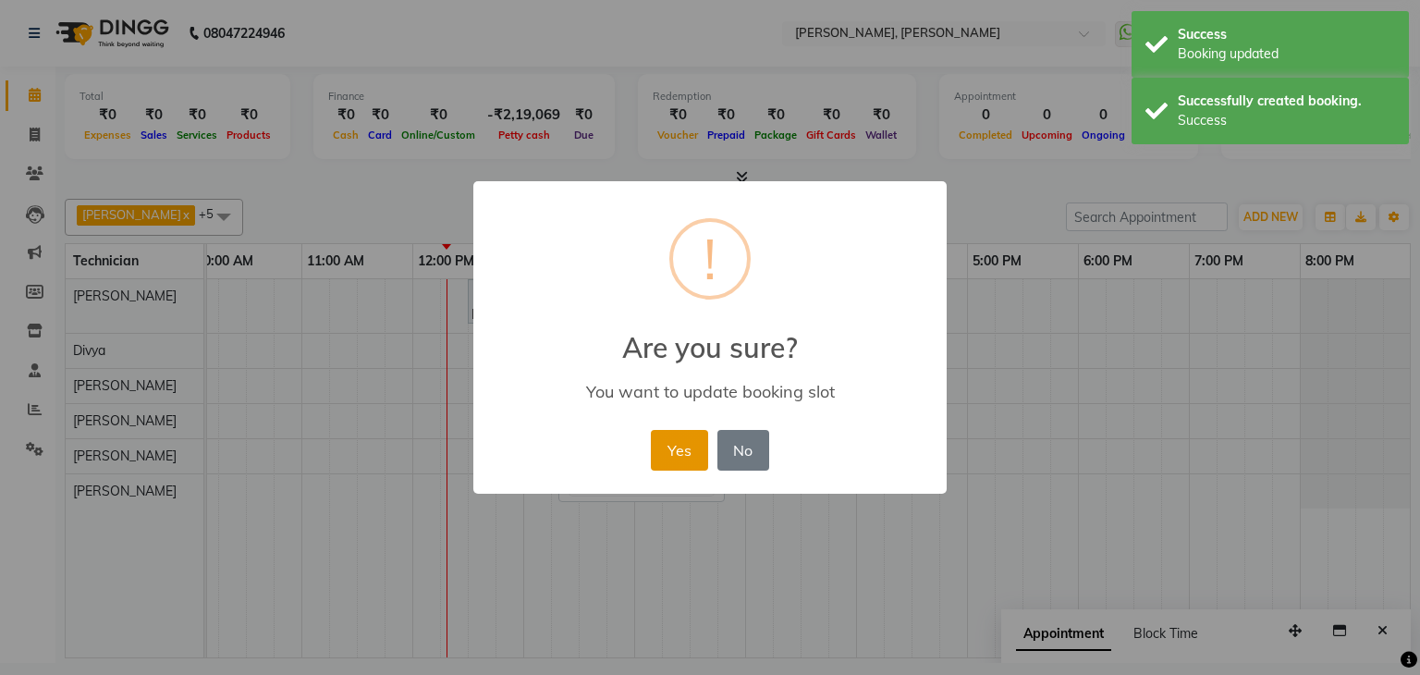
click at [675, 445] on button "Yes" at bounding box center [679, 450] width 56 height 41
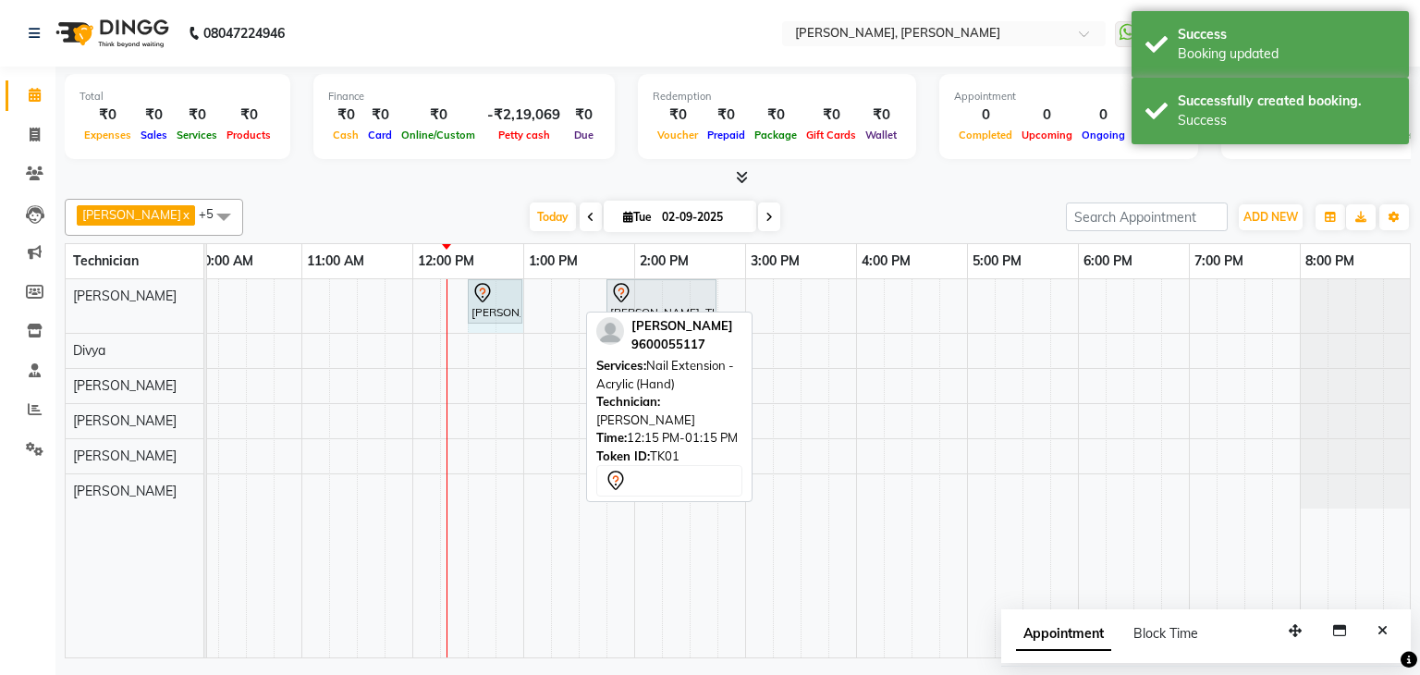
drag, startPoint x: 573, startPoint y: 292, endPoint x: 510, endPoint y: 295, distance: 62.9
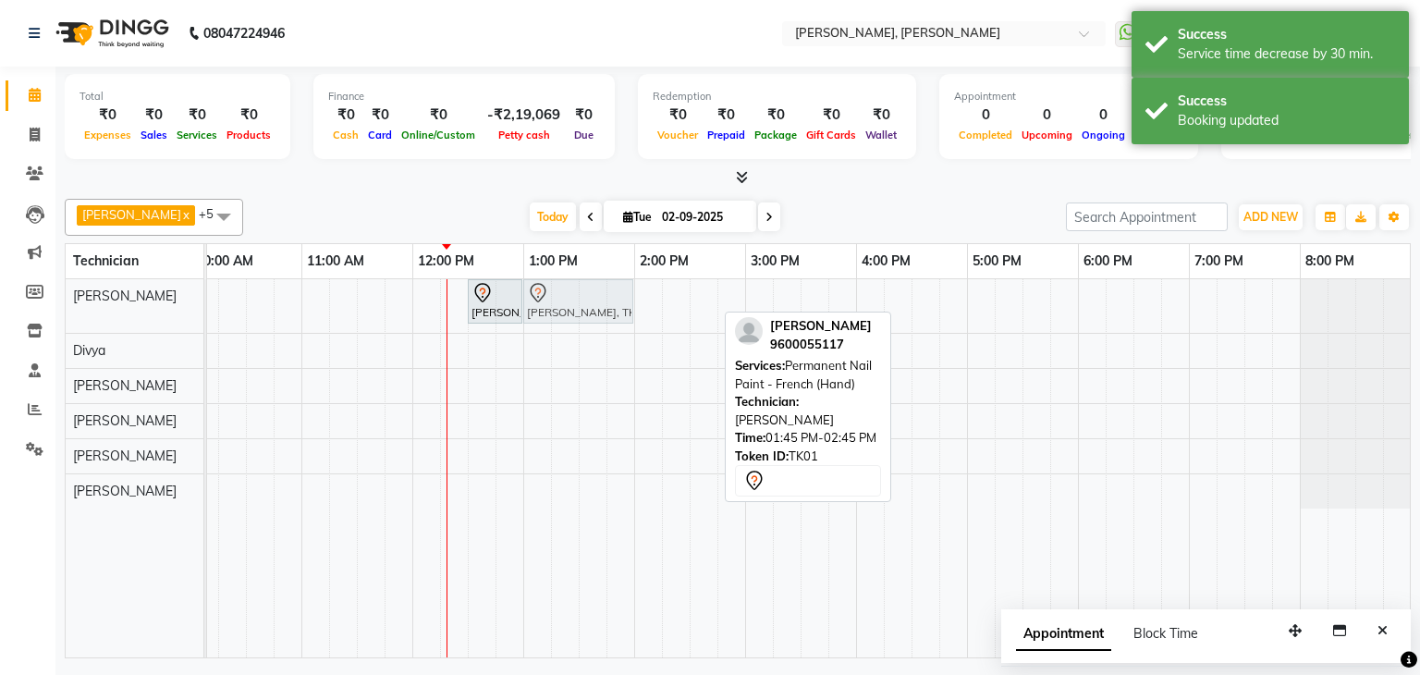
drag, startPoint x: 674, startPoint y: 291, endPoint x: 598, endPoint y: 299, distance: 76.2
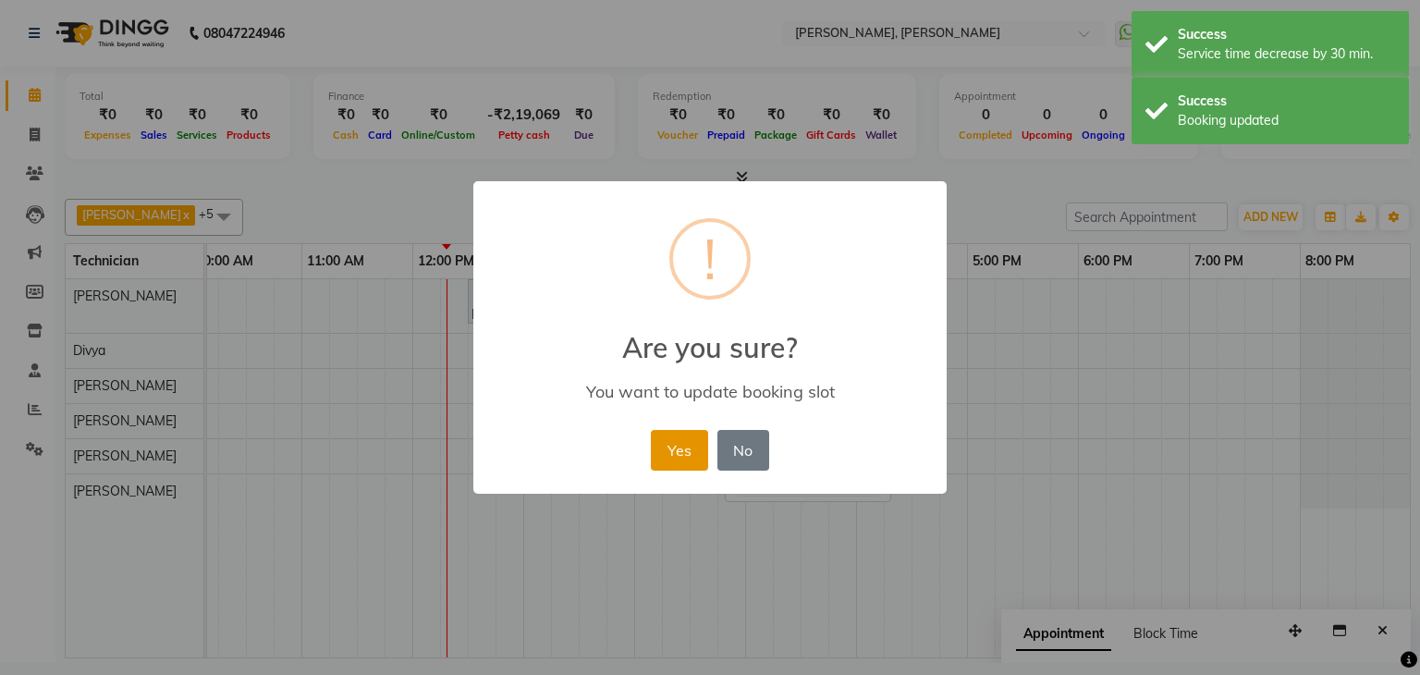
click at [674, 445] on button "Yes" at bounding box center [679, 450] width 56 height 41
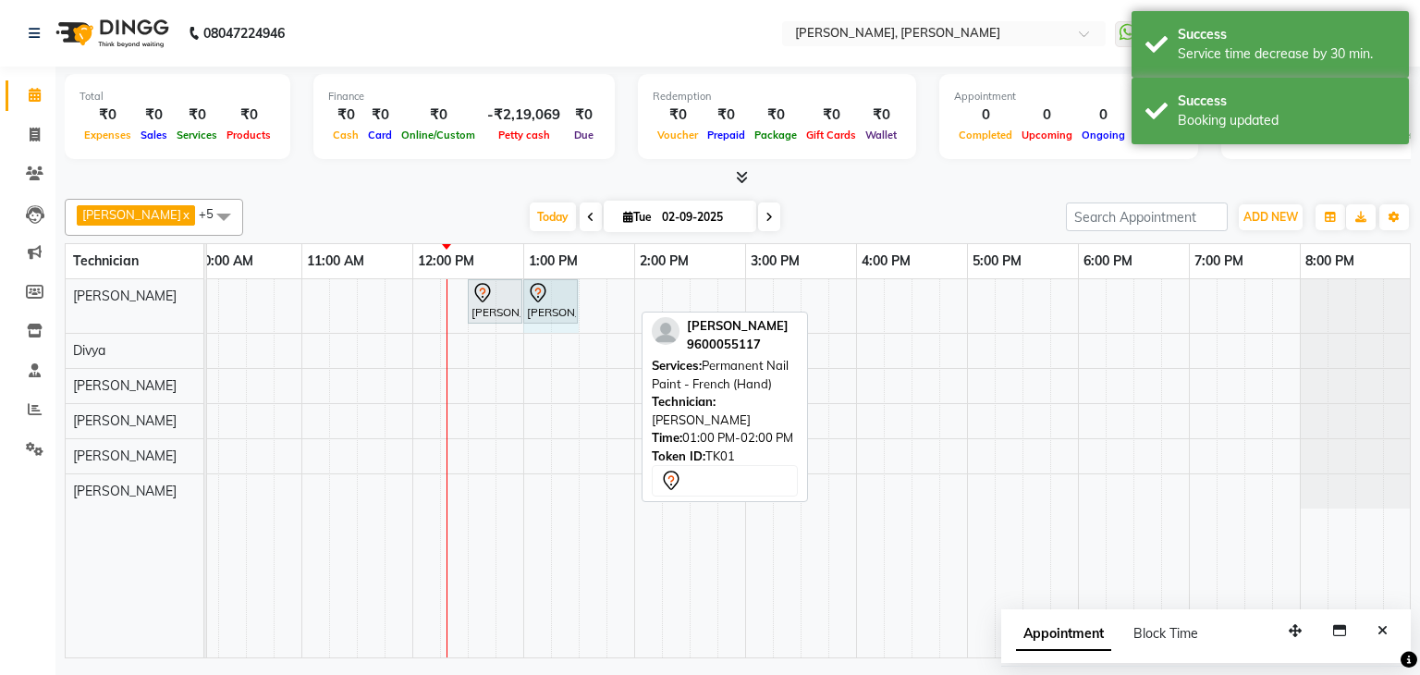
drag, startPoint x: 630, startPoint y: 298, endPoint x: 561, endPoint y: 307, distance: 69.0
